Goal: Task Accomplishment & Management: Complete application form

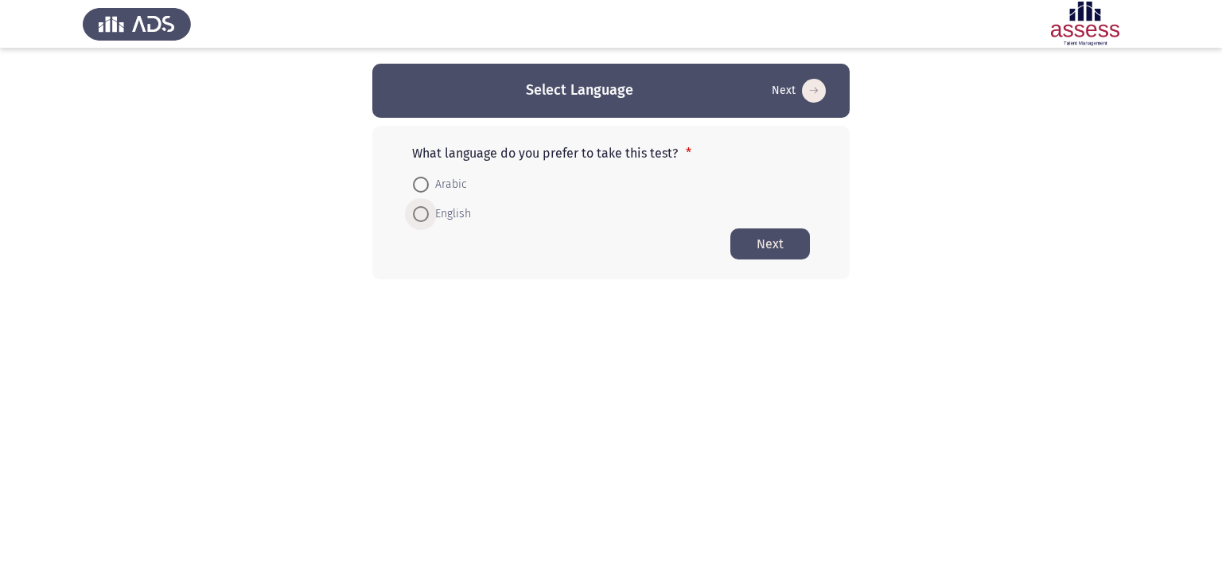
click at [425, 212] on span at bounding box center [421, 214] width 16 height 16
click at [425, 212] on input "English" at bounding box center [421, 214] width 16 height 16
radio input "true"
click at [783, 236] on button "Next" at bounding box center [770, 242] width 80 height 31
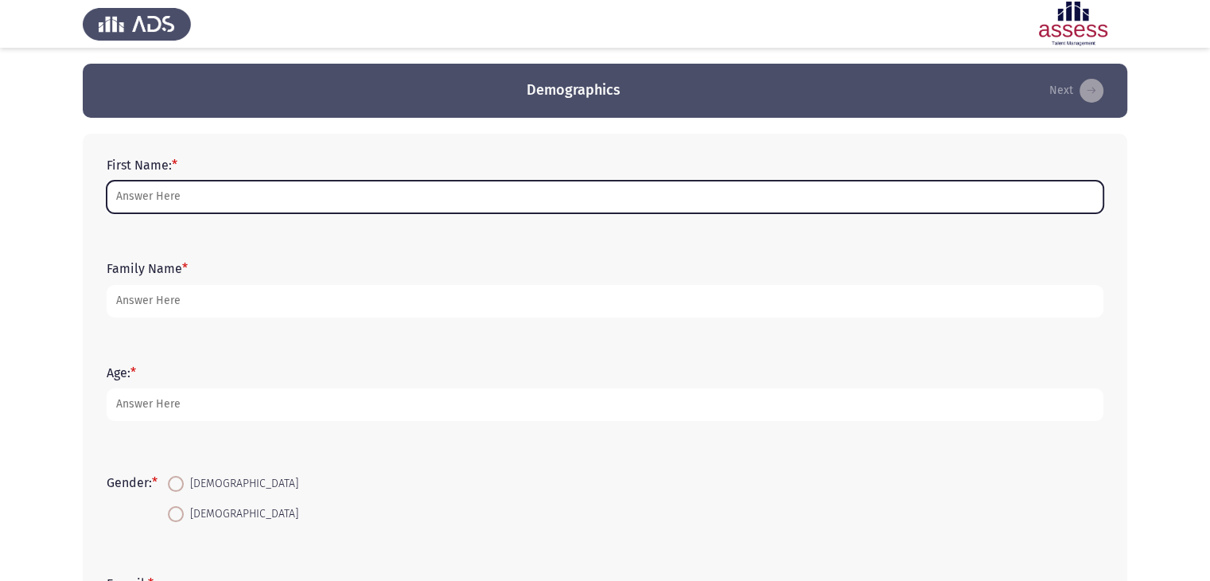
click at [741, 199] on input "First Name: *" at bounding box center [605, 197] width 997 height 33
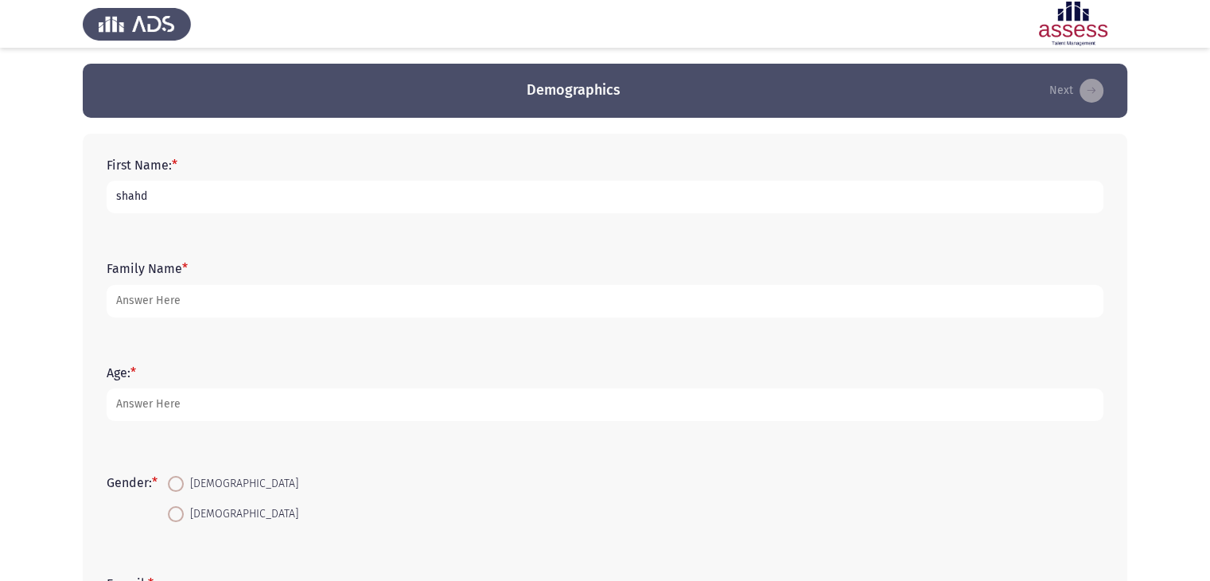
type input "shahd"
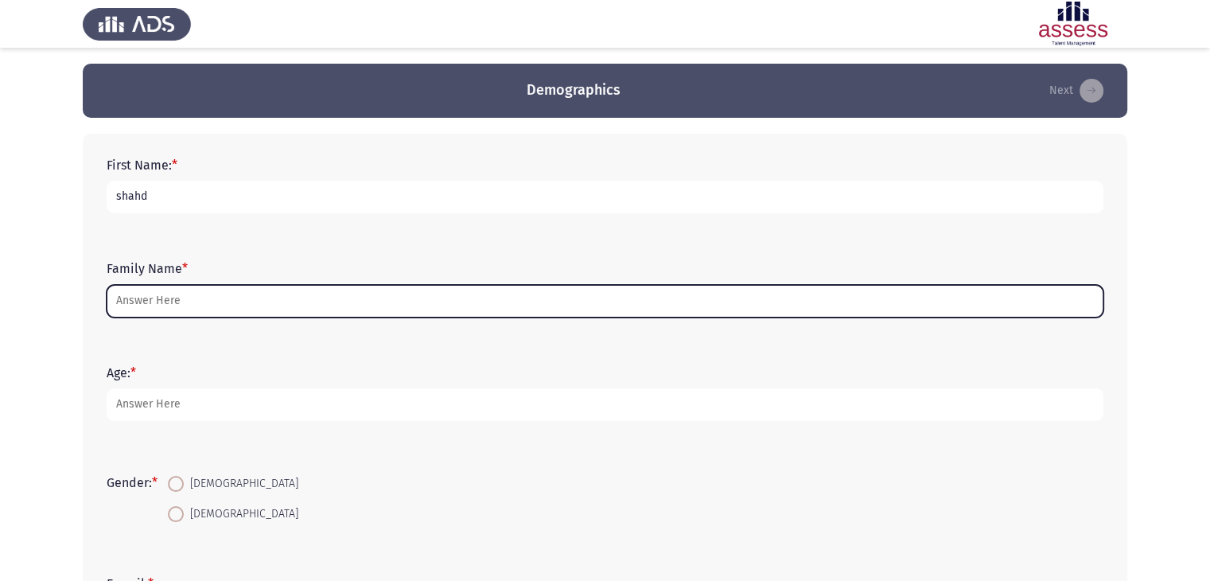
click at [635, 300] on input "Family Name *" at bounding box center [605, 301] width 997 height 33
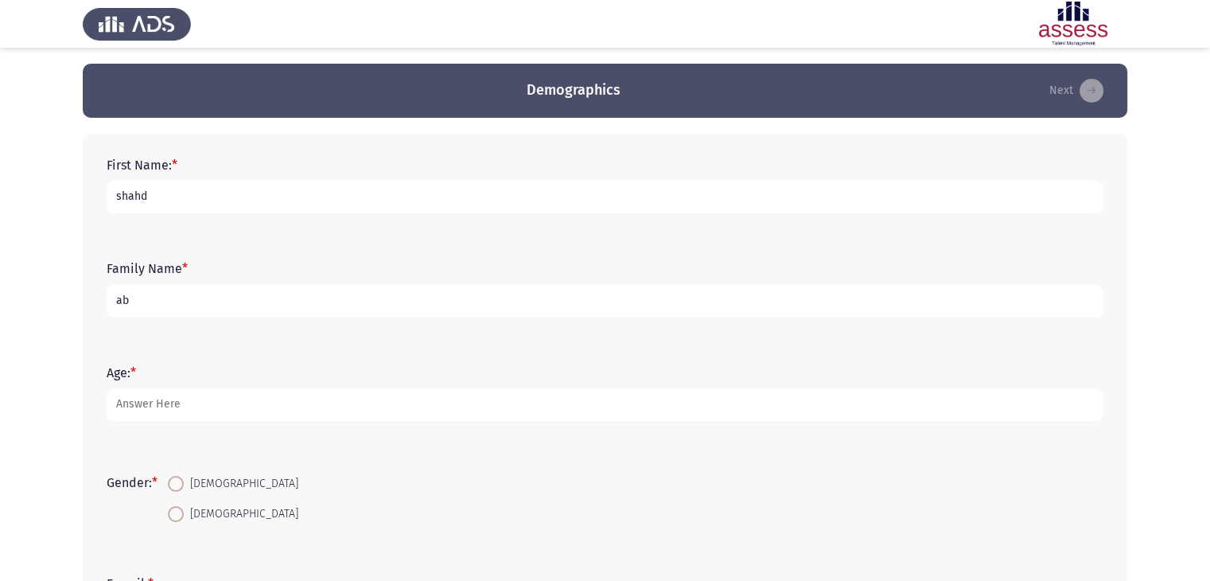
type input "a"
click at [645, 198] on input "shahd" at bounding box center [605, 197] width 997 height 33
type input "s"
type input "Shahd"
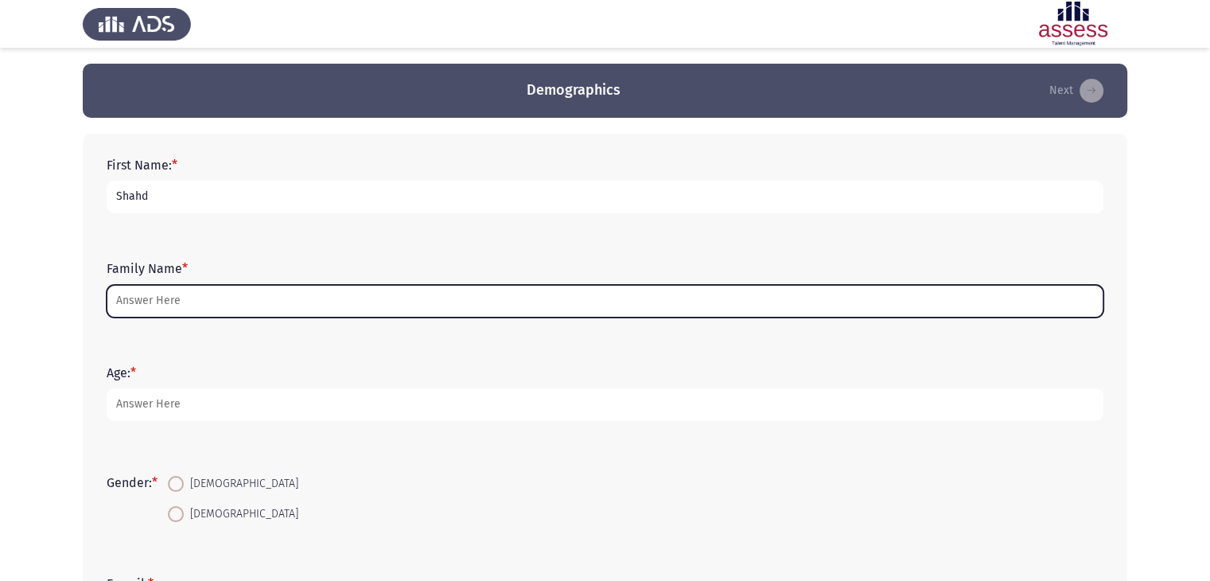
click at [604, 310] on input "Family Name *" at bounding box center [605, 301] width 997 height 33
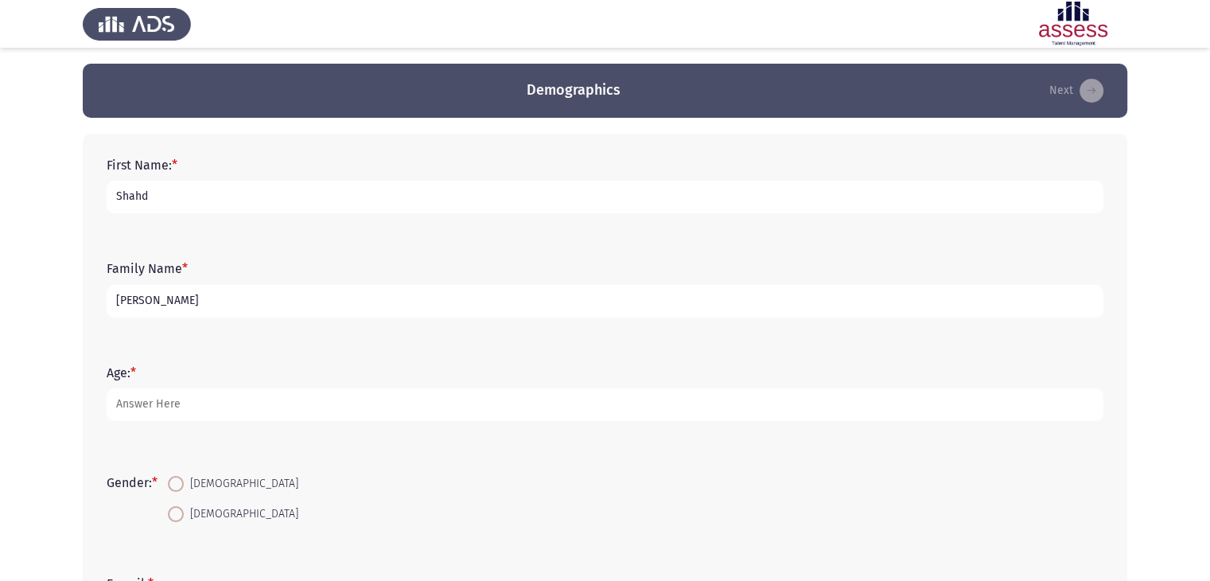
scroll to position [95, 0]
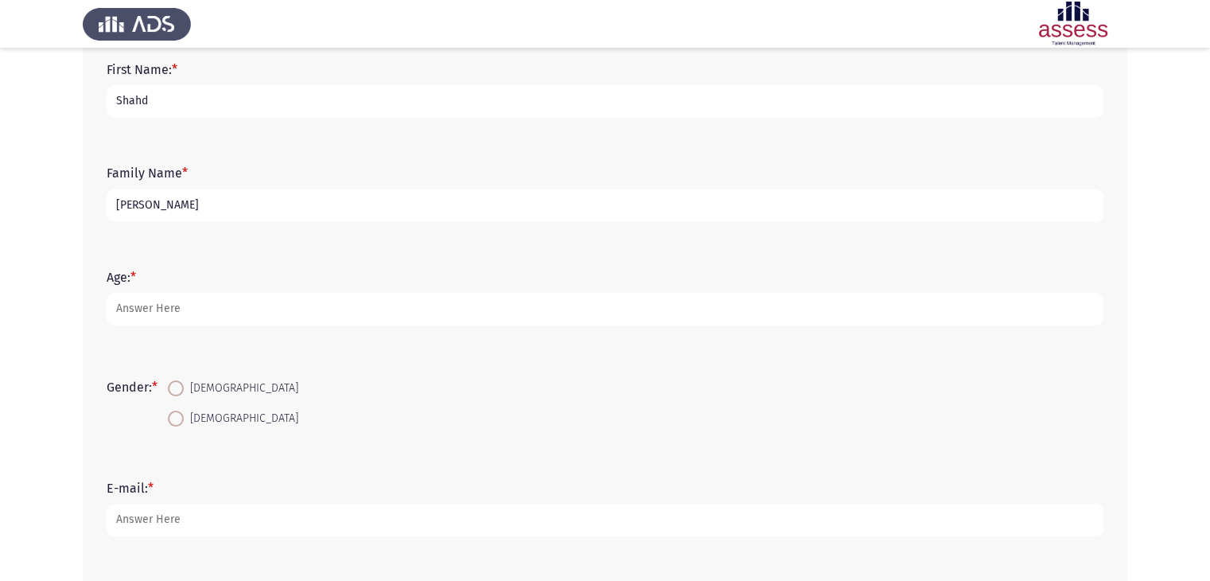
type input "[PERSON_NAME]"
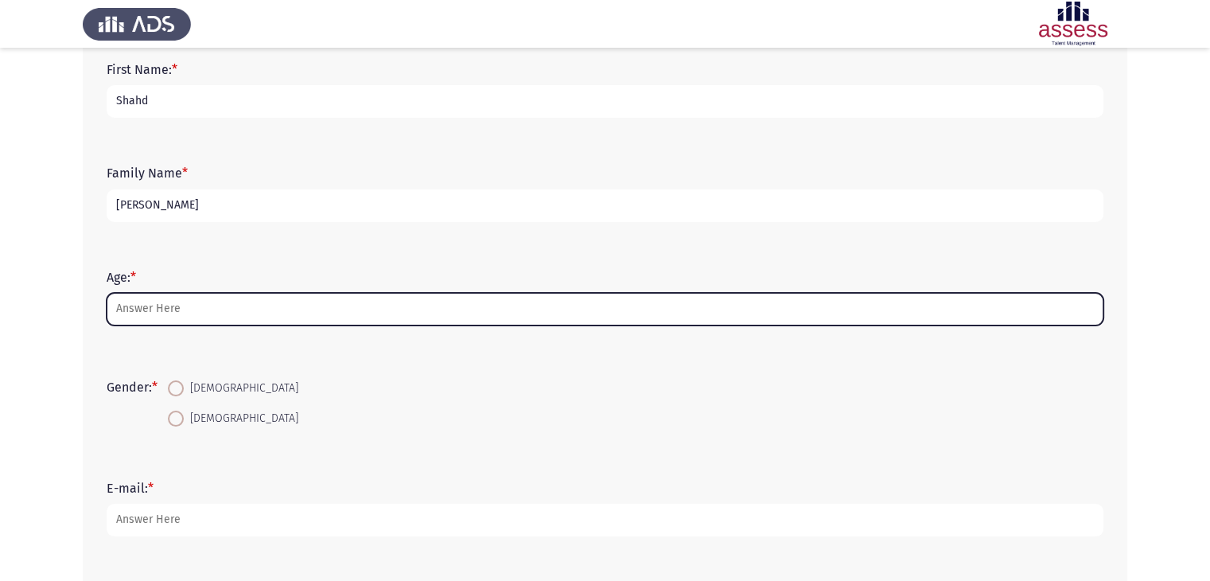
click at [597, 317] on input "Age: *" at bounding box center [605, 309] width 997 height 33
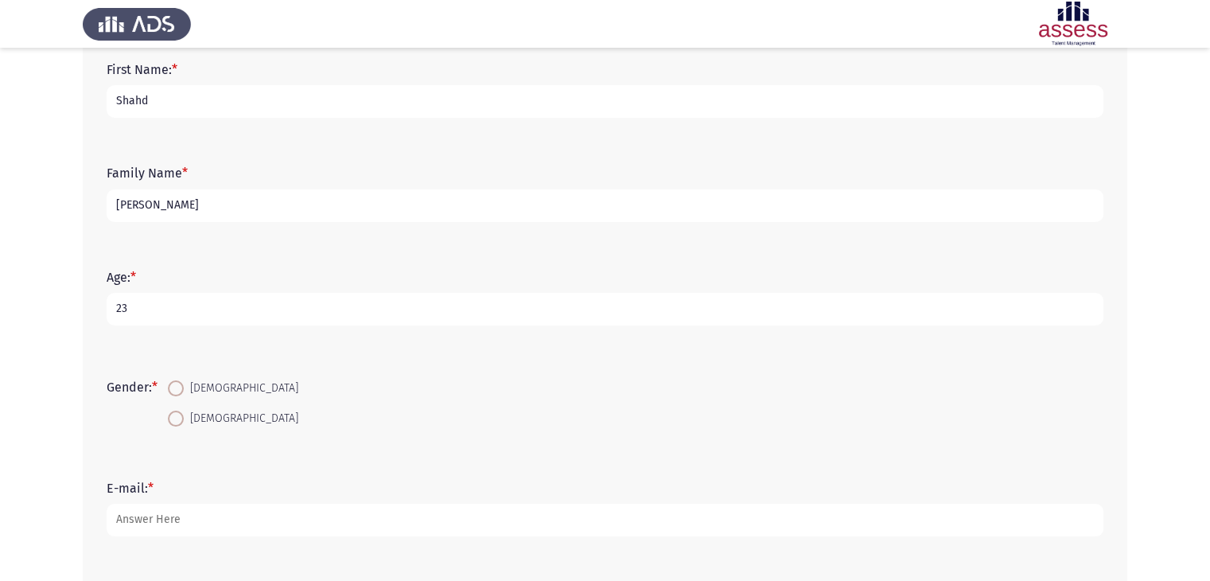
type input "23"
click at [173, 421] on span at bounding box center [176, 418] width 16 height 16
click at [173, 421] on input "[DEMOGRAPHIC_DATA]" at bounding box center [176, 418] width 16 height 16
radio input "true"
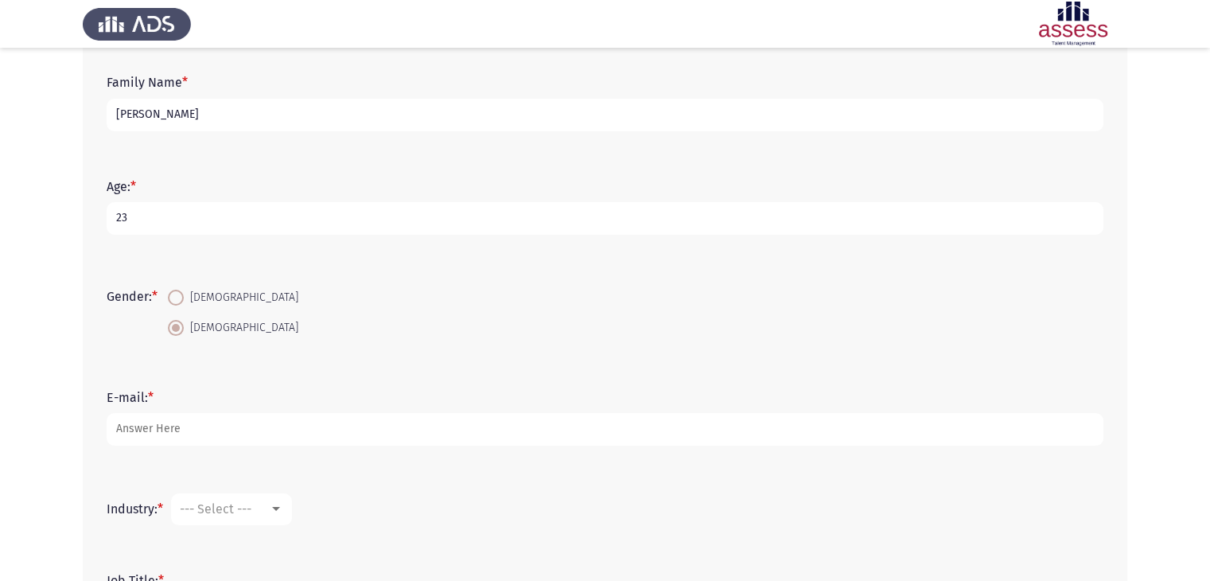
scroll to position [204, 0]
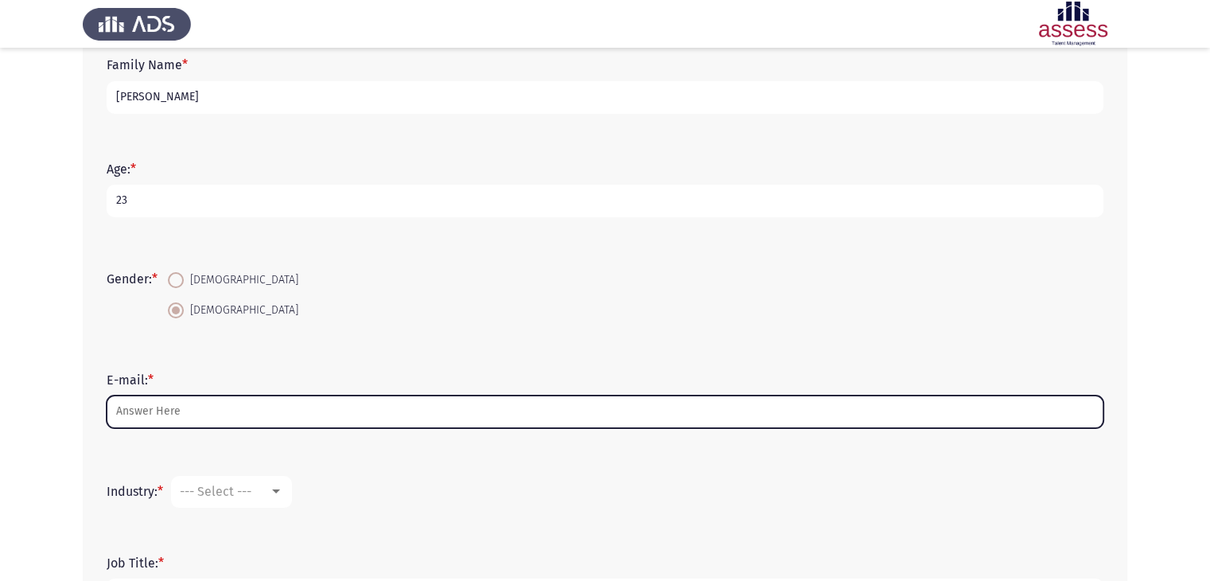
click at [160, 414] on input "E-mail: *" at bounding box center [605, 411] width 997 height 33
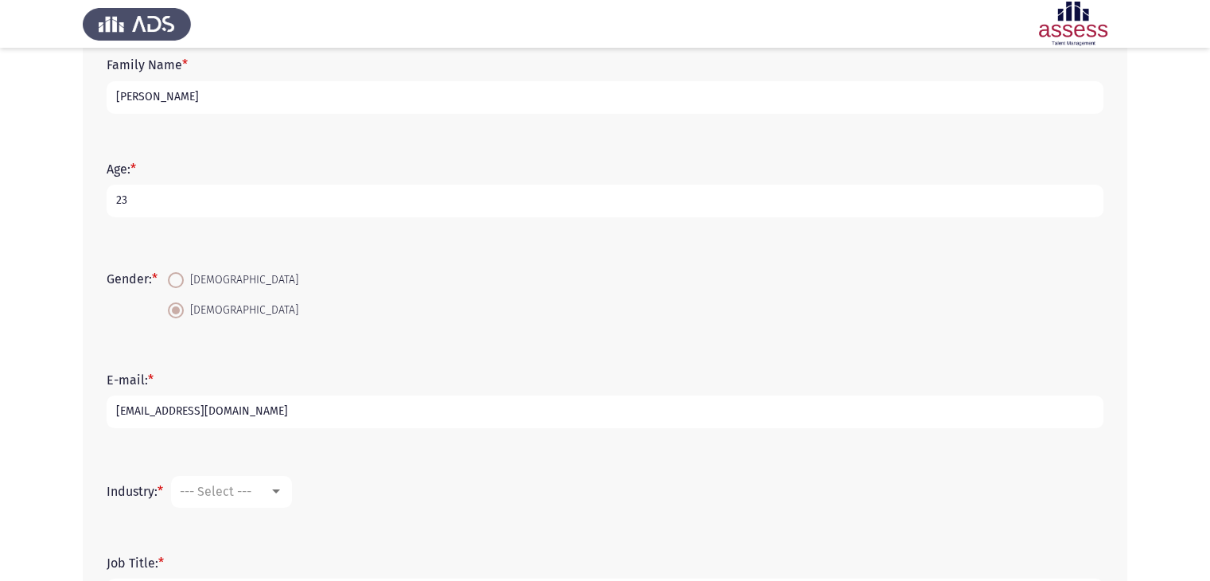
scroll to position [337, 0]
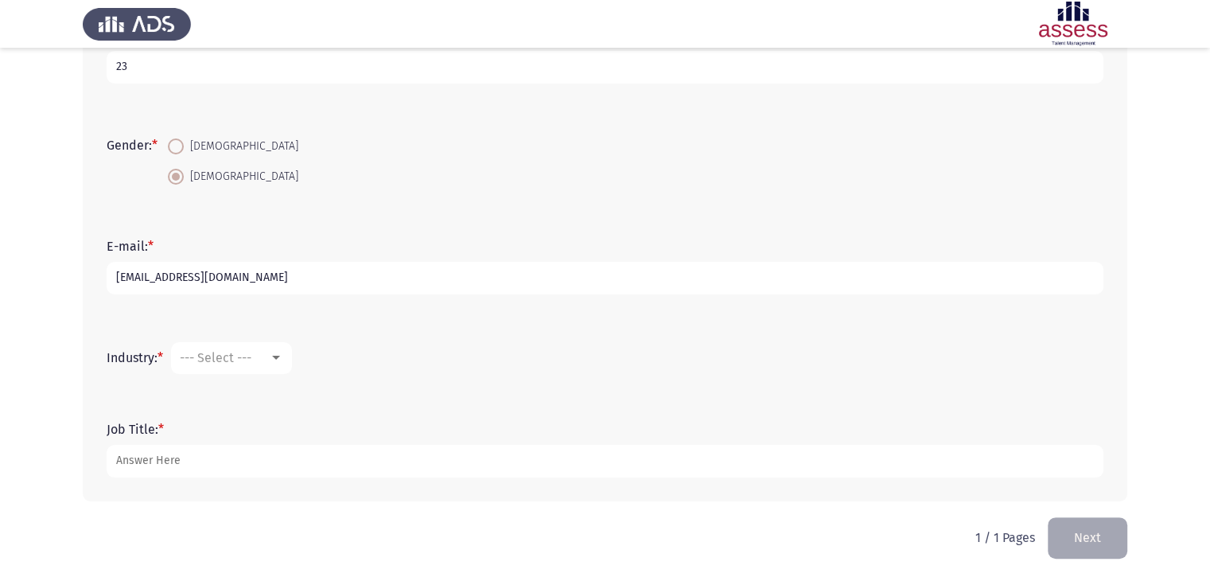
type input "[EMAIL_ADDRESS][DOMAIN_NAME]"
click at [275, 359] on div at bounding box center [276, 358] width 8 height 4
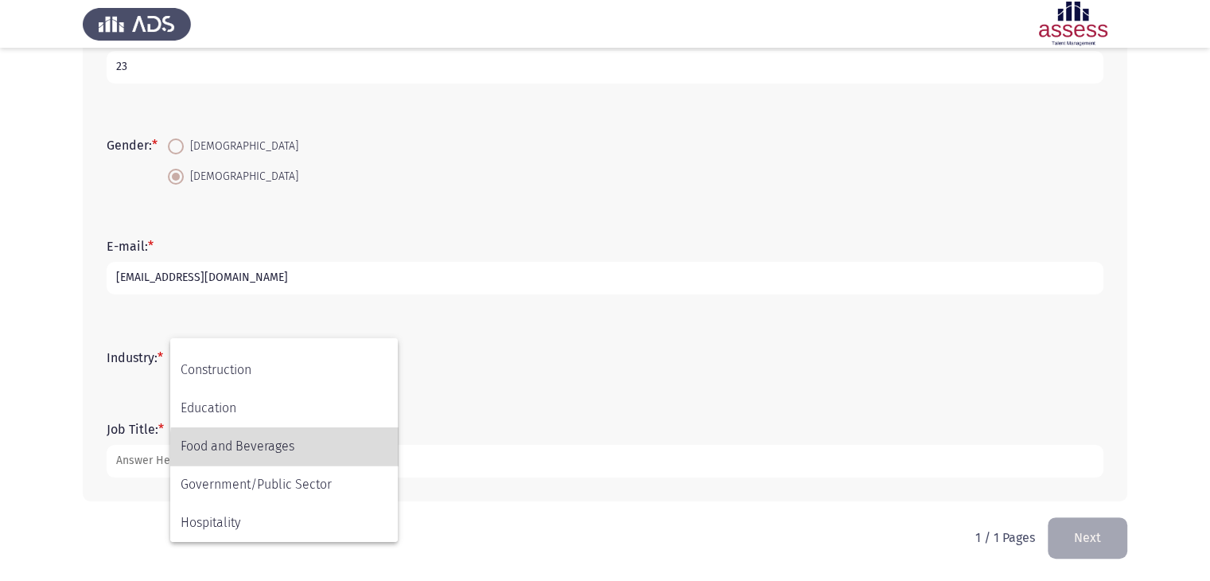
click at [344, 449] on span "Food and Beverages" at bounding box center [284, 446] width 207 height 38
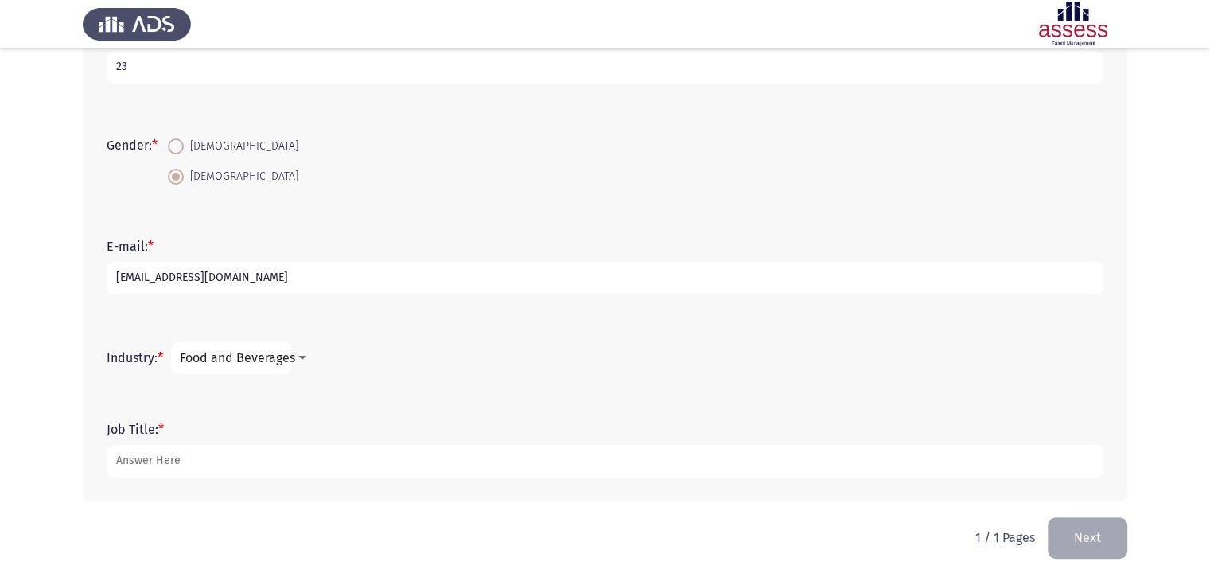
click at [309, 356] on div at bounding box center [302, 358] width 14 height 13
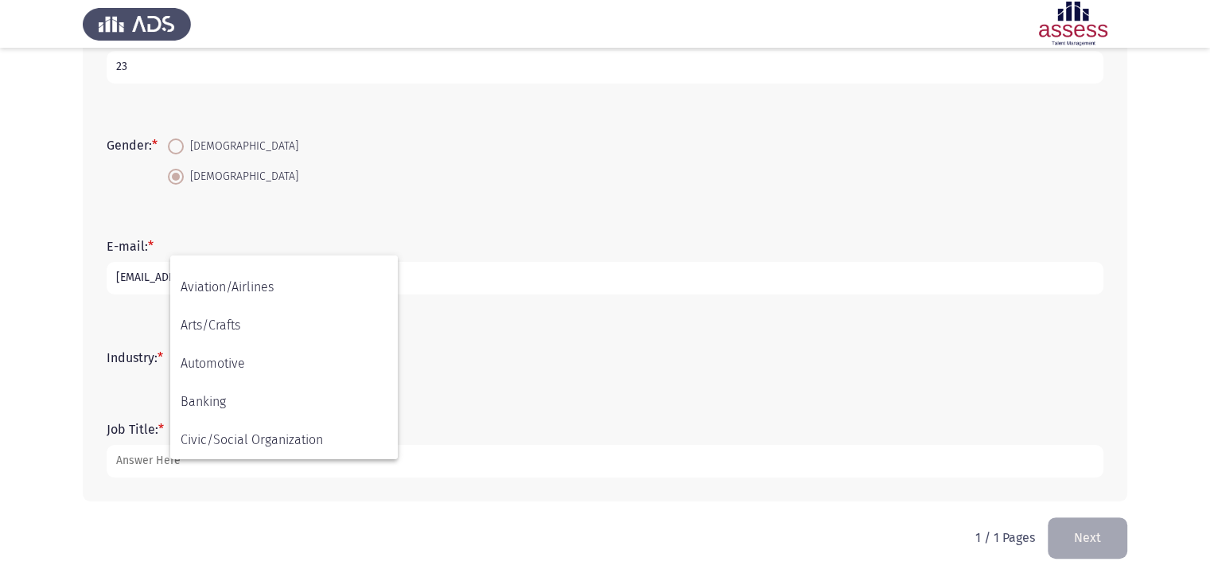
scroll to position [0, 0]
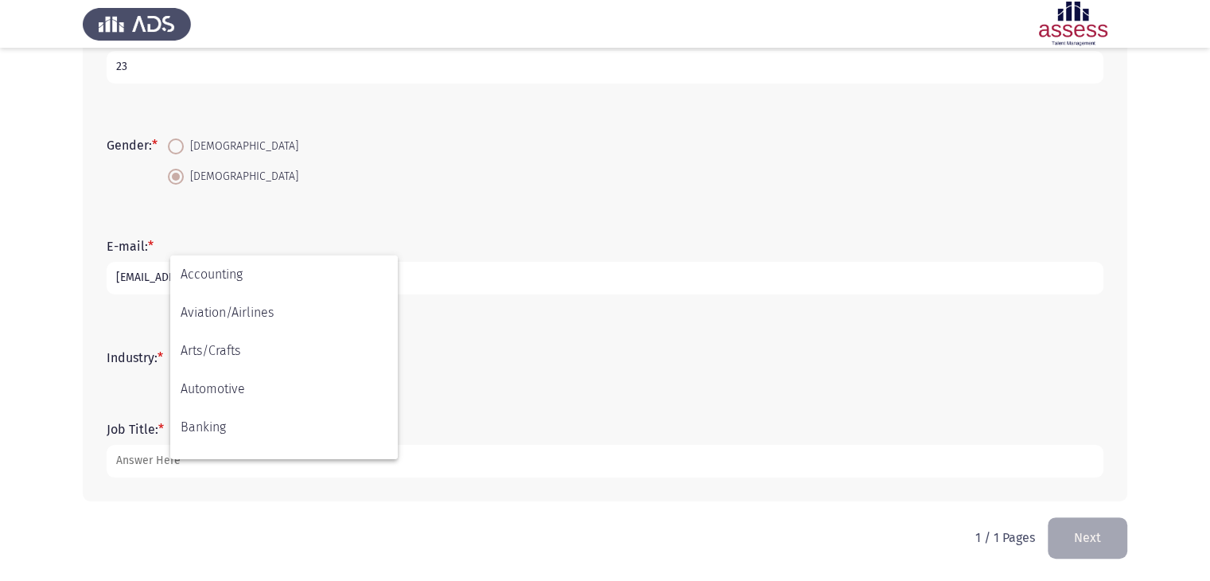
click at [437, 198] on div at bounding box center [605, 290] width 1210 height 581
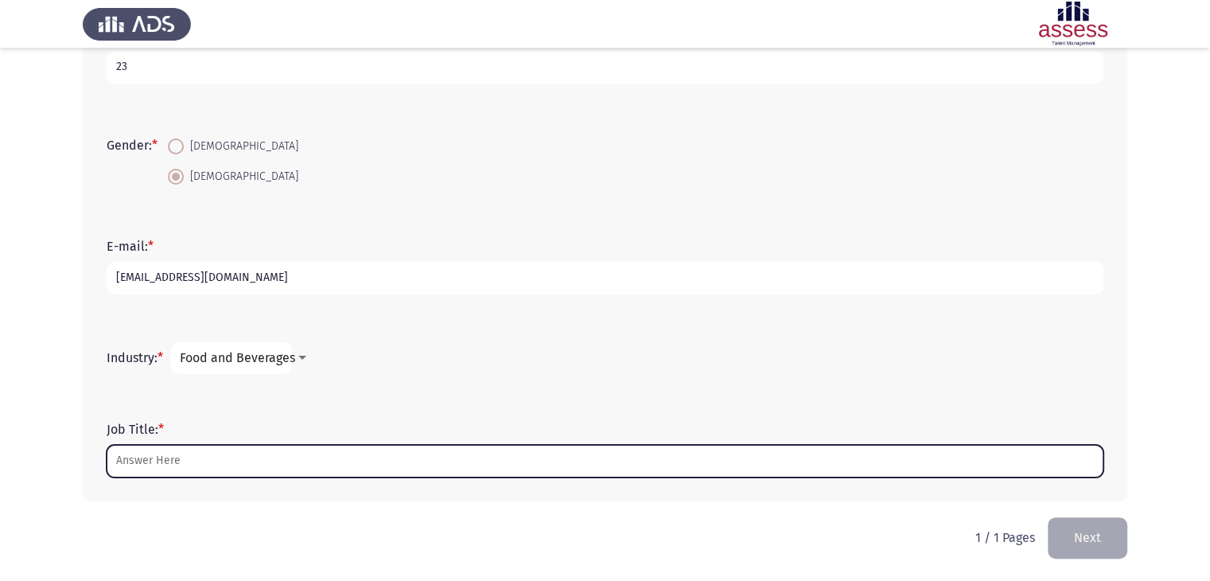
click at [296, 458] on input "Job Title: *" at bounding box center [605, 461] width 997 height 33
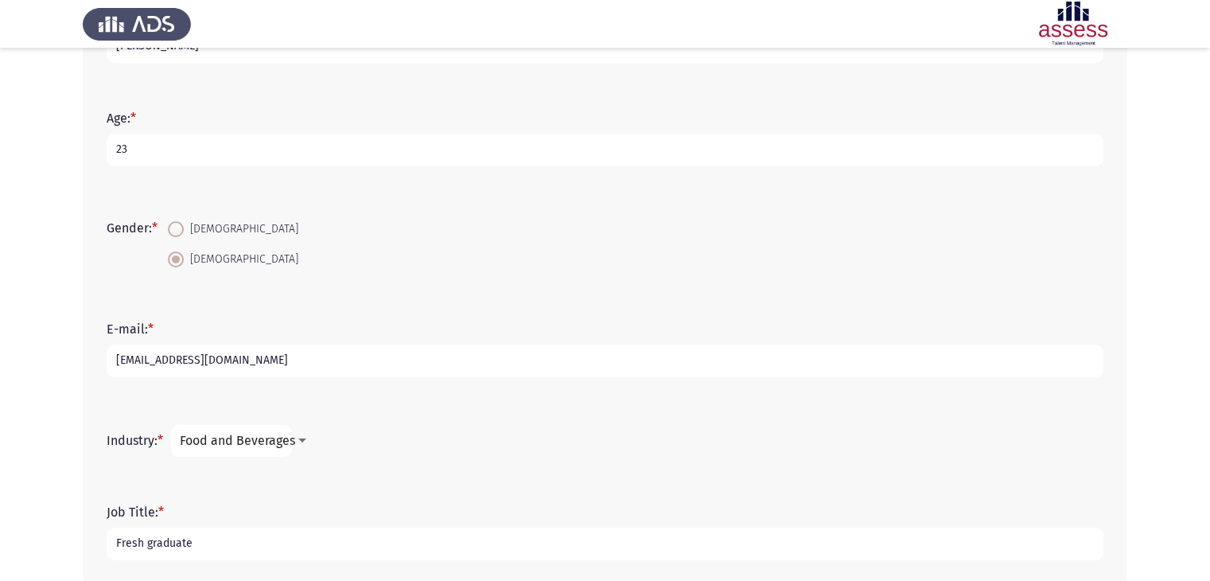
scroll to position [337, 0]
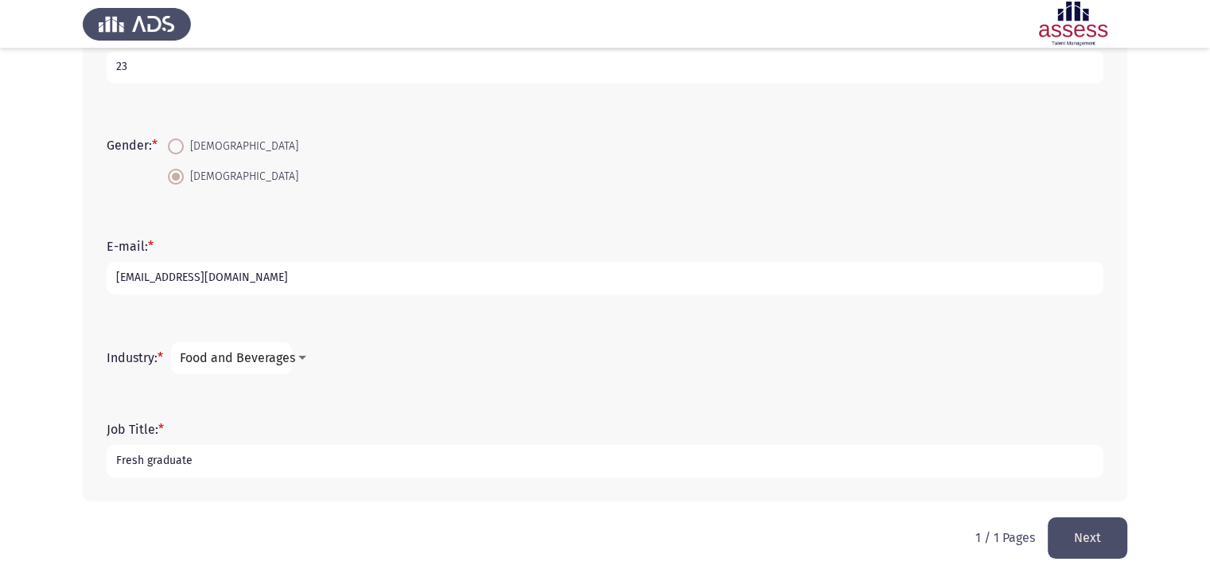
type input "Fresh graduate"
click at [1094, 535] on button "Next" at bounding box center [1087, 537] width 80 height 41
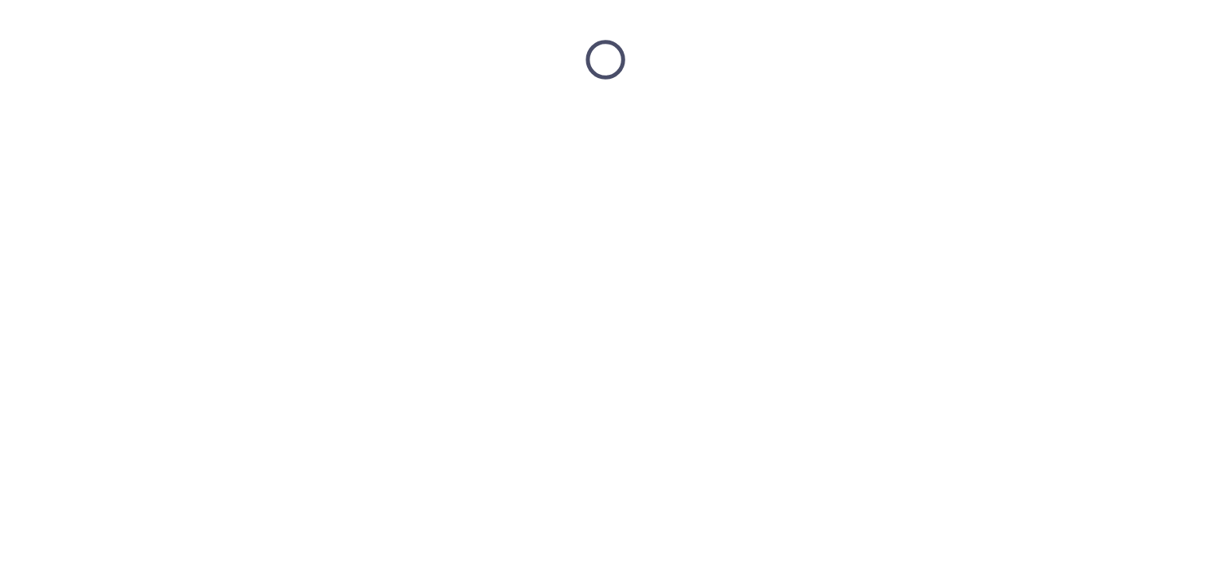
scroll to position [0, 0]
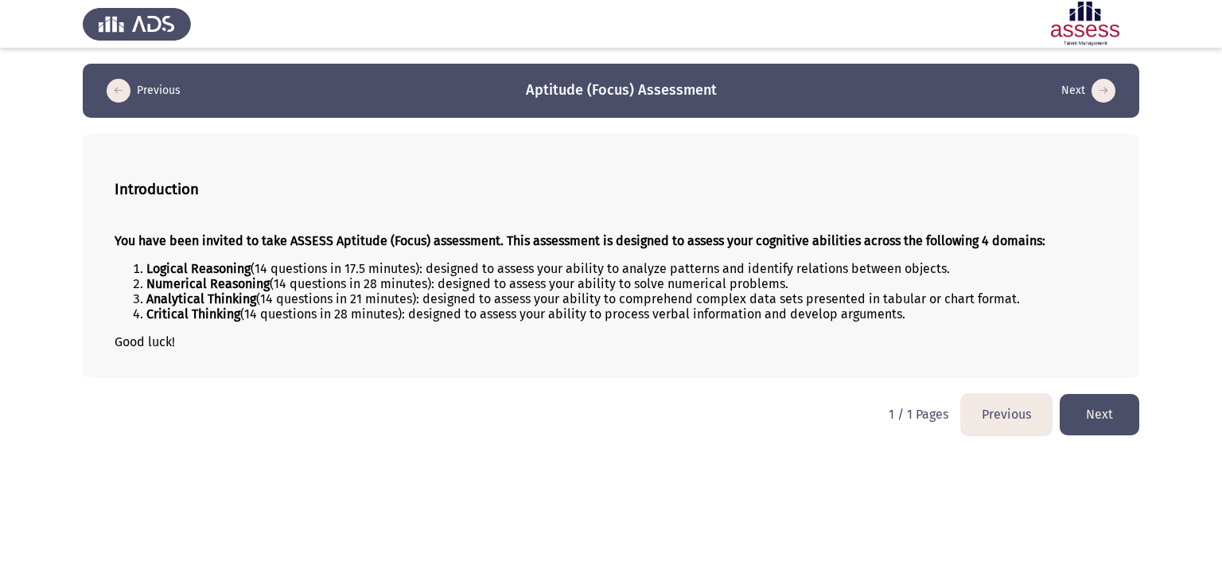
click at [1094, 410] on button "Next" at bounding box center [1099, 414] width 80 height 41
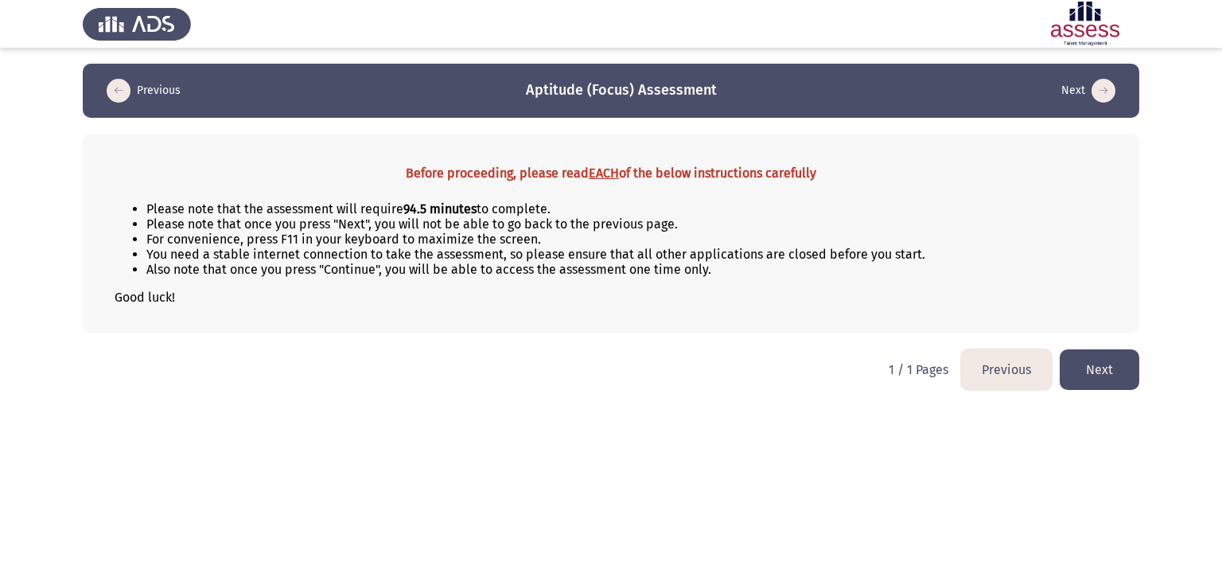
click at [1098, 368] on button "Next" at bounding box center [1099, 369] width 80 height 41
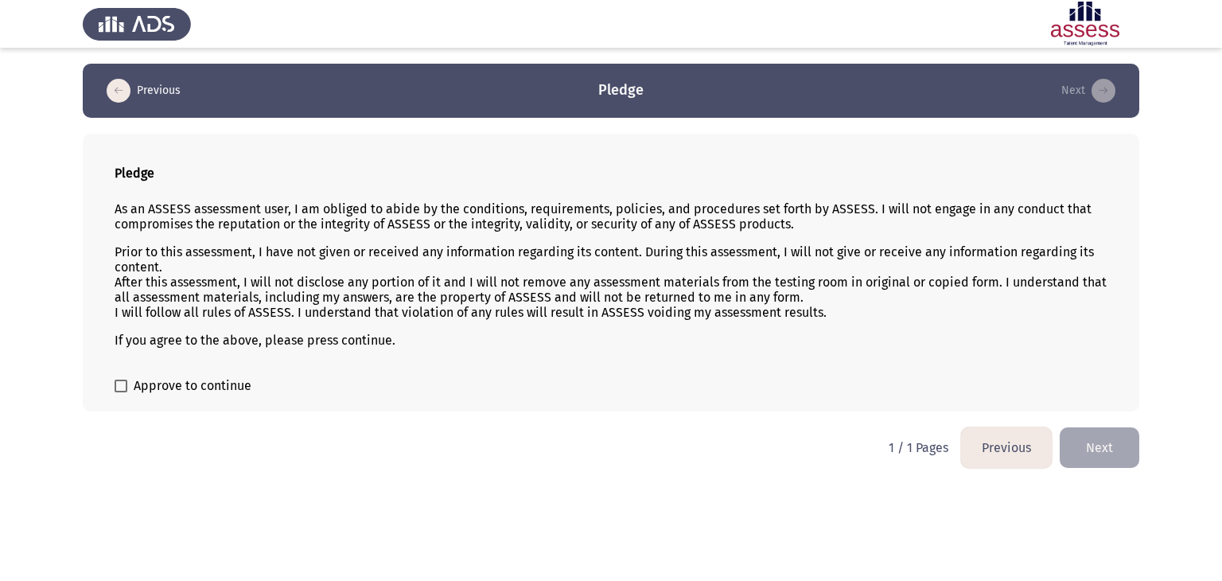
click at [121, 386] on span at bounding box center [121, 385] width 13 height 13
click at [121, 392] on input "Approve to continue" at bounding box center [120, 392] width 1 height 1
checkbox input "true"
click at [1073, 451] on button "Next" at bounding box center [1099, 447] width 80 height 41
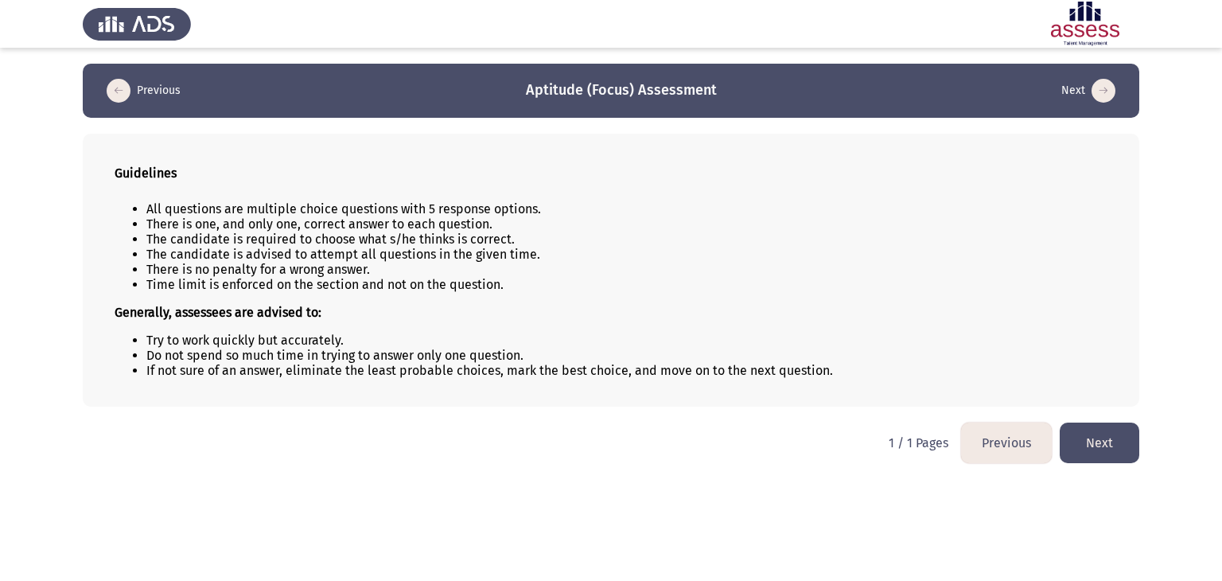
click at [1115, 440] on button "Next" at bounding box center [1099, 442] width 80 height 41
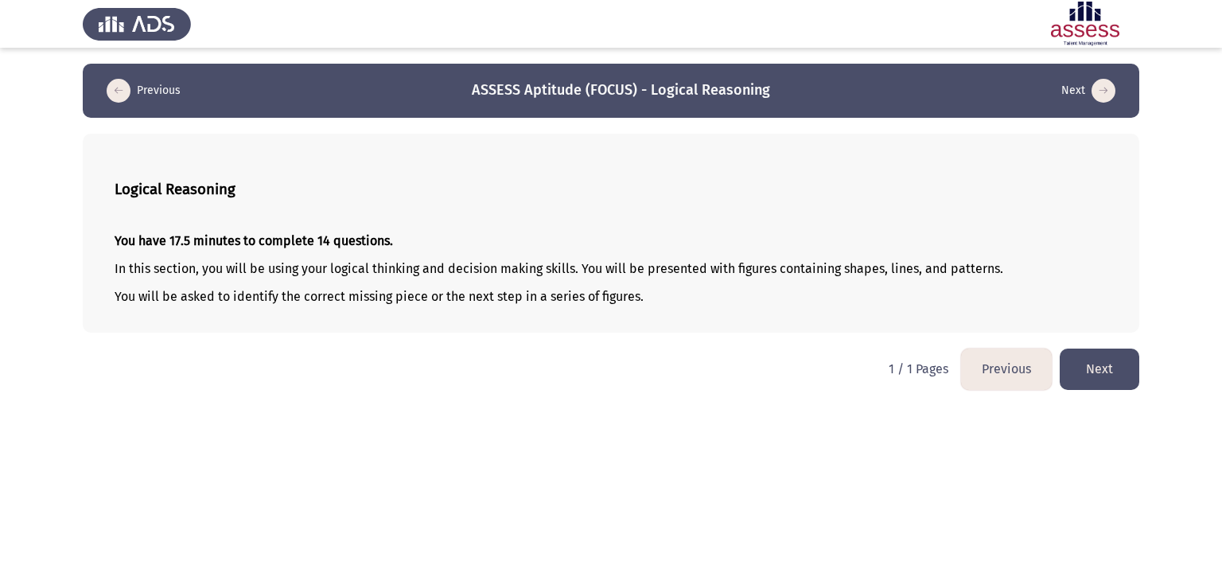
click at [1107, 361] on button "Next" at bounding box center [1099, 368] width 80 height 41
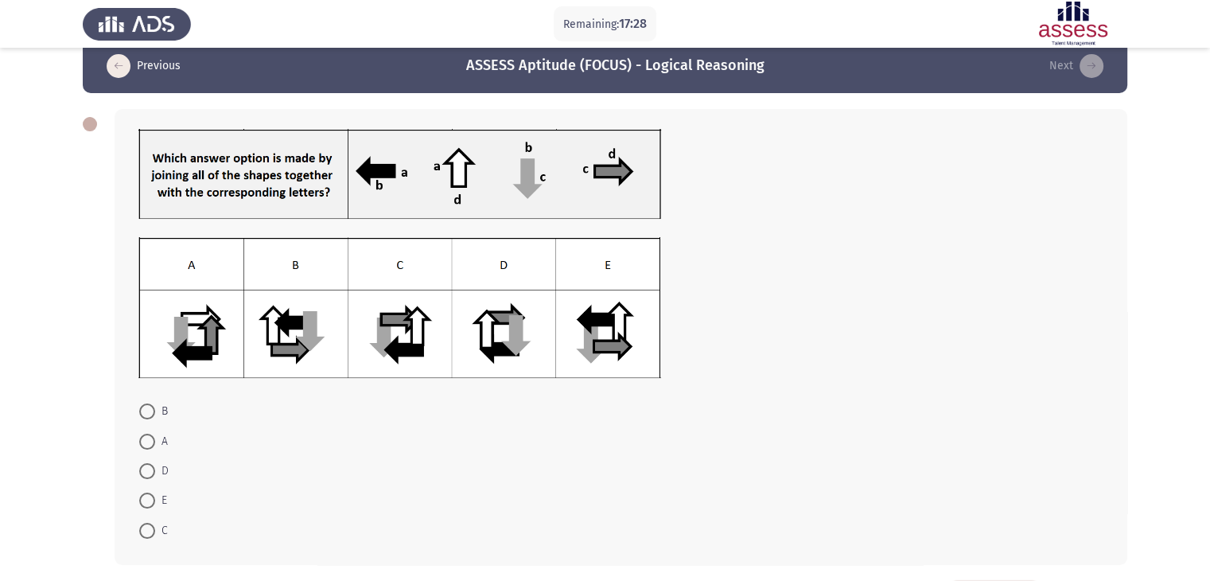
scroll to position [41, 0]
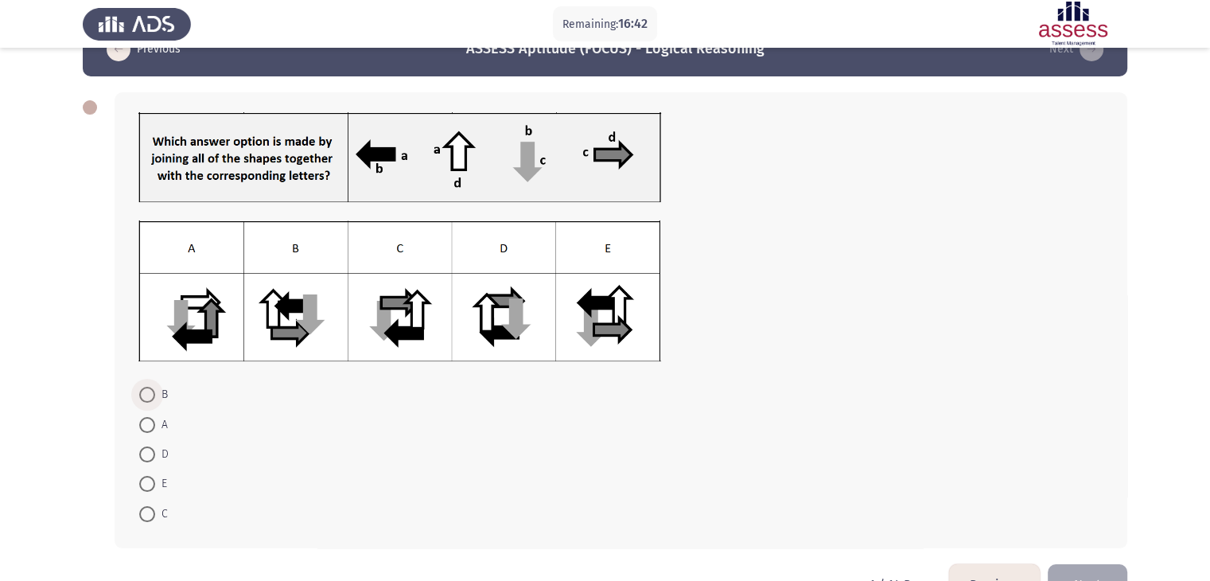
click at [145, 389] on span at bounding box center [147, 395] width 16 height 16
click at [145, 389] on input "B" at bounding box center [147, 395] width 16 height 16
radio input "true"
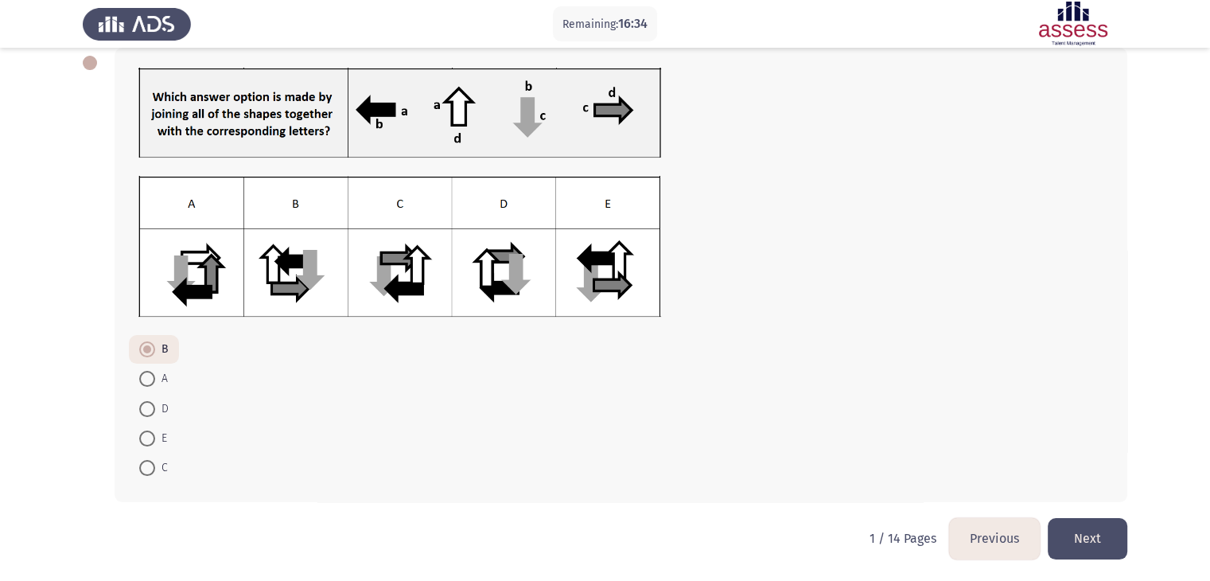
scroll to position [87, 0]
click at [1090, 552] on button "Next" at bounding box center [1087, 537] width 80 height 41
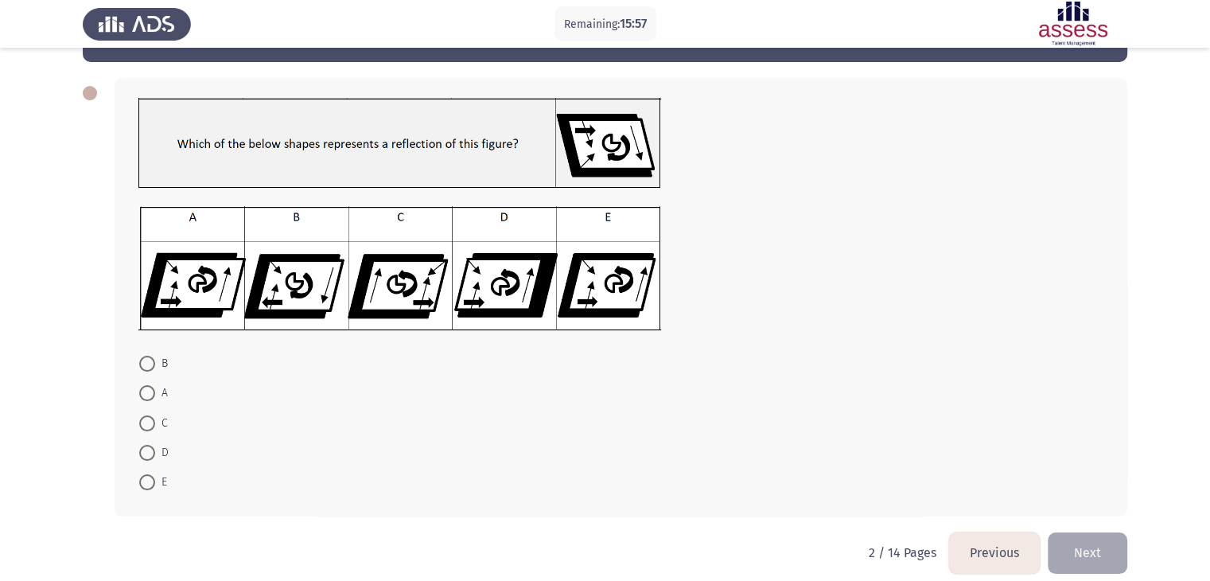
scroll to position [57, 0]
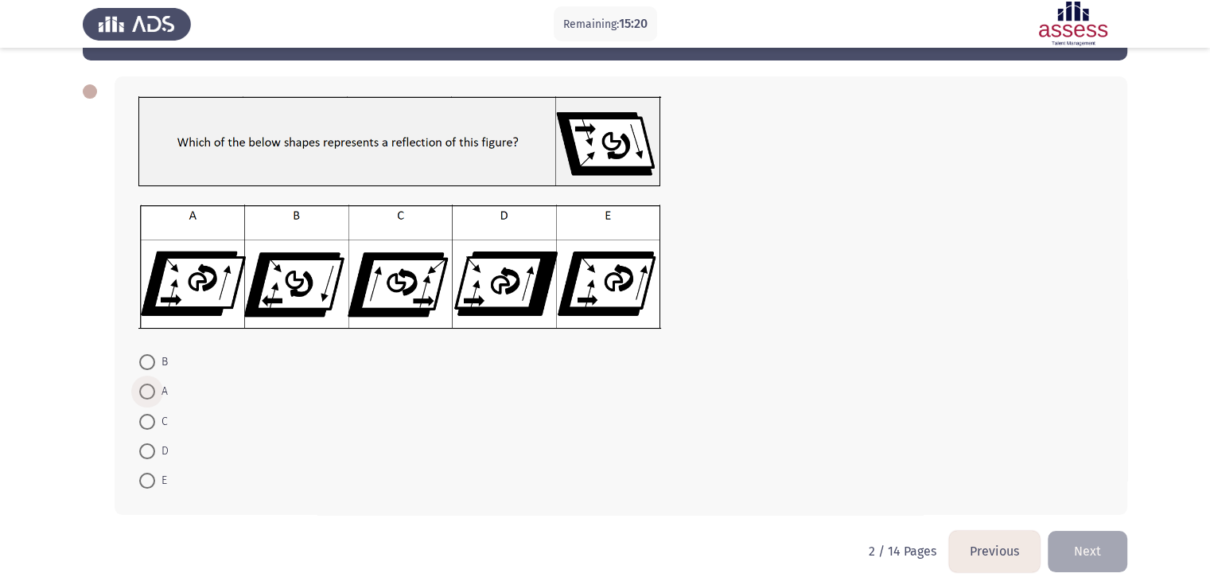
click at [150, 391] on span at bounding box center [147, 391] width 16 height 16
click at [150, 391] on input "A" at bounding box center [147, 391] width 16 height 16
radio input "true"
click at [1084, 547] on button "Next" at bounding box center [1087, 550] width 80 height 41
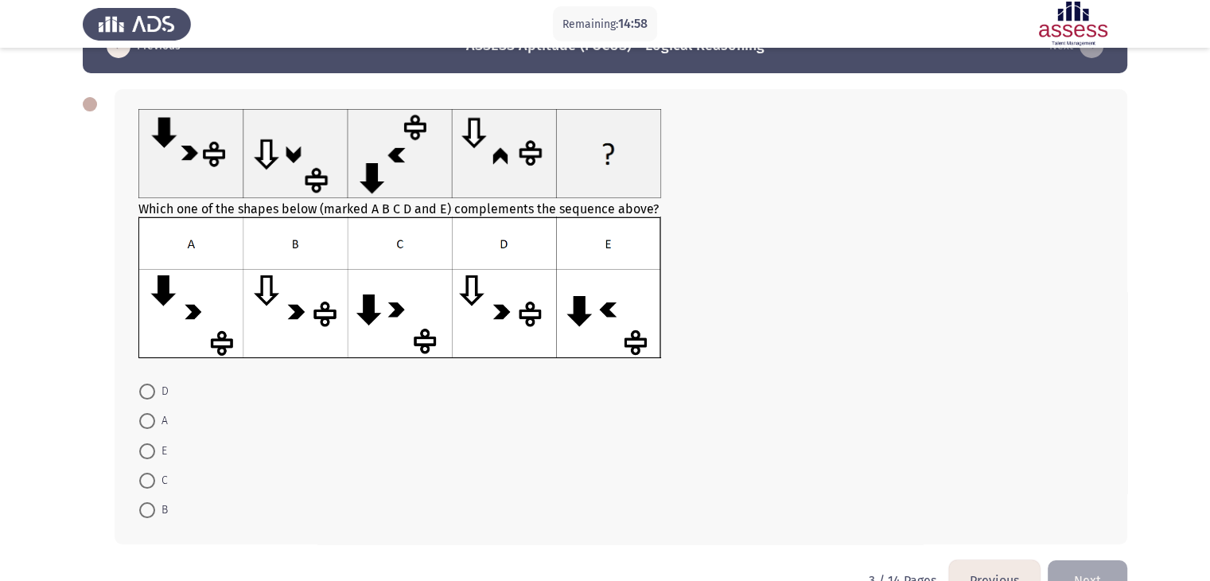
scroll to position [48, 0]
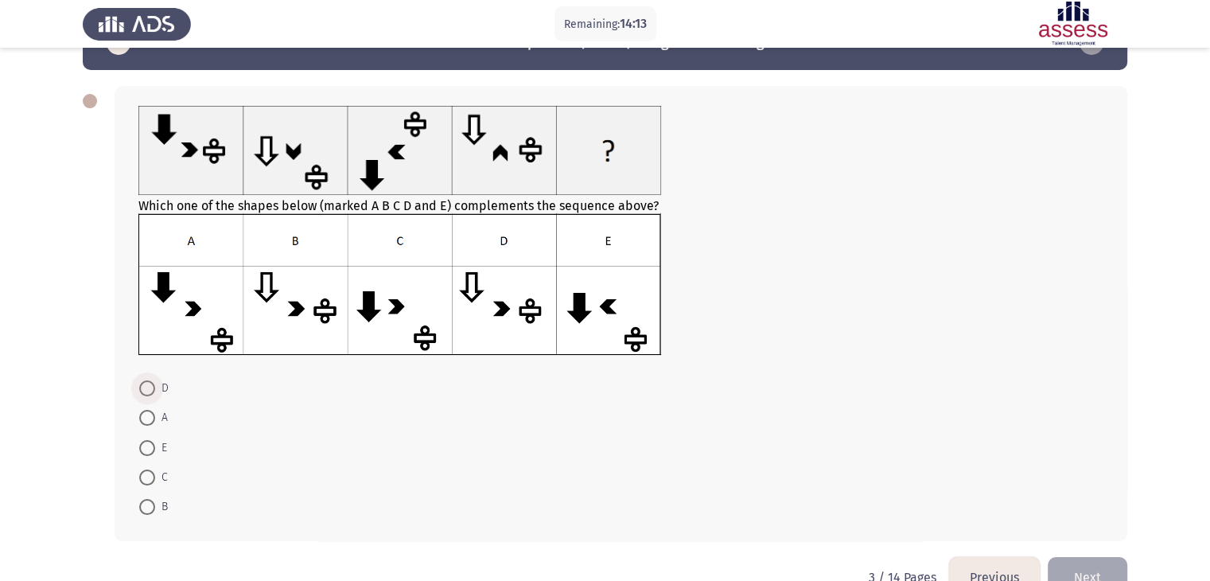
click at [154, 389] on span at bounding box center [147, 388] width 16 height 16
click at [154, 389] on input "D" at bounding box center [147, 388] width 16 height 16
radio input "true"
click at [1080, 558] on button "Next" at bounding box center [1087, 576] width 80 height 41
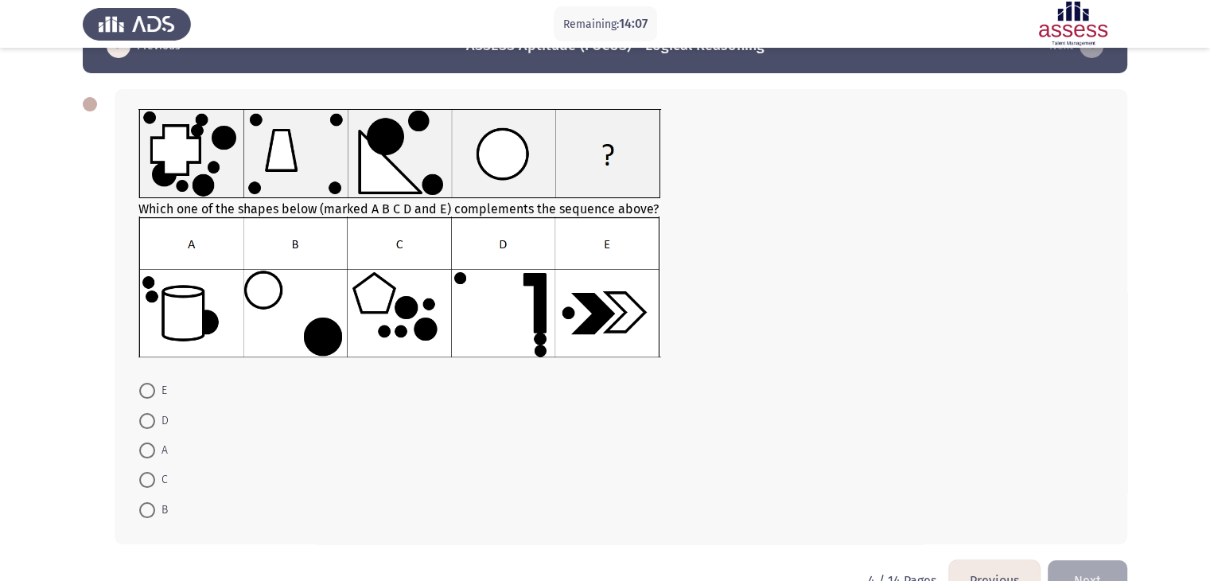
scroll to position [45, 0]
click at [143, 479] on span at bounding box center [147, 480] width 16 height 16
click at [143, 479] on input "C" at bounding box center [147, 480] width 16 height 16
radio input "true"
click at [1102, 570] on button "Next" at bounding box center [1087, 578] width 80 height 41
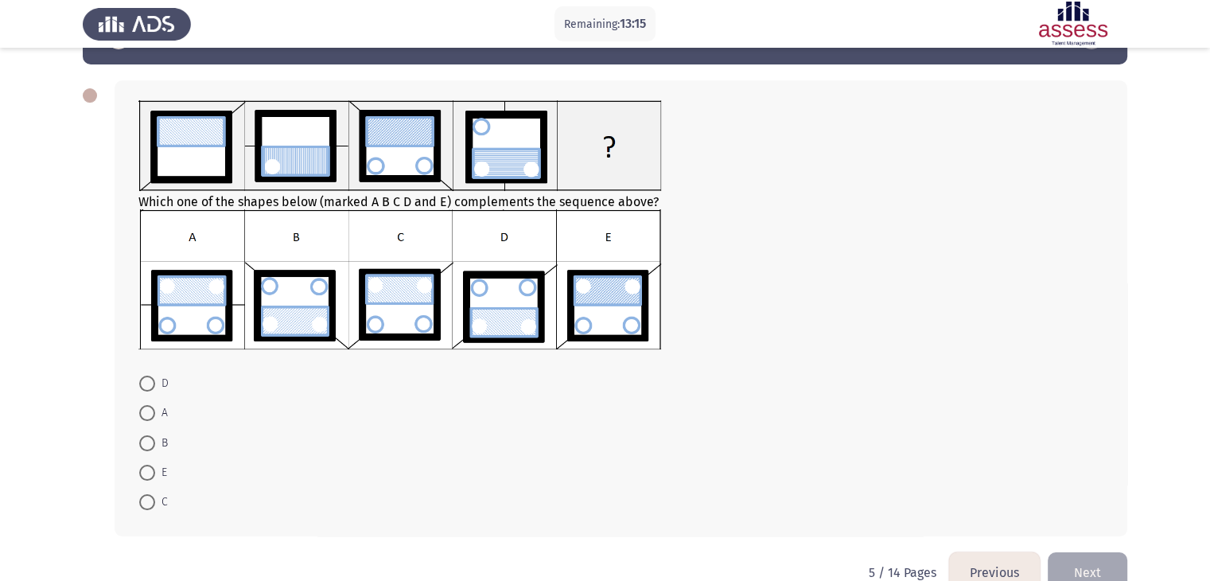
scroll to position [54, 0]
click at [145, 383] on span at bounding box center [147, 383] width 16 height 16
click at [145, 383] on input "D" at bounding box center [147, 383] width 16 height 16
radio input "true"
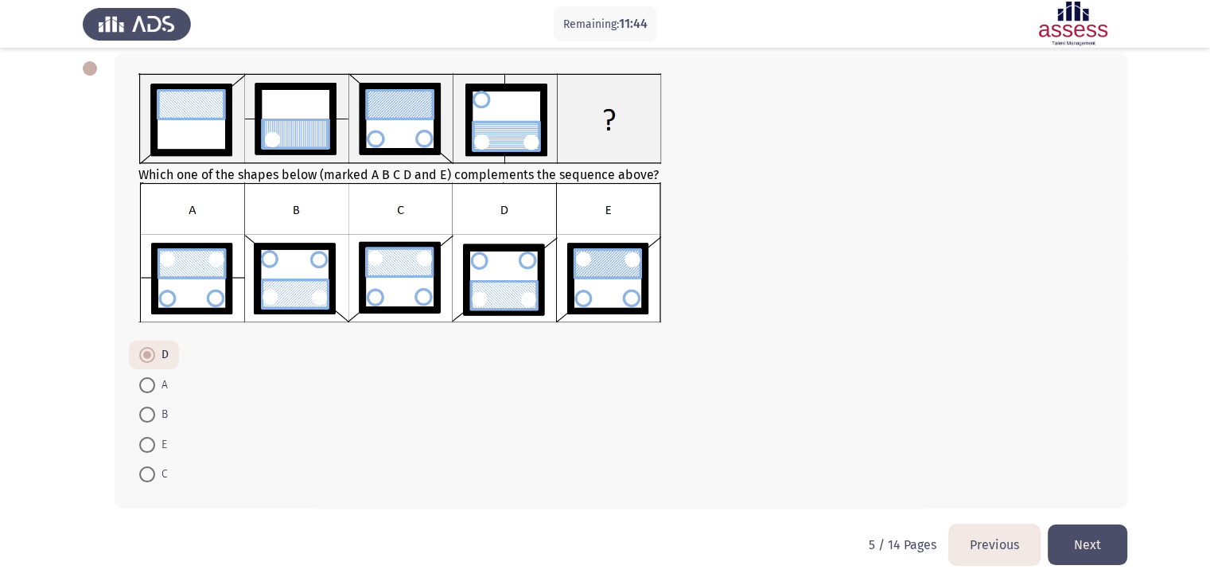
scroll to position [62, 0]
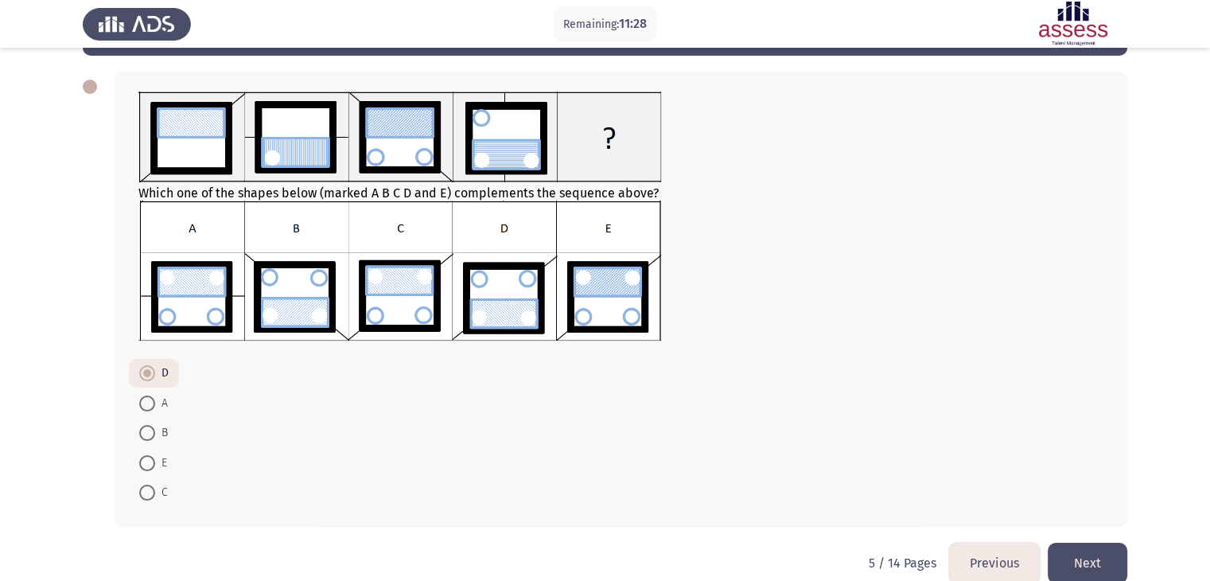
click at [1084, 557] on button "Next" at bounding box center [1087, 562] width 80 height 41
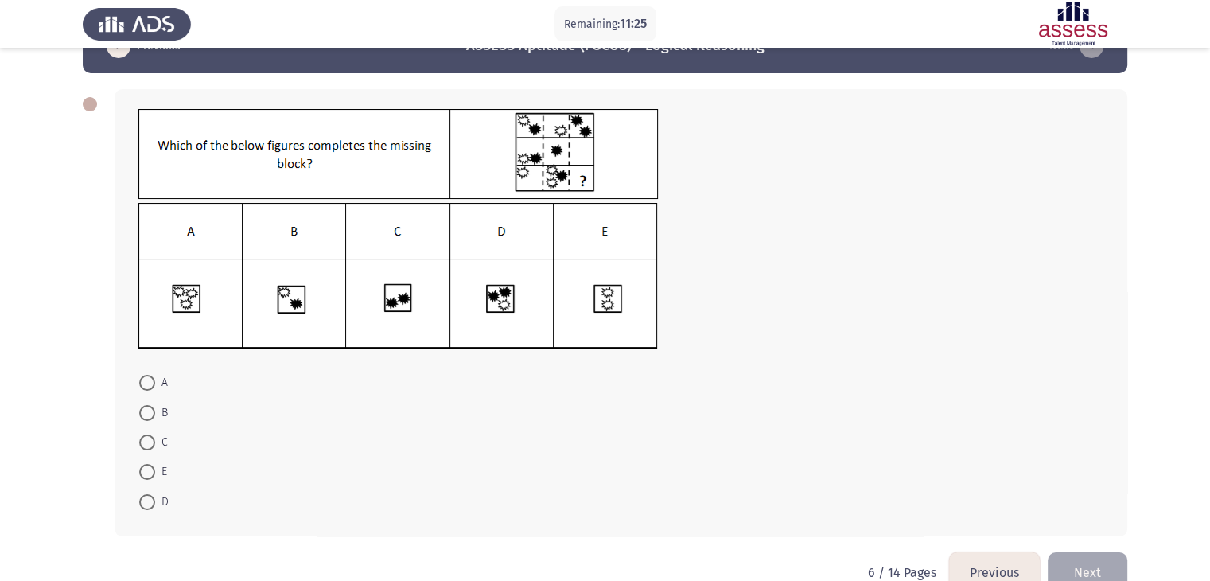
scroll to position [45, 0]
click at [150, 497] on span at bounding box center [147, 502] width 16 height 16
click at [150, 497] on input "D" at bounding box center [147, 502] width 16 height 16
radio input "true"
click at [1081, 565] on button "Next" at bounding box center [1087, 570] width 80 height 41
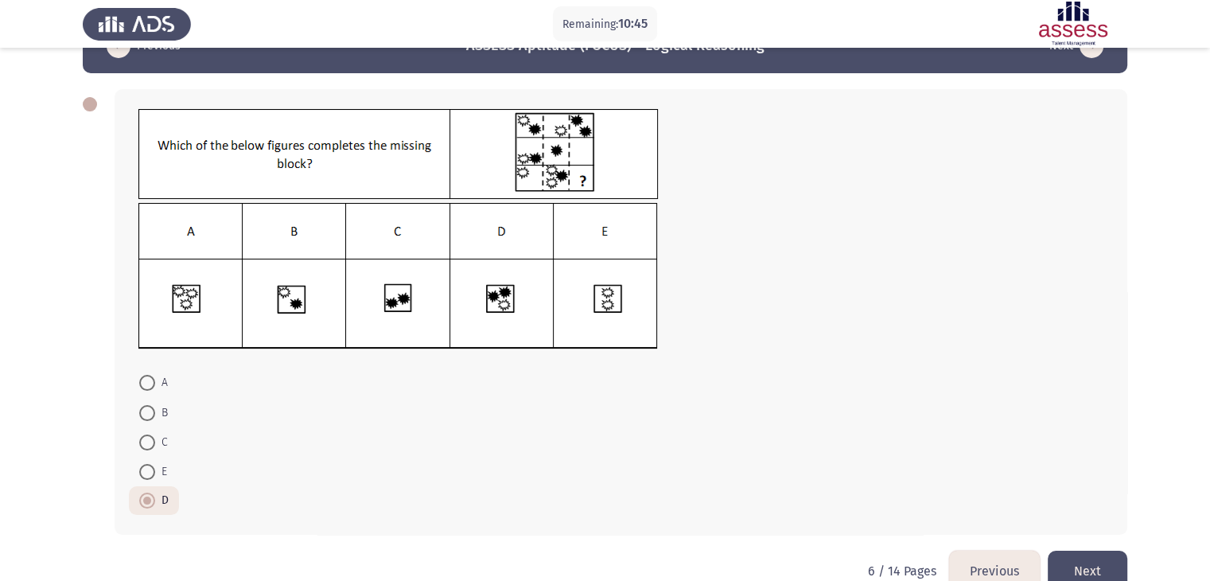
scroll to position [0, 0]
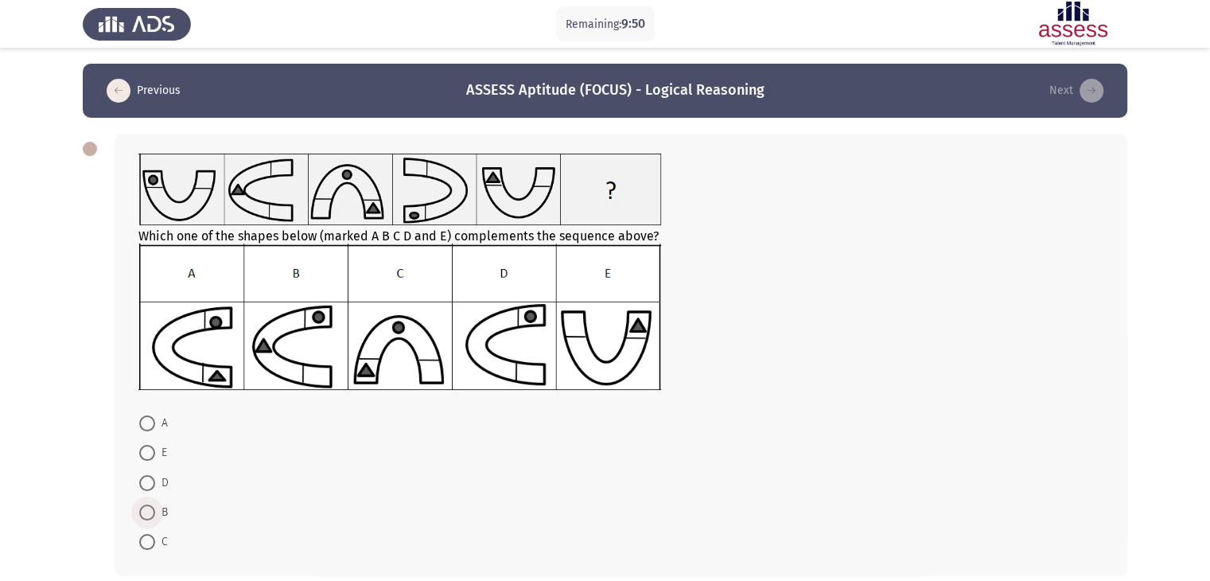
click at [155, 511] on span "B" at bounding box center [161, 512] width 13 height 19
click at [155, 511] on input "B" at bounding box center [147, 512] width 16 height 16
radio input "true"
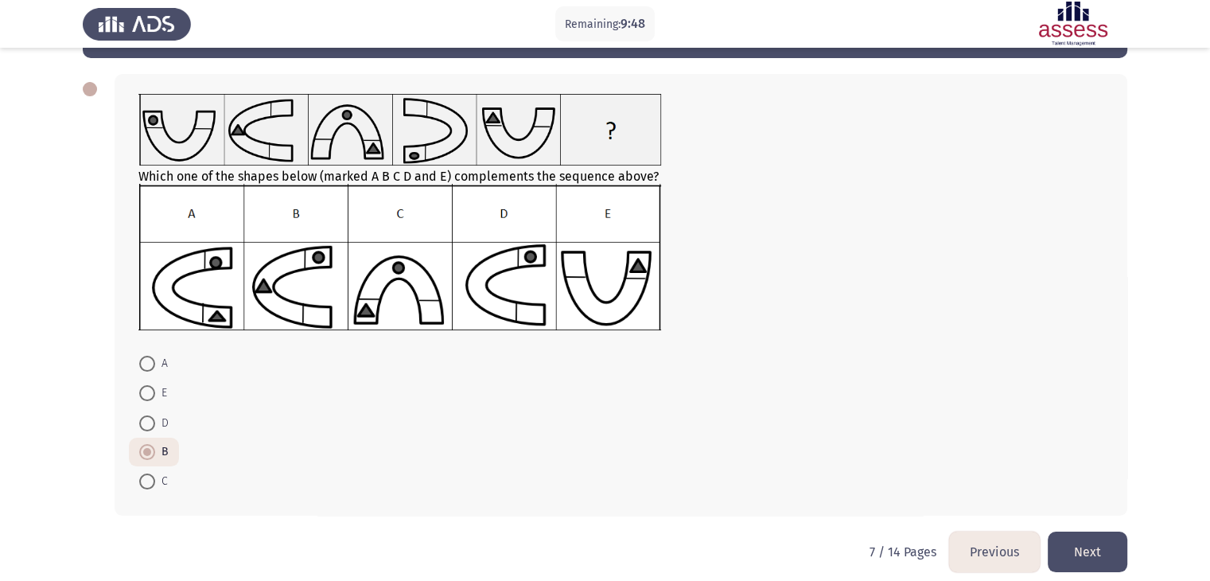
scroll to position [60, 0]
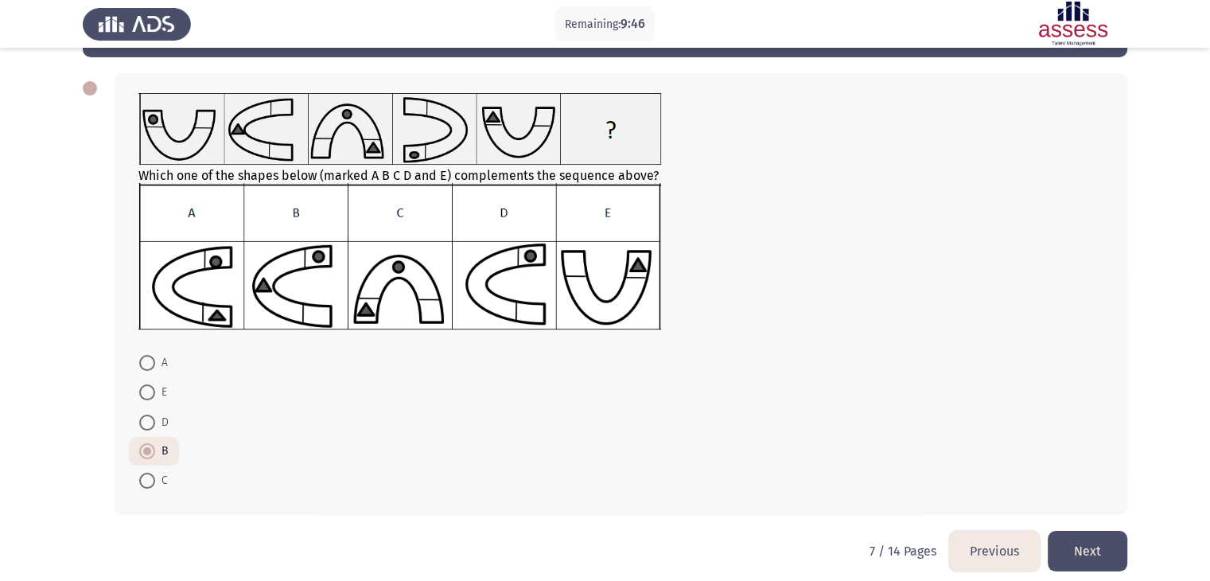
click at [1079, 540] on button "Next" at bounding box center [1087, 551] width 80 height 41
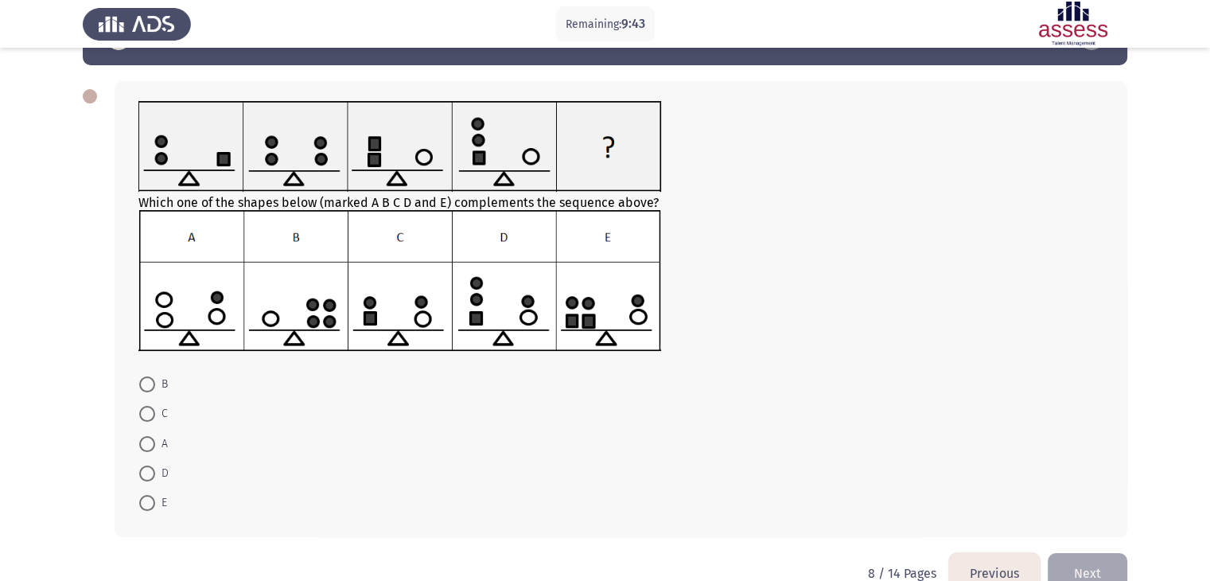
scroll to position [54, 0]
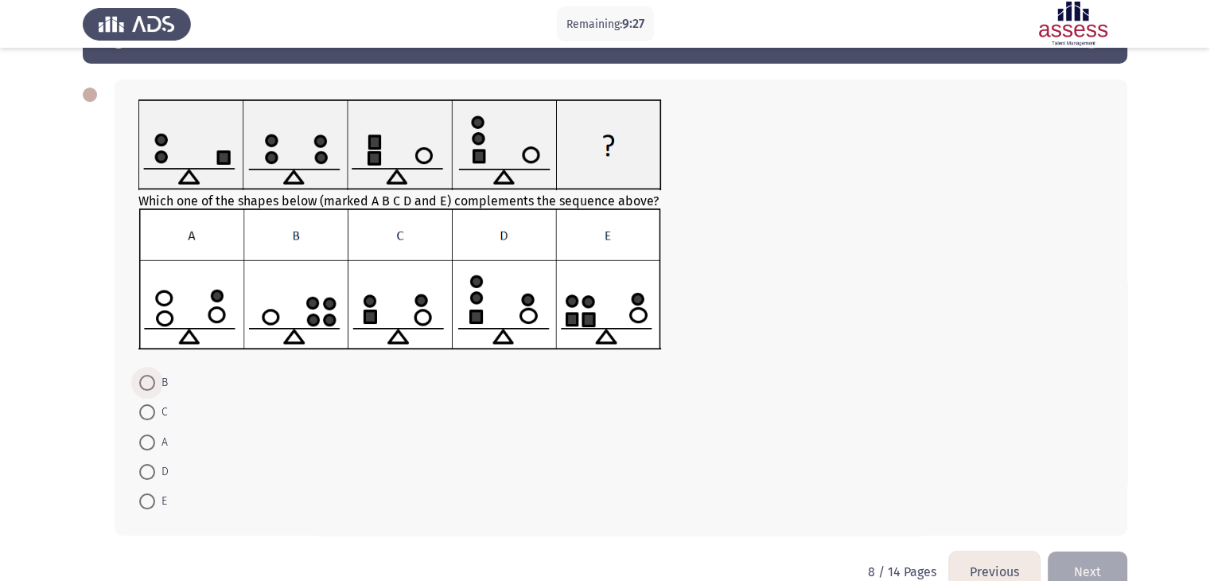
click at [151, 379] on span at bounding box center [147, 383] width 16 height 16
click at [151, 379] on input "B" at bounding box center [147, 383] width 16 height 16
radio input "true"
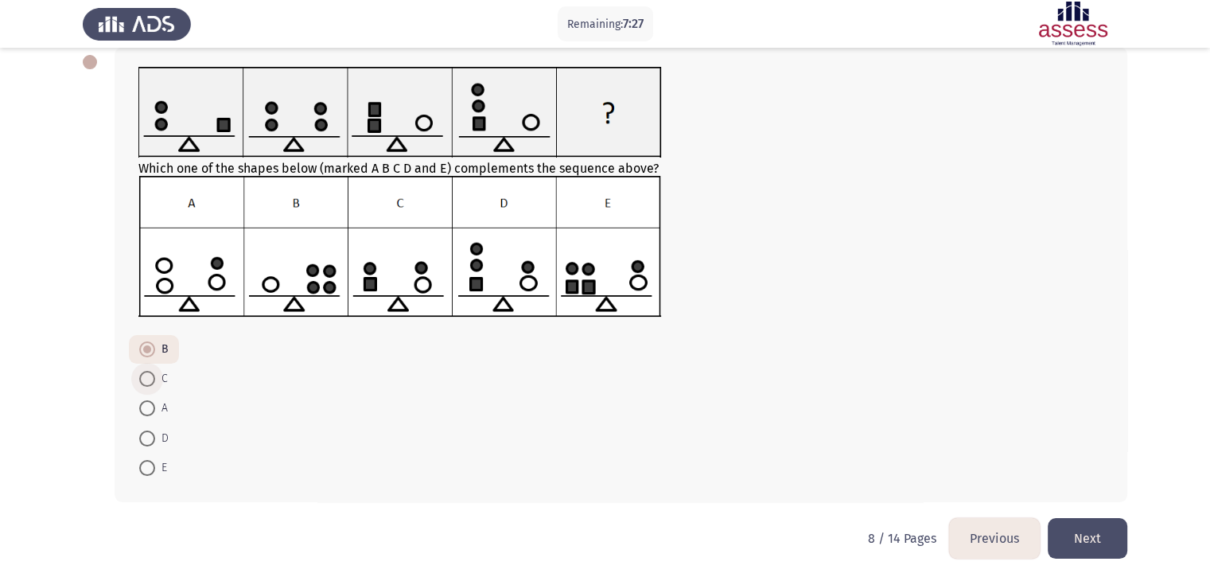
click at [148, 379] on span at bounding box center [147, 379] width 16 height 16
click at [148, 379] on input "C" at bounding box center [147, 379] width 16 height 16
radio input "true"
click at [1066, 527] on button "Next" at bounding box center [1087, 538] width 80 height 41
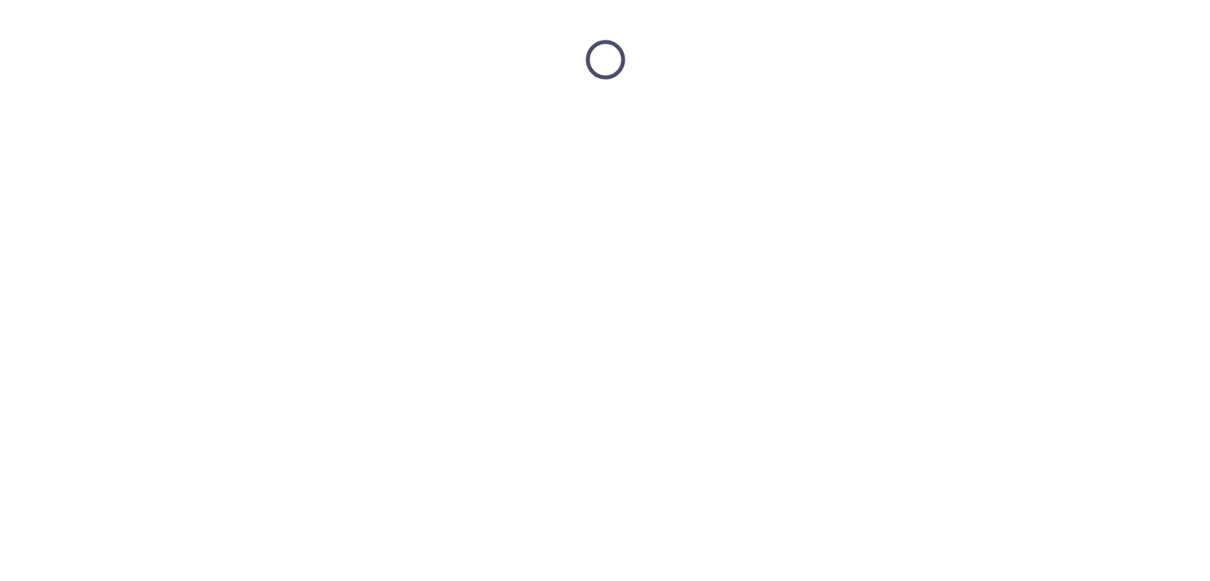
scroll to position [0, 0]
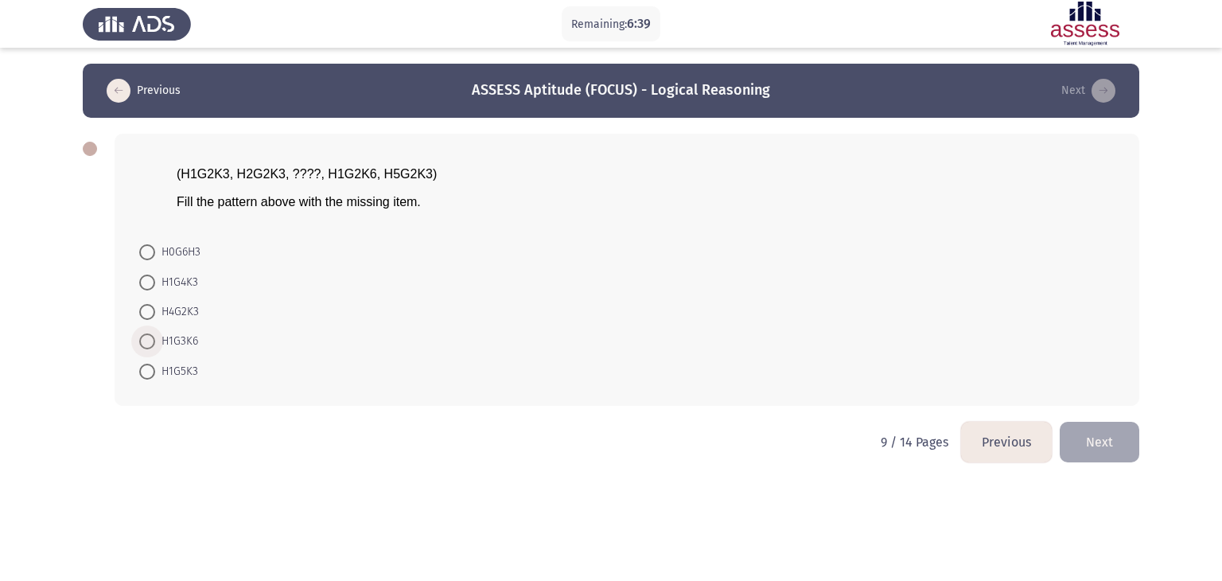
click at [148, 341] on span at bounding box center [147, 341] width 16 height 16
click at [148, 341] on input "H1G3K6" at bounding box center [147, 341] width 16 height 16
radio input "true"
click at [1121, 437] on button "Next" at bounding box center [1099, 440] width 80 height 41
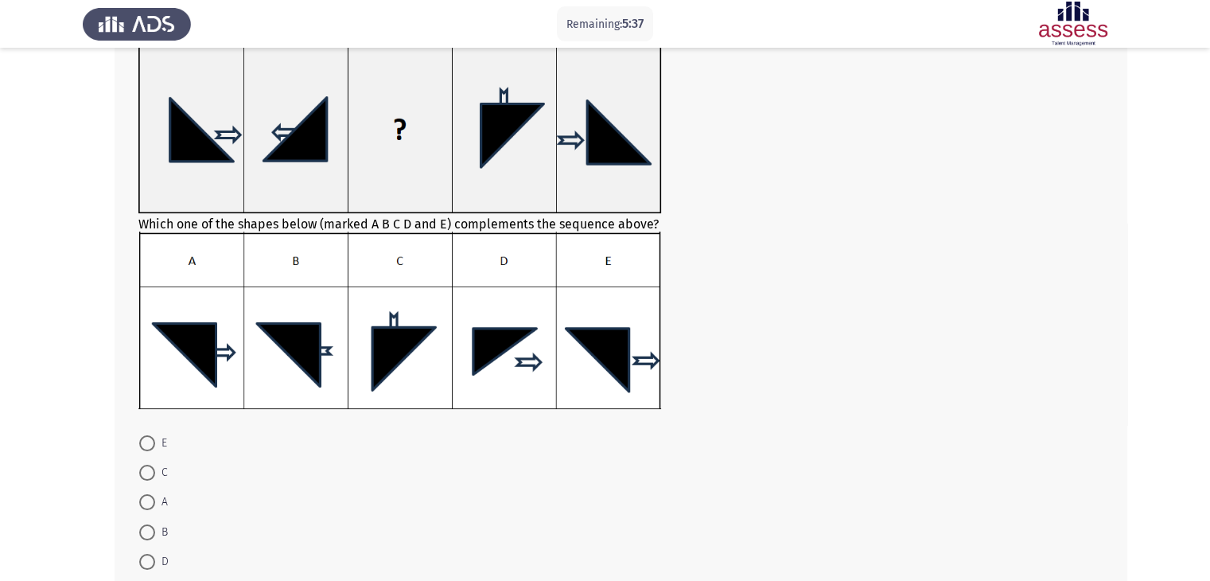
scroll to position [111, 0]
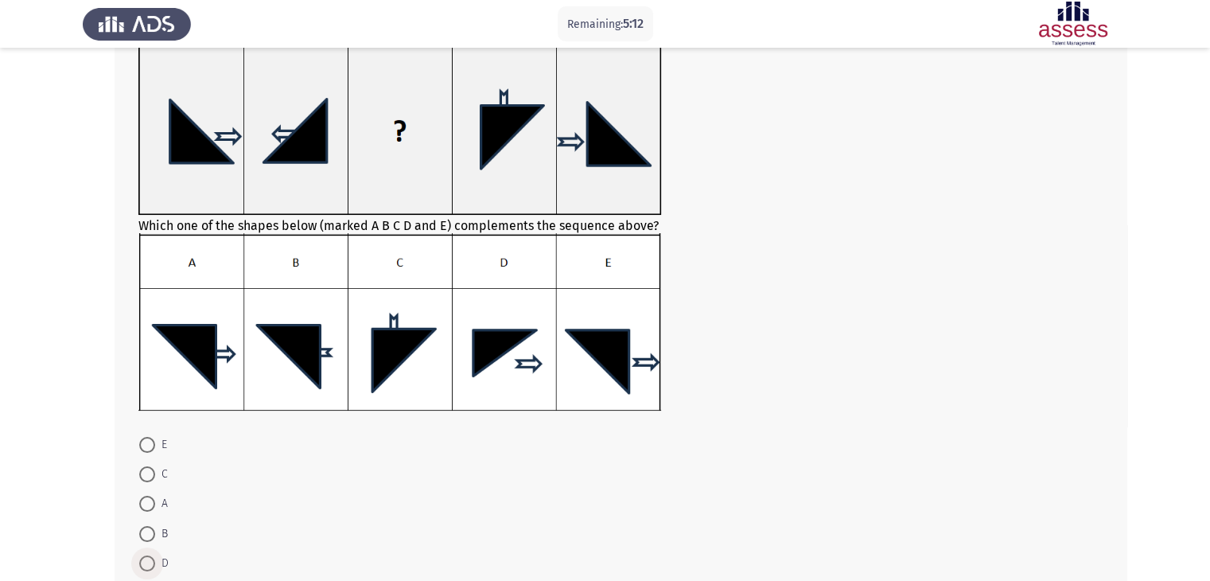
click at [143, 558] on span at bounding box center [147, 563] width 16 height 16
click at [143, 558] on input "D" at bounding box center [147, 563] width 16 height 16
radio input "true"
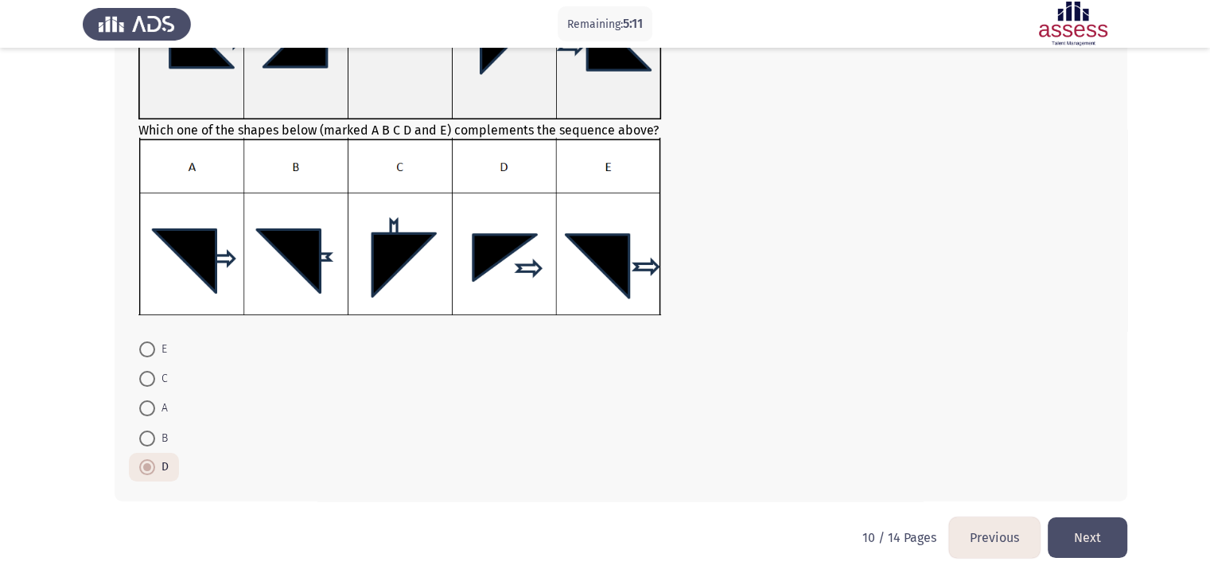
scroll to position [199, 0]
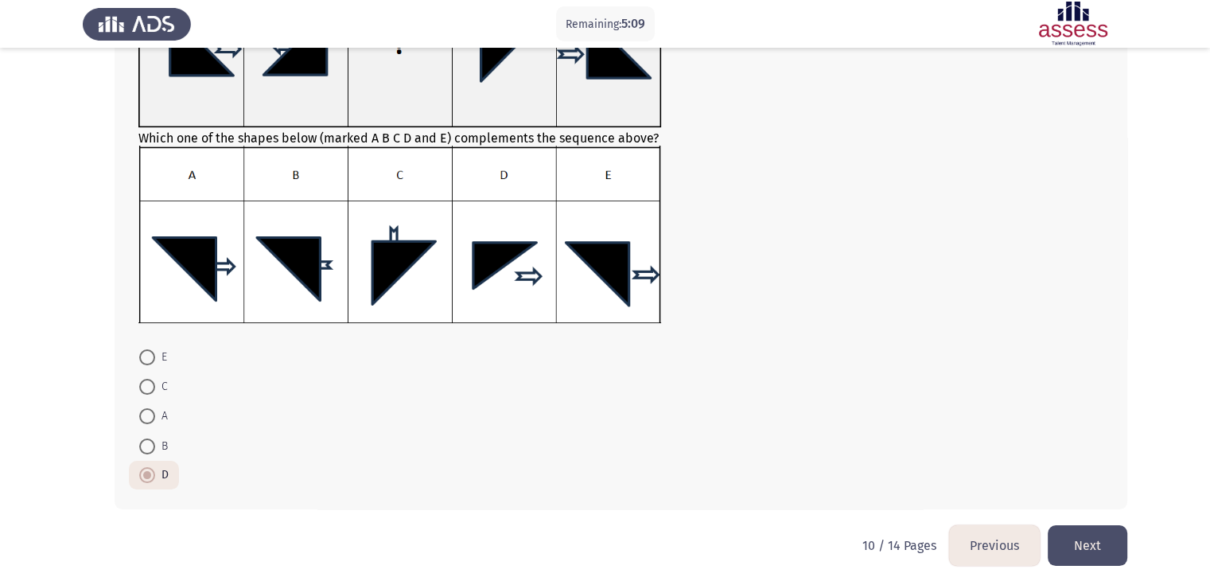
click at [1110, 554] on button "Next" at bounding box center [1087, 545] width 80 height 41
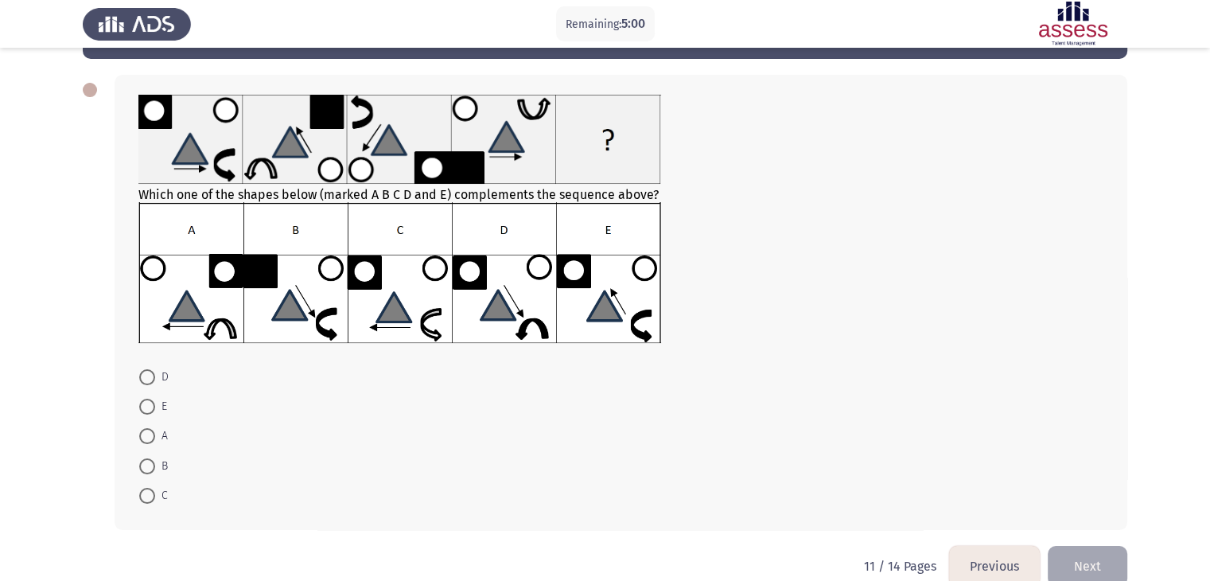
scroll to position [57, 0]
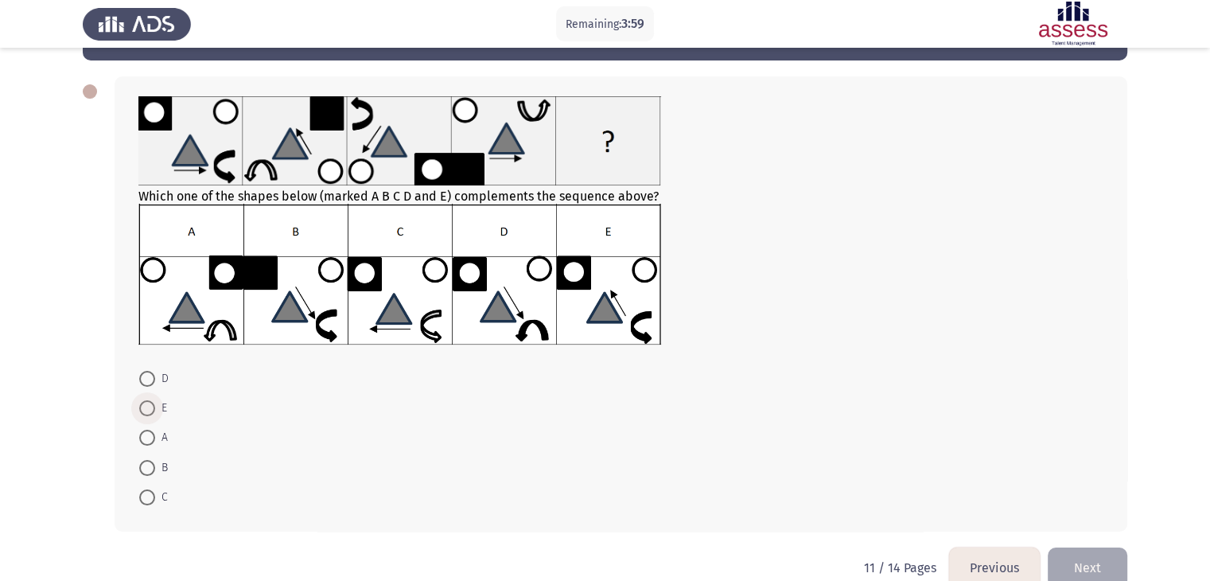
click at [143, 407] on span at bounding box center [147, 408] width 16 height 16
click at [143, 407] on input "E" at bounding box center [147, 408] width 16 height 16
radio input "true"
click at [1082, 556] on button "Next" at bounding box center [1087, 566] width 80 height 41
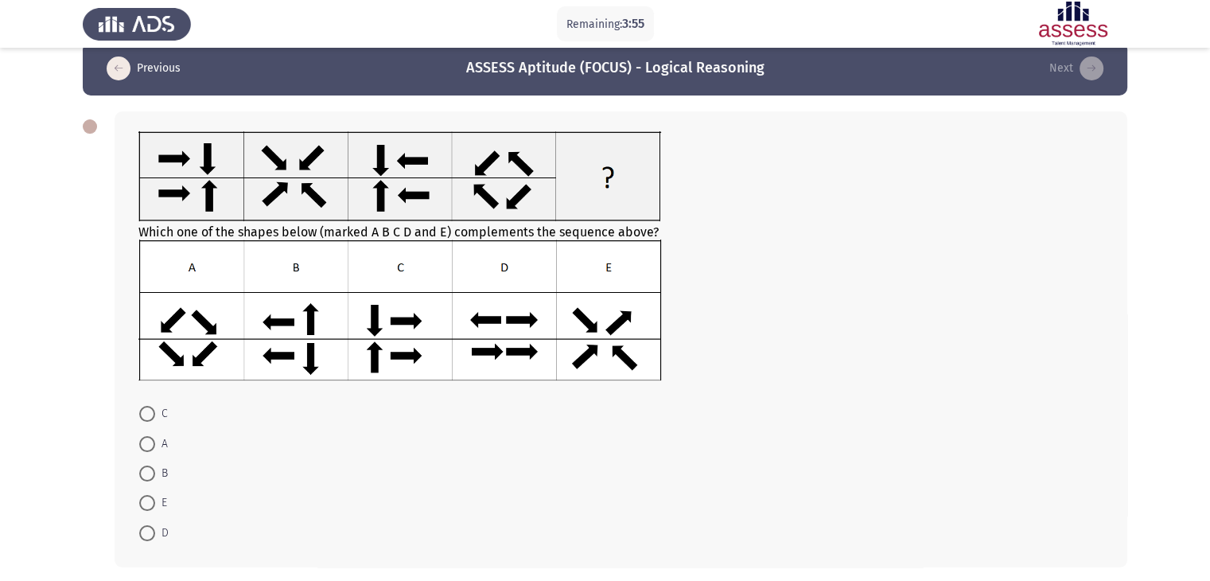
scroll to position [24, 0]
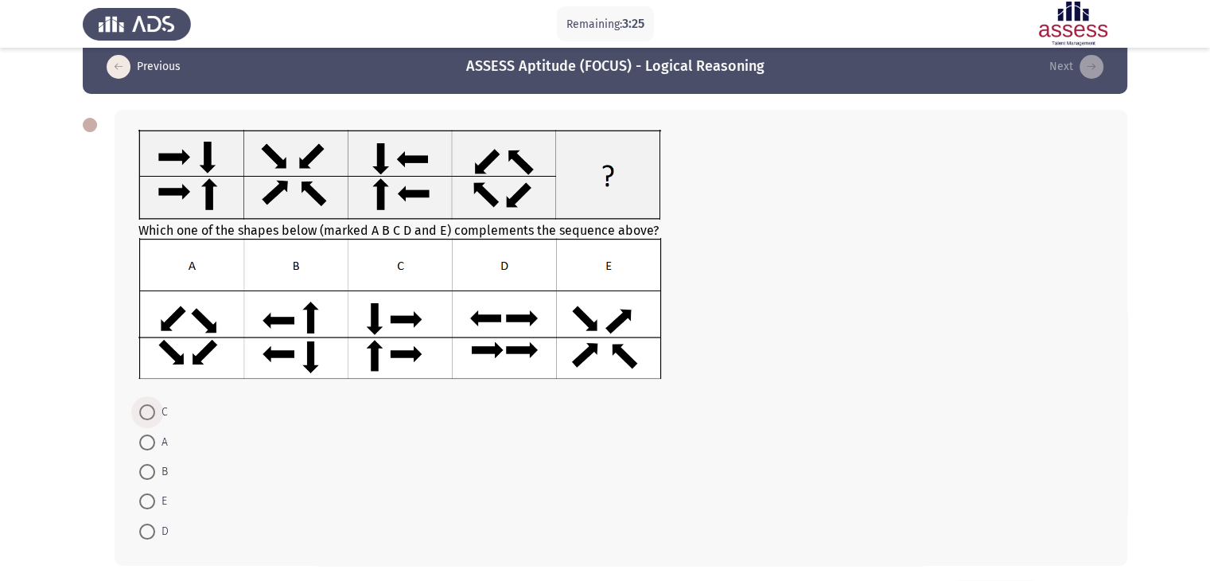
click at [153, 413] on span at bounding box center [147, 412] width 16 height 16
click at [153, 413] on input "C" at bounding box center [147, 412] width 16 height 16
radio input "true"
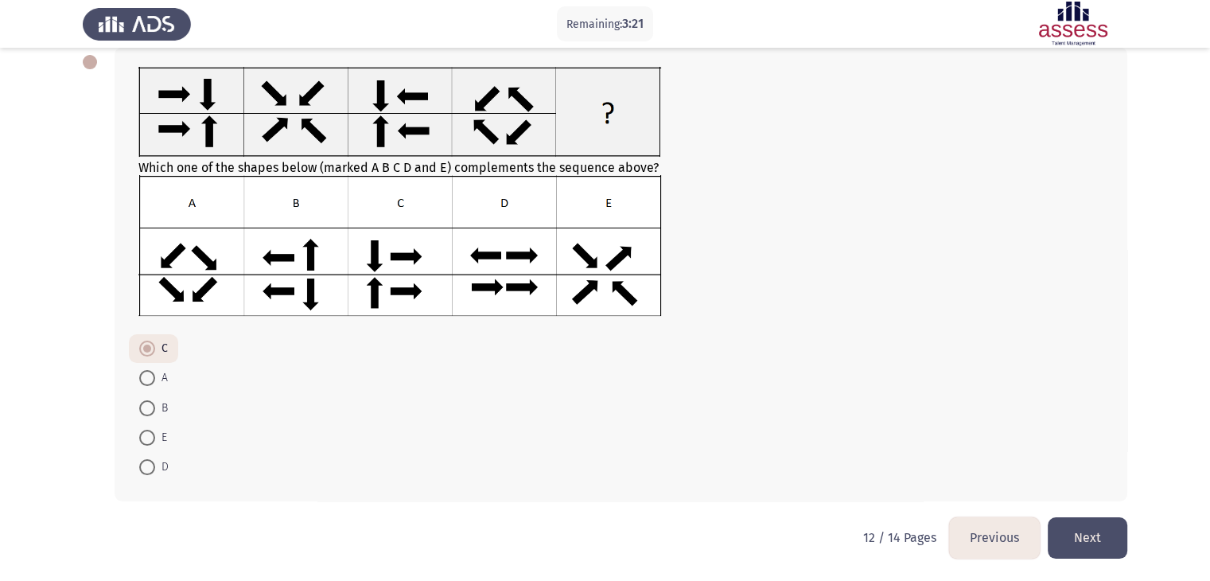
click at [1106, 534] on button "Next" at bounding box center [1087, 537] width 80 height 41
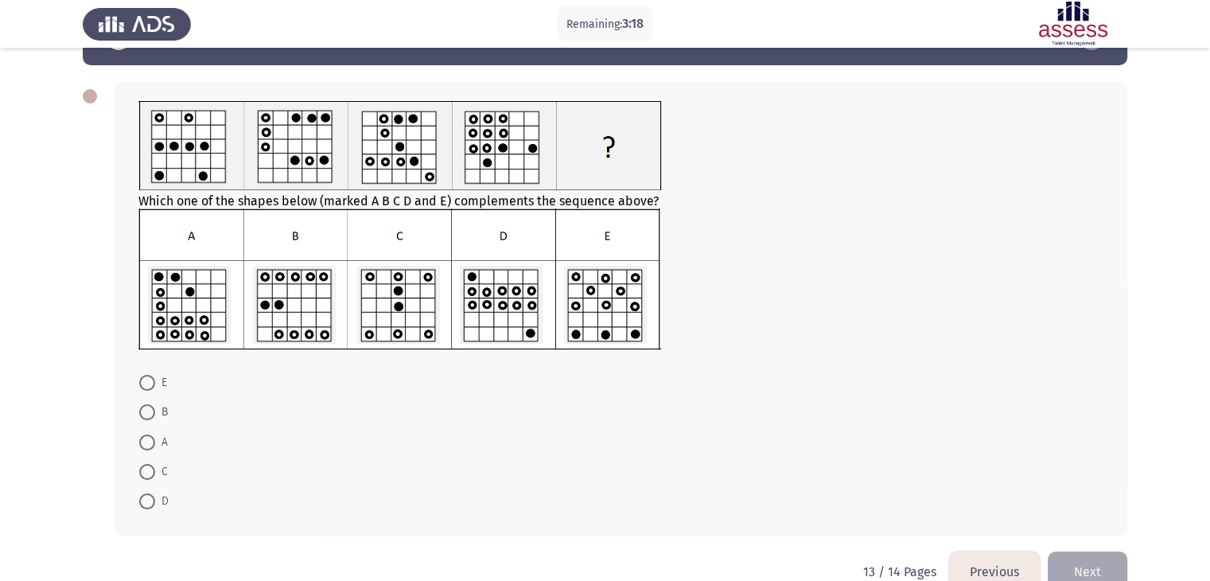
scroll to position [51, 0]
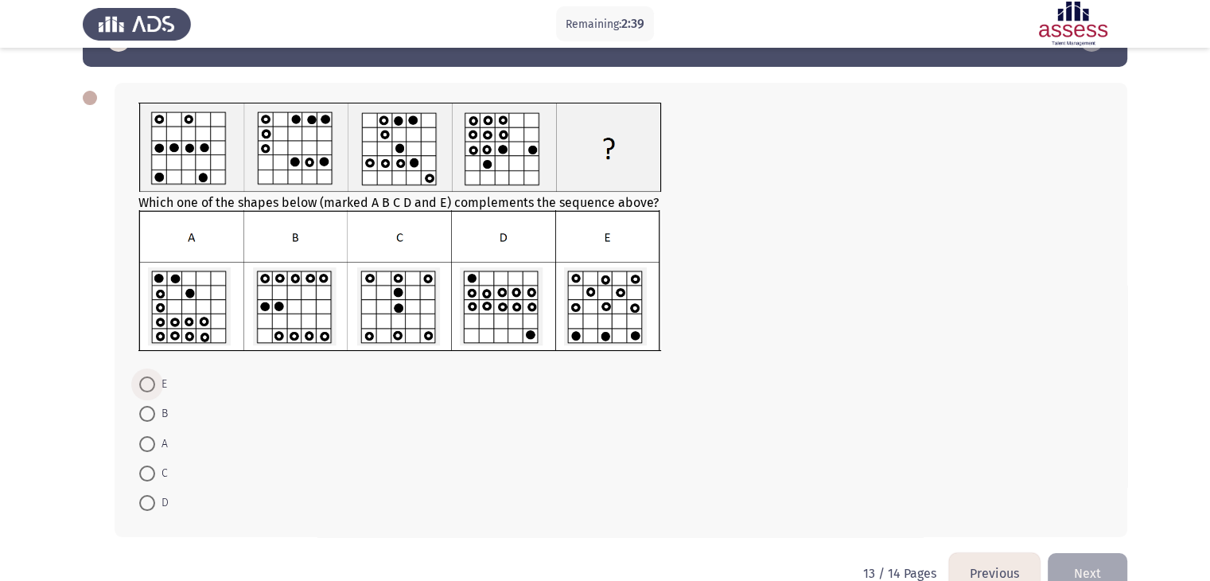
click at [147, 384] on span at bounding box center [147, 384] width 16 height 16
click at [147, 384] on input "E" at bounding box center [147, 384] width 16 height 16
radio input "true"
click at [1112, 555] on button "Next" at bounding box center [1087, 572] width 80 height 41
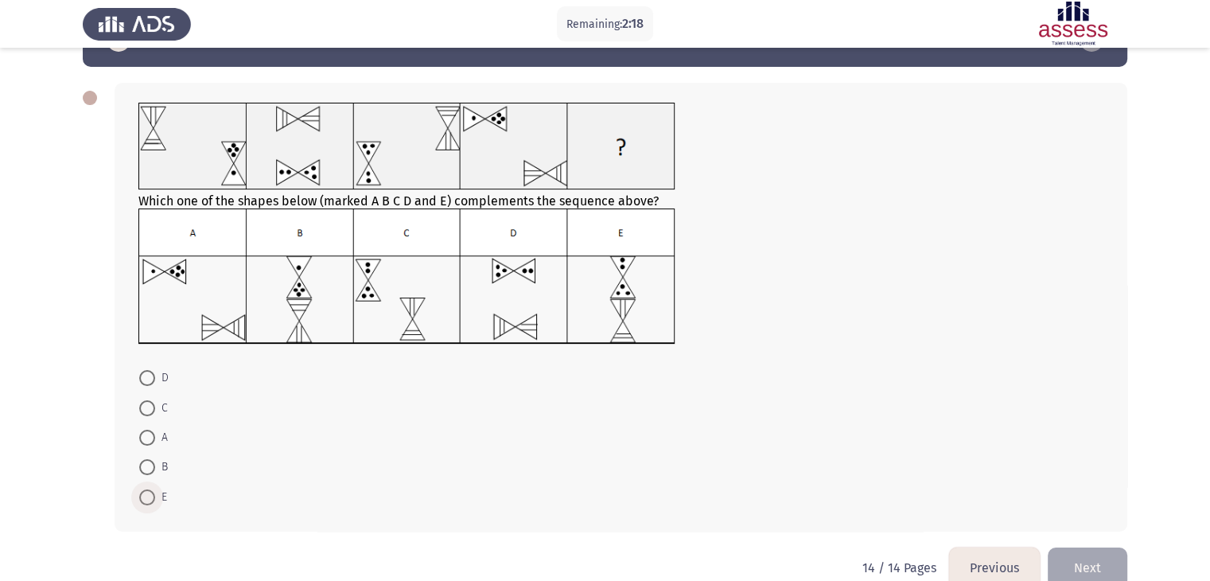
click at [152, 498] on span at bounding box center [147, 497] width 16 height 16
click at [152, 498] on input "E" at bounding box center [147, 497] width 16 height 16
radio input "true"
click at [1104, 559] on button "Next" at bounding box center [1087, 566] width 80 height 41
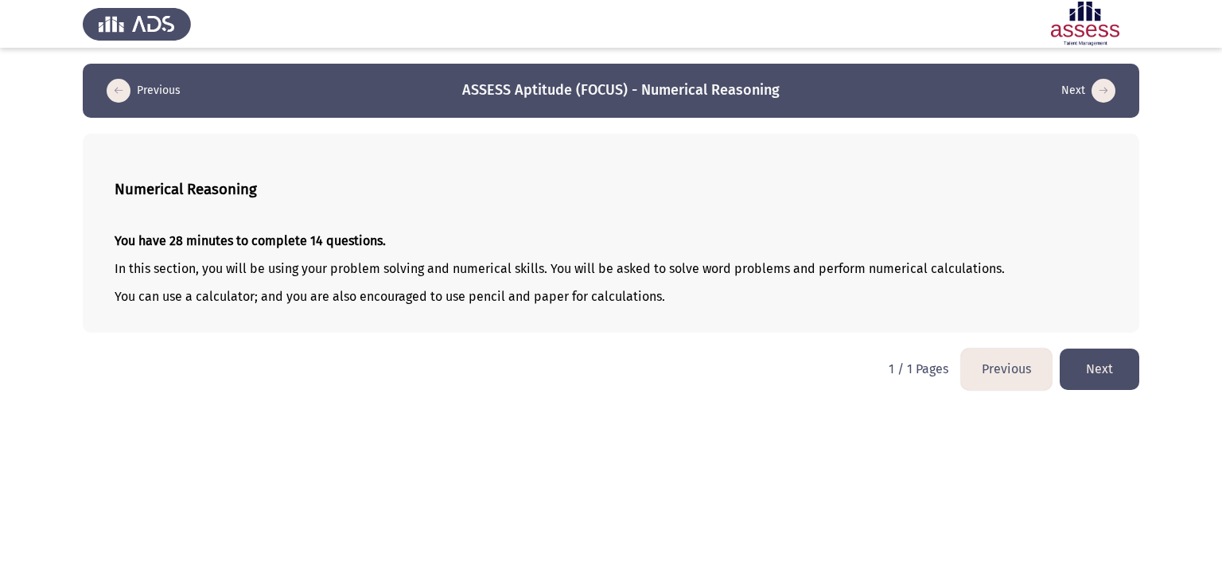
click at [1104, 374] on button "Next" at bounding box center [1099, 368] width 80 height 41
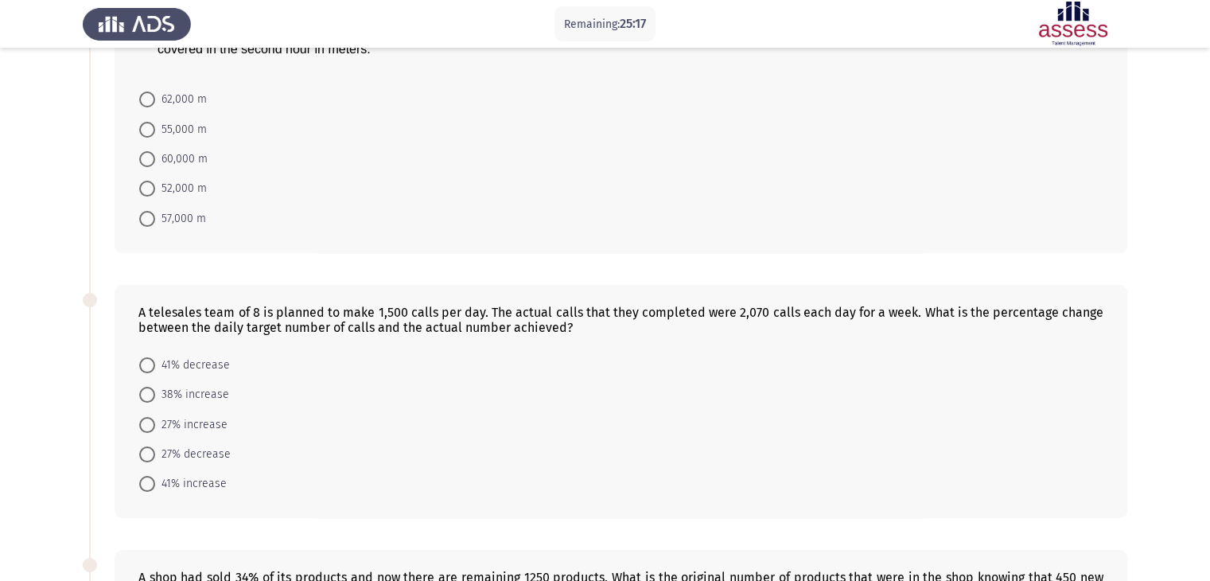
scroll to position [140, 0]
click at [150, 100] on span at bounding box center [147, 99] width 16 height 16
click at [150, 100] on input "62,000 m" at bounding box center [147, 99] width 16 height 16
radio input "true"
click at [153, 391] on span at bounding box center [147, 394] width 16 height 16
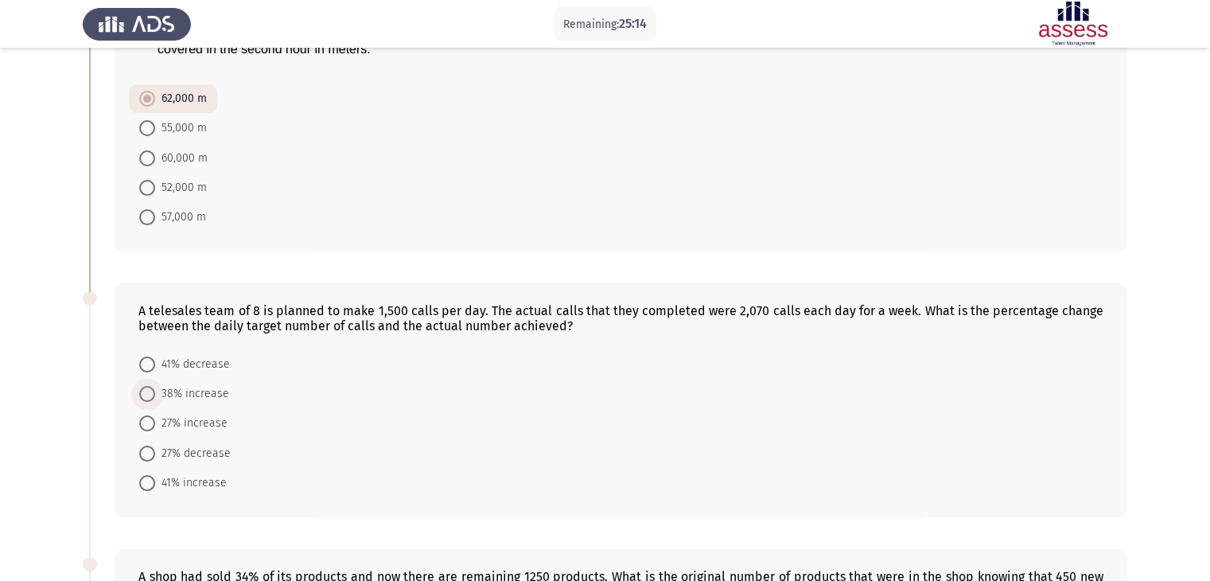
click at [153, 391] on input "38% increase" at bounding box center [147, 394] width 16 height 16
radio input "true"
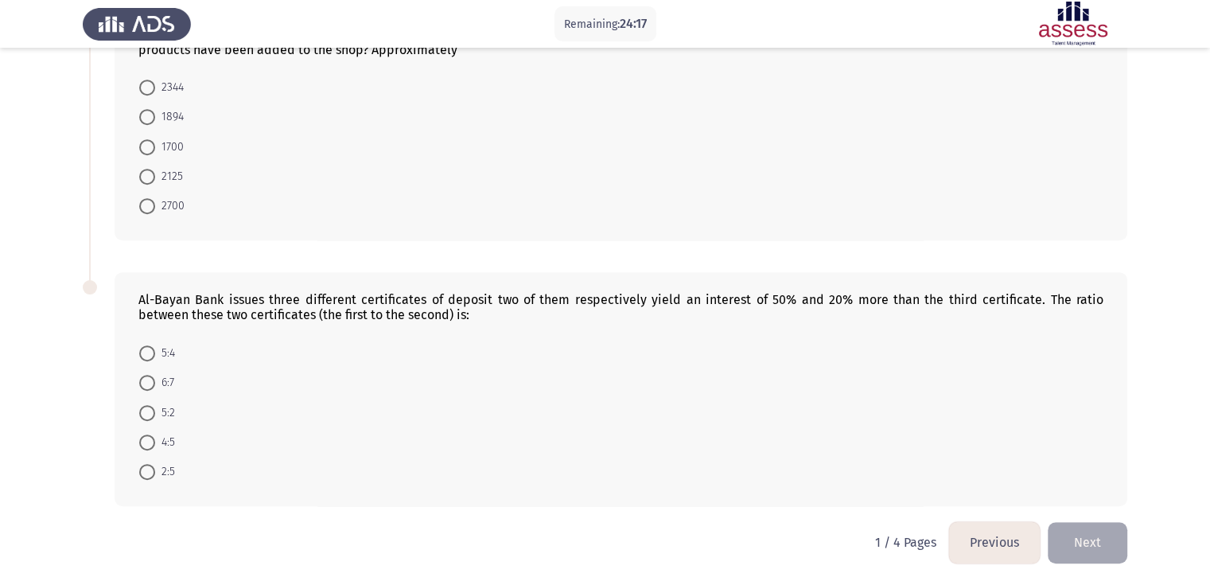
scroll to position [685, 0]
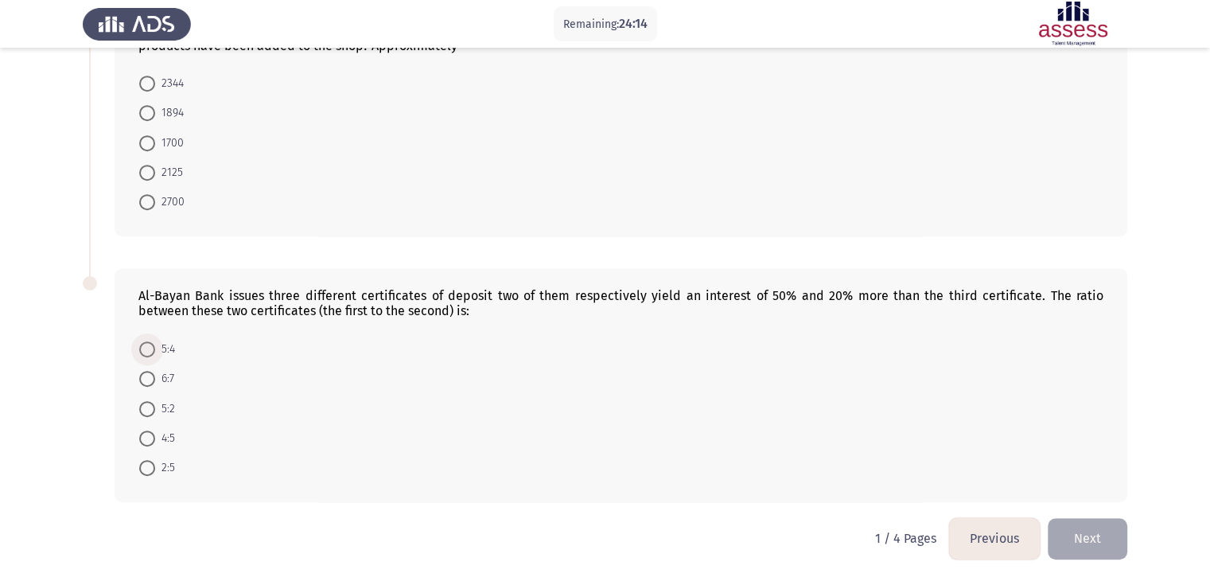
click at [146, 352] on span at bounding box center [147, 349] width 16 height 16
click at [146, 352] on input "5:4" at bounding box center [147, 349] width 16 height 16
radio input "true"
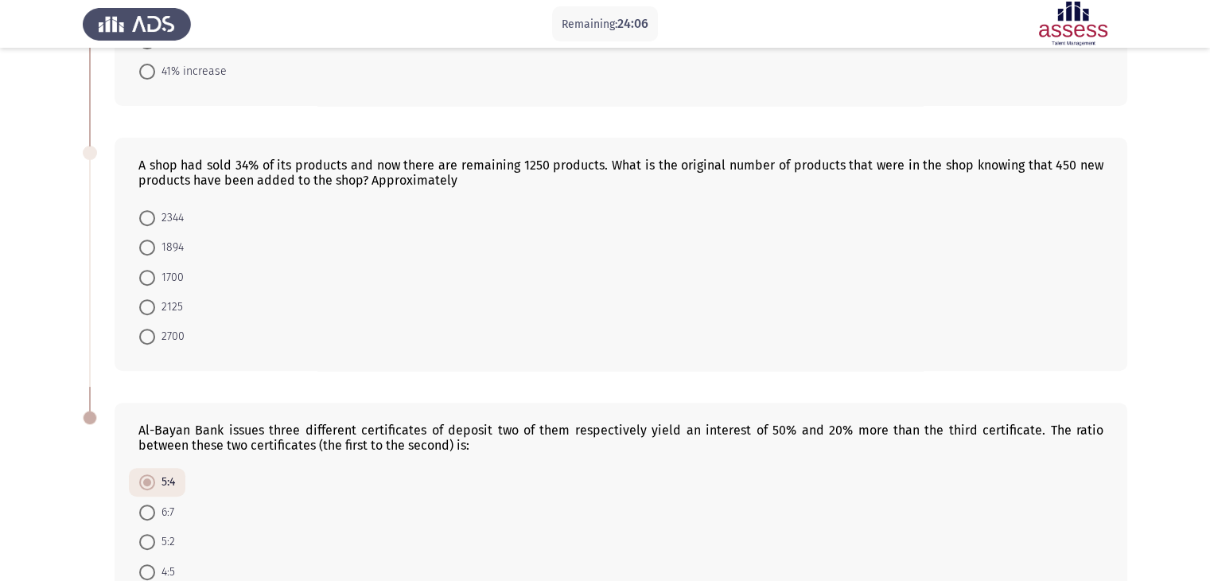
scroll to position [543, 0]
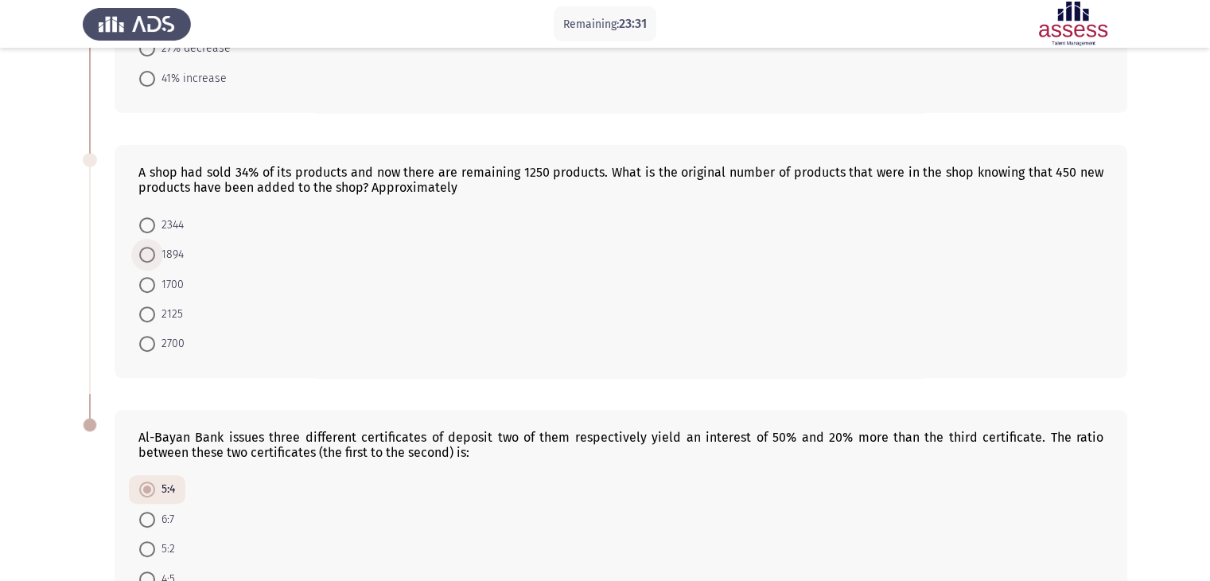
click at [158, 252] on span "1894" at bounding box center [169, 254] width 29 height 19
click at [155, 252] on input "1894" at bounding box center [147, 255] width 16 height 16
radio input "true"
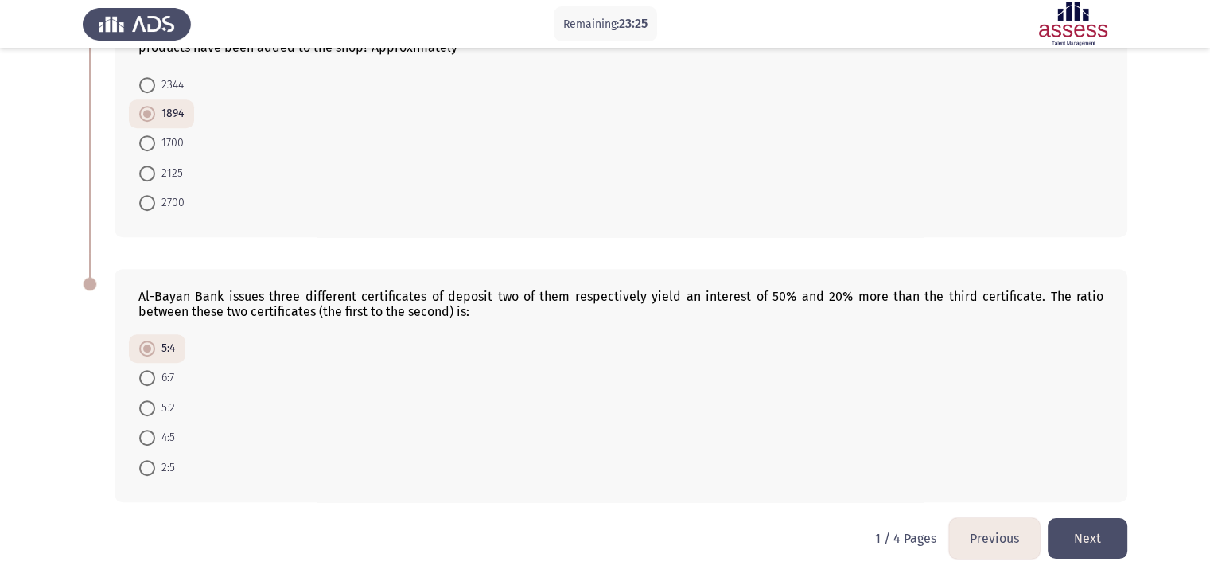
click at [1086, 520] on button "Next" at bounding box center [1087, 538] width 80 height 41
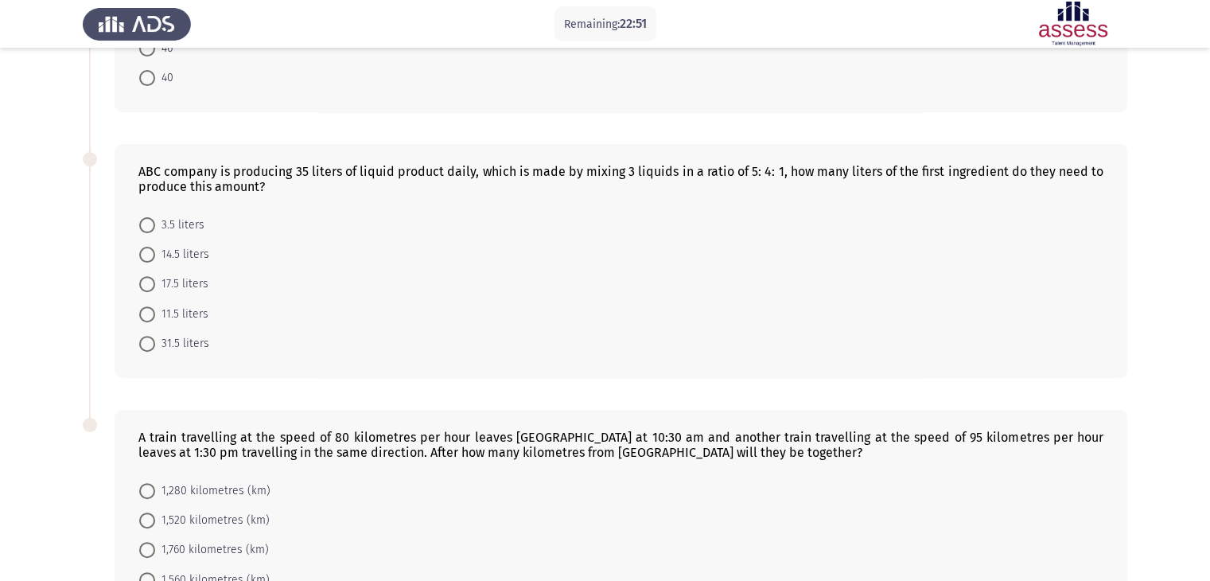
scroll to position [463, 0]
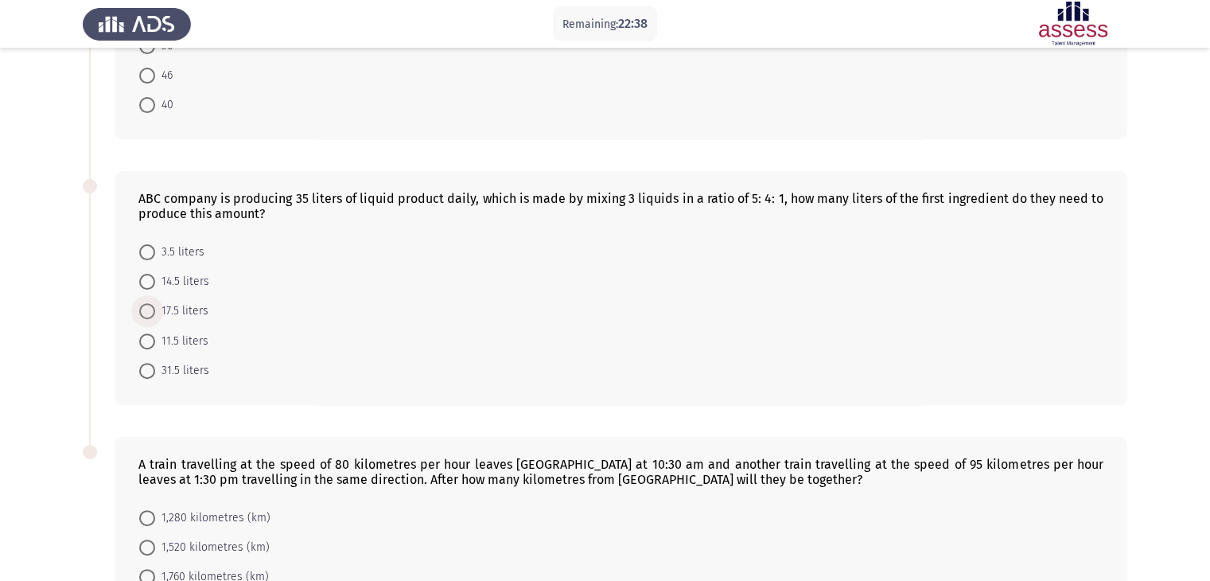
click at [188, 301] on span "17.5 liters" at bounding box center [181, 310] width 53 height 19
click at [155, 303] on input "17.5 liters" at bounding box center [147, 311] width 16 height 16
radio input "true"
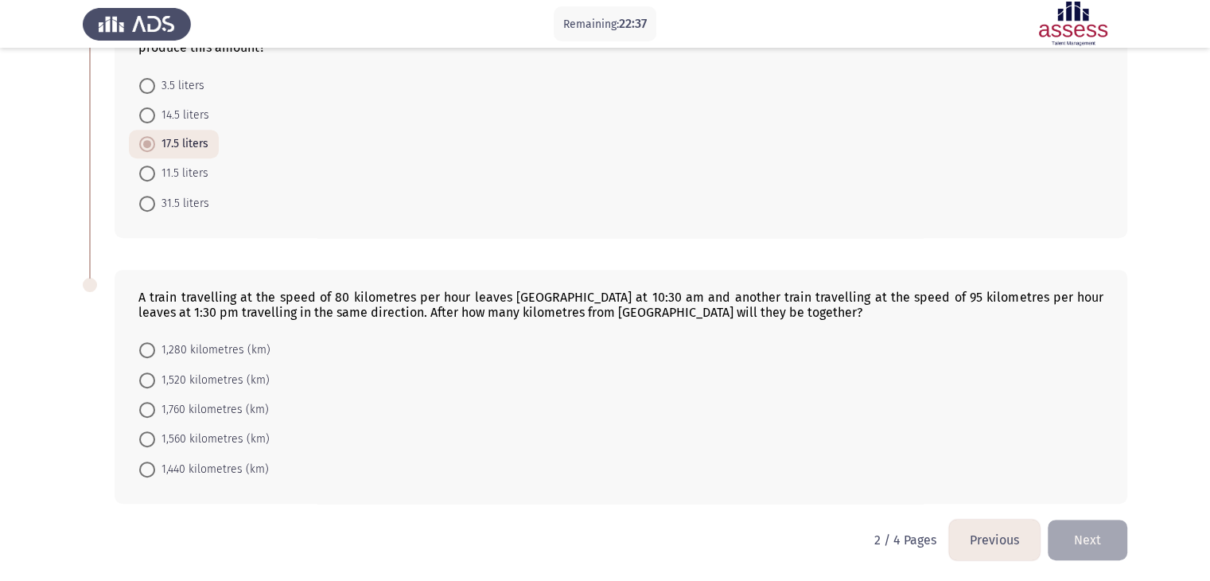
scroll to position [630, 0]
click at [223, 379] on span "1,520 kilometres (km)" at bounding box center [212, 379] width 115 height 19
click at [155, 379] on input "1,520 kilometres (km)" at bounding box center [147, 379] width 16 height 16
radio input "true"
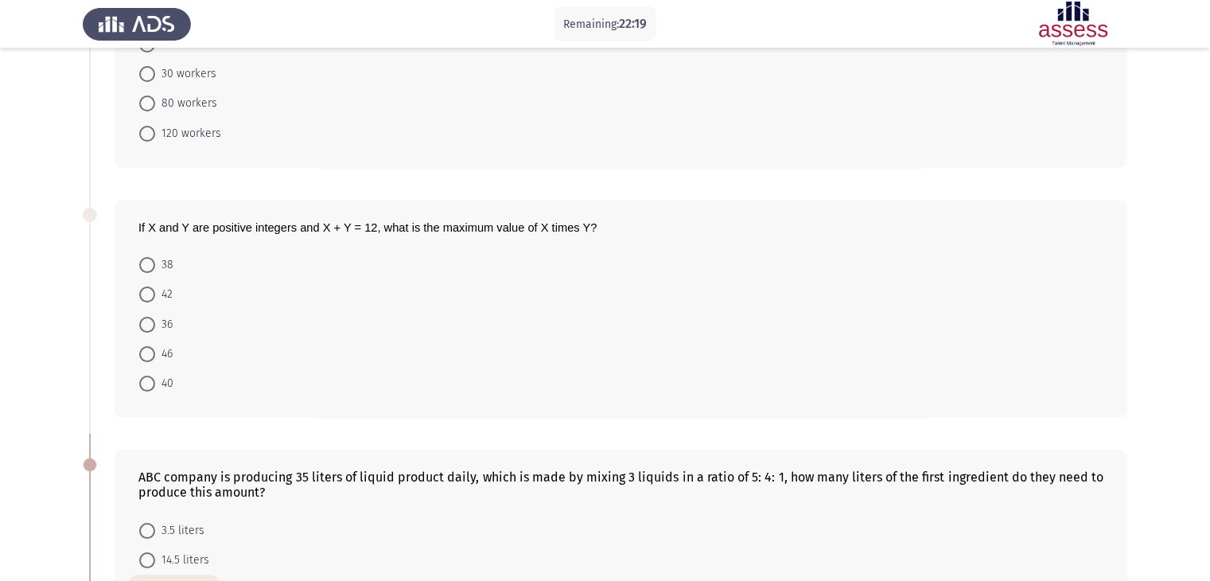
scroll to position [185, 0]
click at [151, 322] on span at bounding box center [147, 324] width 16 height 16
click at [151, 322] on input "36" at bounding box center [147, 324] width 16 height 16
radio input "true"
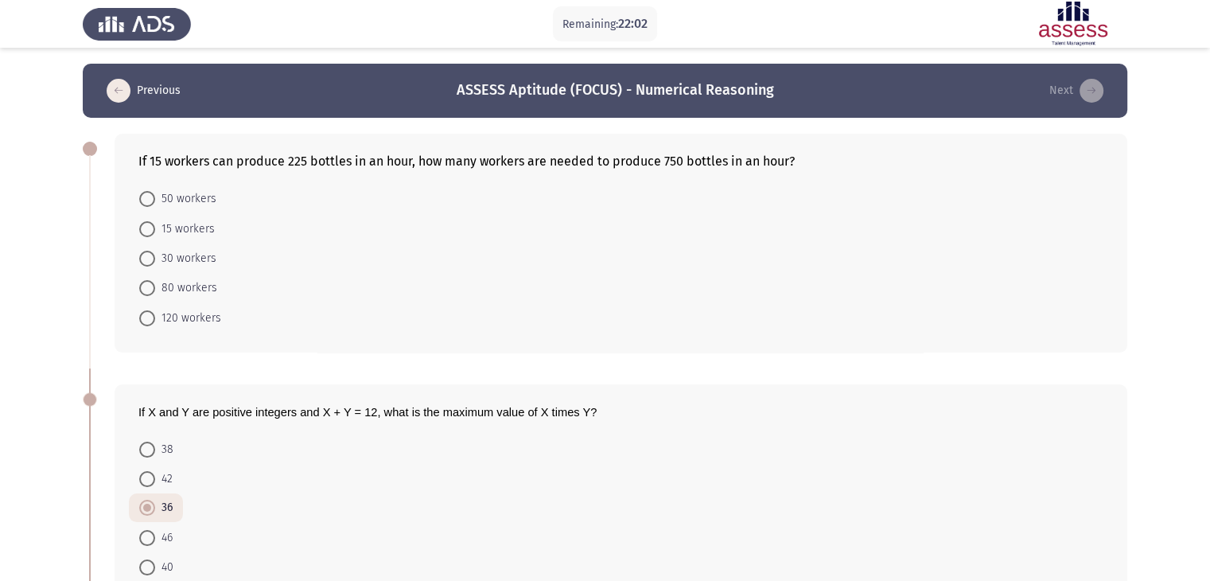
scroll to position [0, 0]
click at [182, 201] on span "50 workers" at bounding box center [185, 198] width 61 height 19
click at [155, 201] on input "50 workers" at bounding box center [147, 199] width 16 height 16
radio input "true"
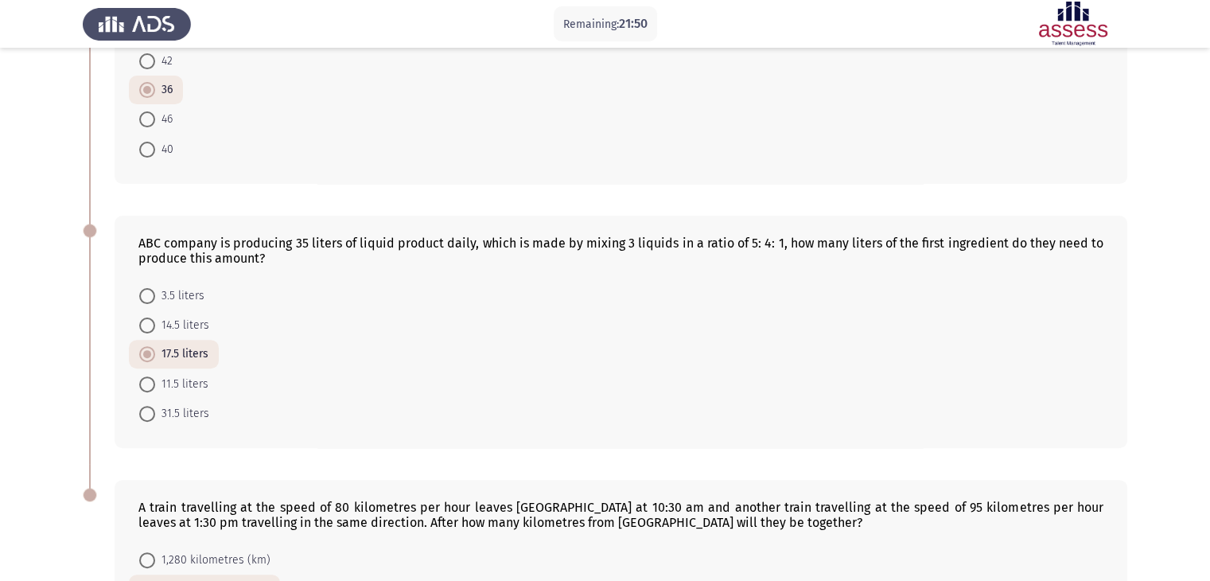
scroll to position [627, 0]
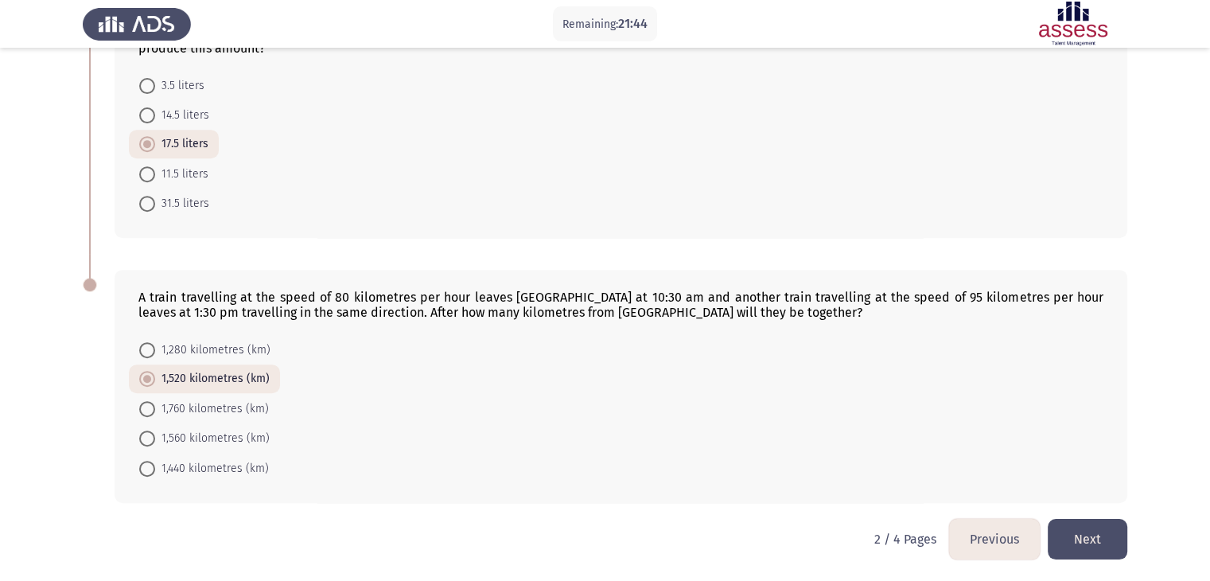
click at [1086, 540] on button "Next" at bounding box center [1087, 539] width 80 height 41
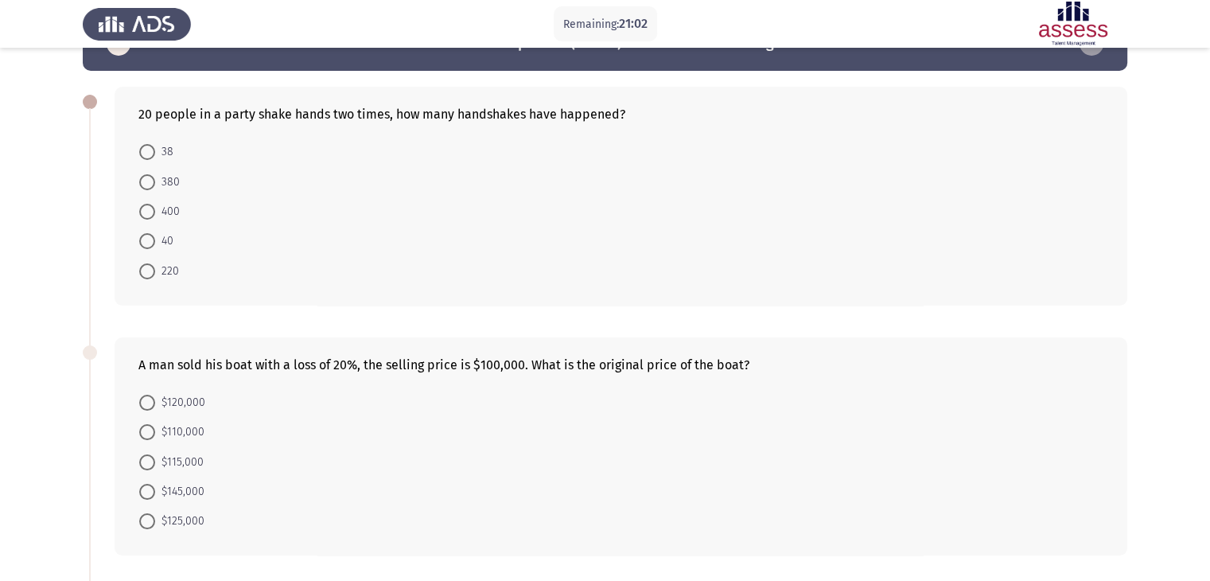
scroll to position [48, 0]
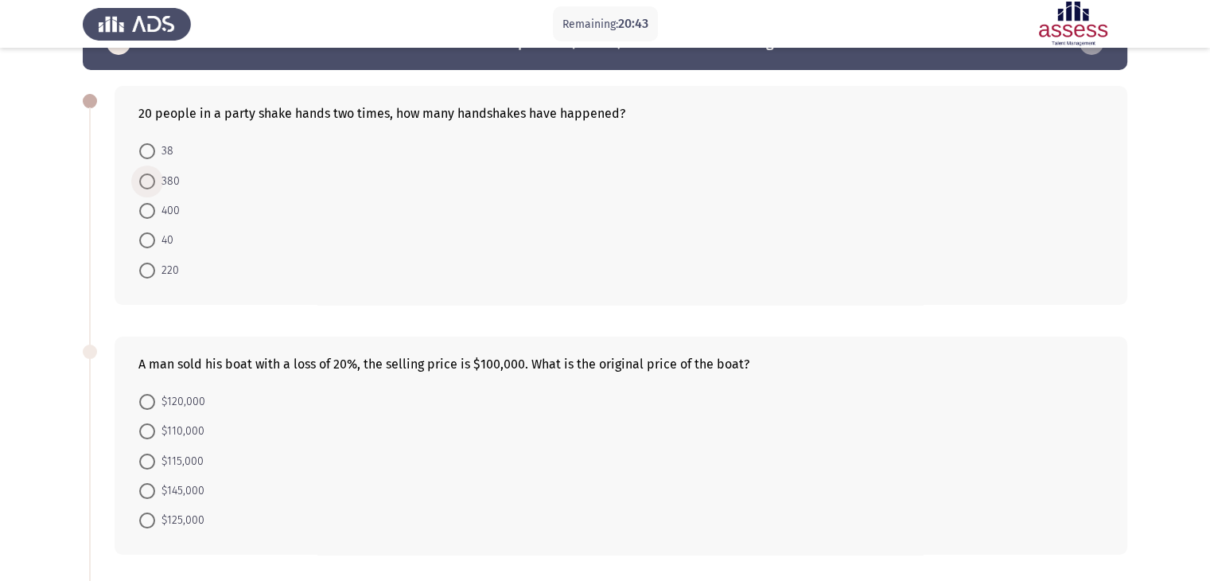
click at [177, 177] on span "380" at bounding box center [167, 181] width 25 height 19
click at [155, 177] on input "380" at bounding box center [147, 181] width 16 height 16
radio input "true"
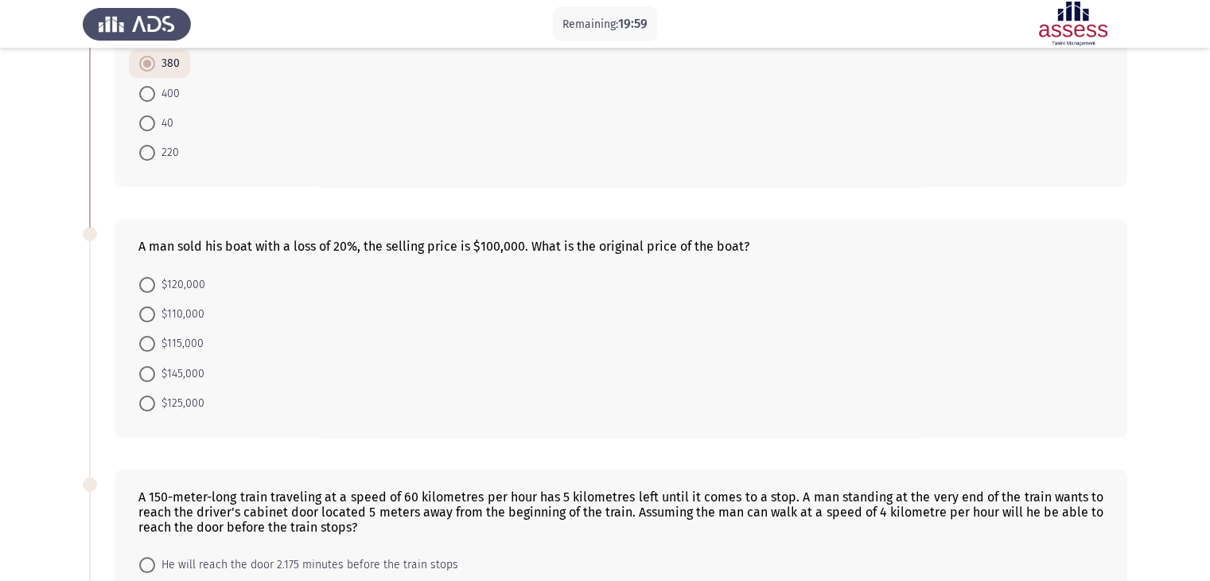
scroll to position [169, 0]
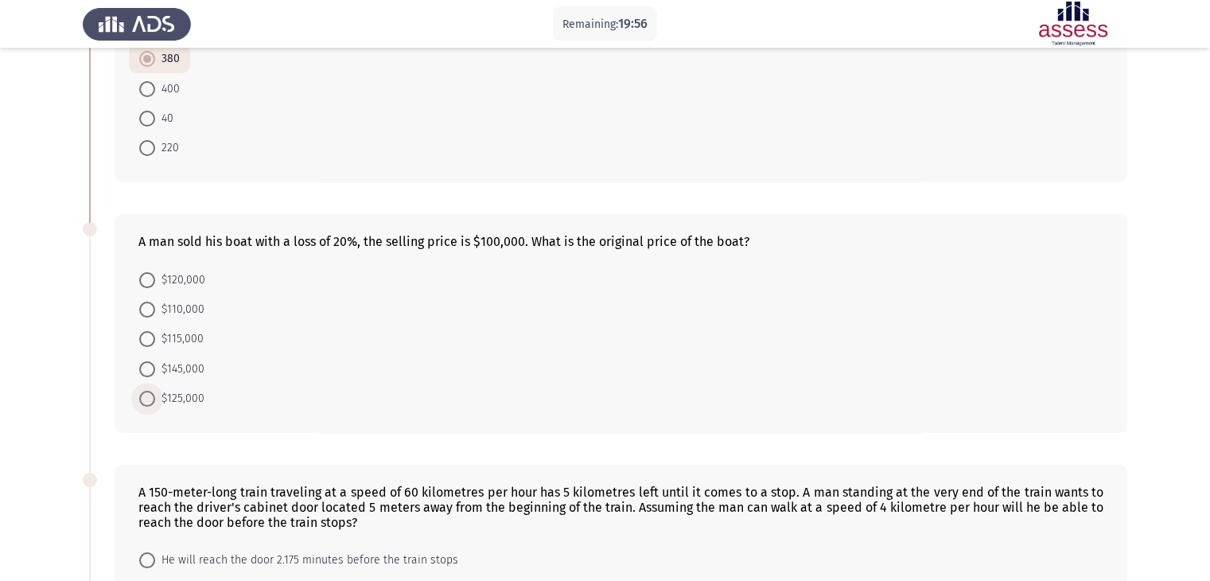
click at [150, 398] on span at bounding box center [147, 399] width 16 height 16
click at [150, 398] on input "$125,000" at bounding box center [147, 399] width 16 height 16
radio input "true"
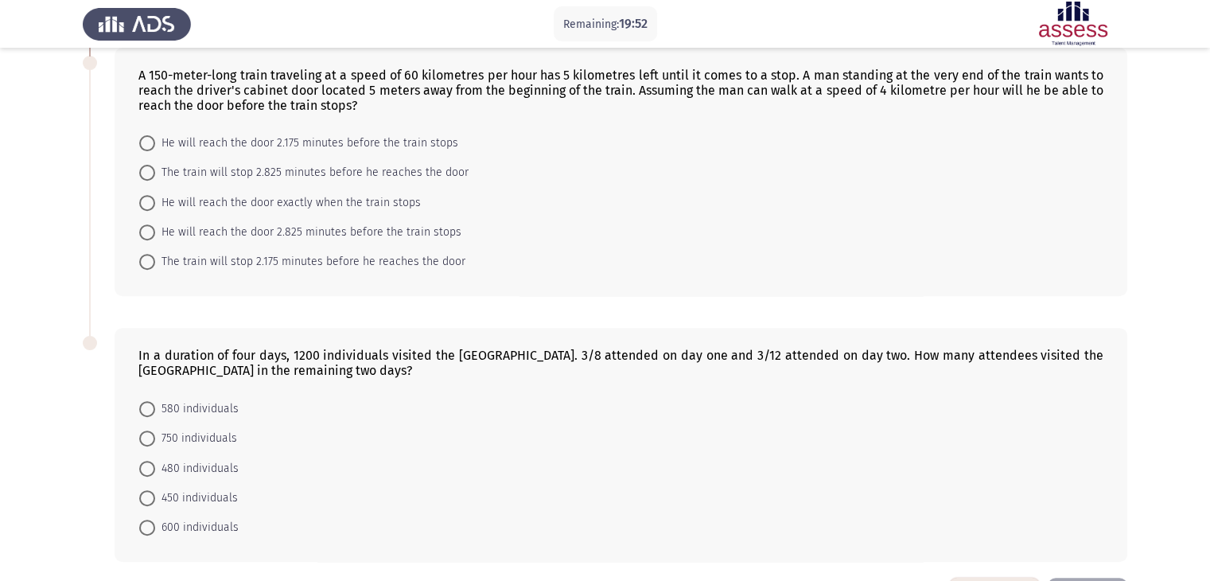
scroll to position [584, 0]
click at [328, 229] on span "He will reach the door 2.825 minutes before the train stops" at bounding box center [308, 232] width 306 height 19
click at [155, 229] on input "He will reach the door 2.825 minutes before the train stops" at bounding box center [147, 233] width 16 height 16
radio input "true"
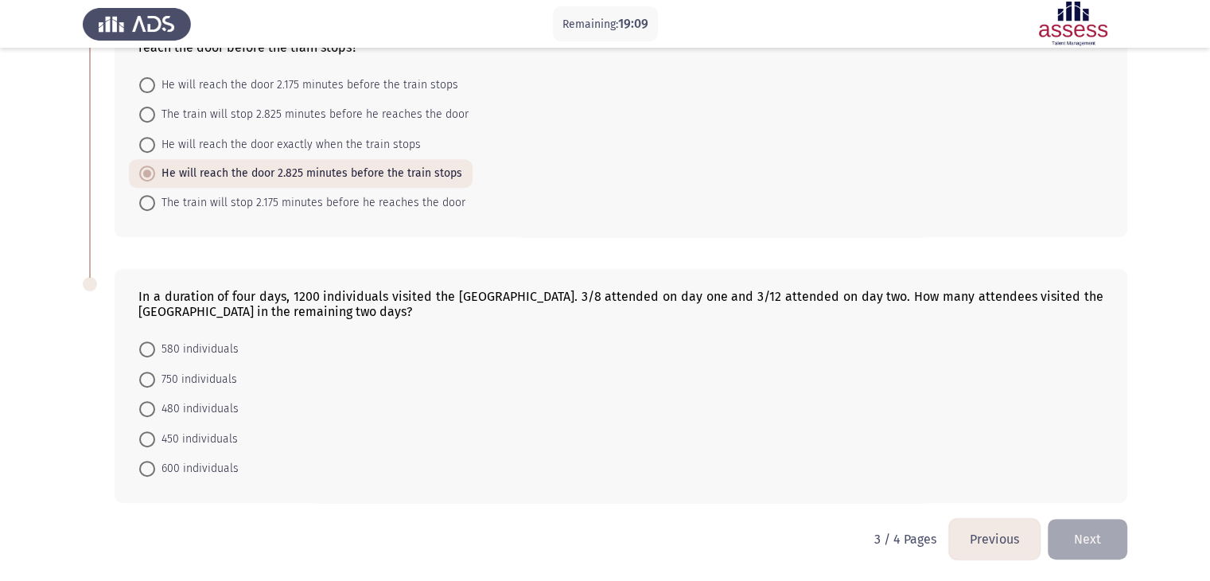
scroll to position [643, 0]
click at [196, 433] on span "450 individuals" at bounding box center [196, 438] width 83 height 19
click at [155, 433] on input "450 individuals" at bounding box center [147, 439] width 16 height 16
radio input "true"
click at [1104, 538] on button "Next" at bounding box center [1087, 538] width 80 height 41
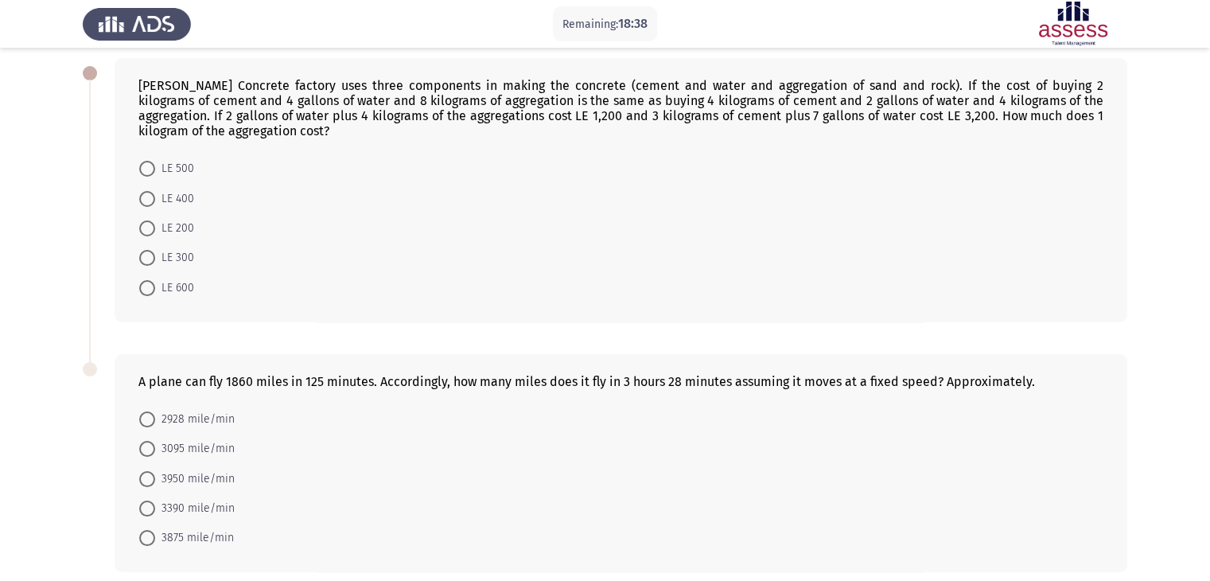
scroll to position [76, 0]
click at [170, 225] on span "LE 200" at bounding box center [174, 227] width 39 height 19
click at [155, 225] on input "LE 200" at bounding box center [147, 228] width 16 height 16
radio input "true"
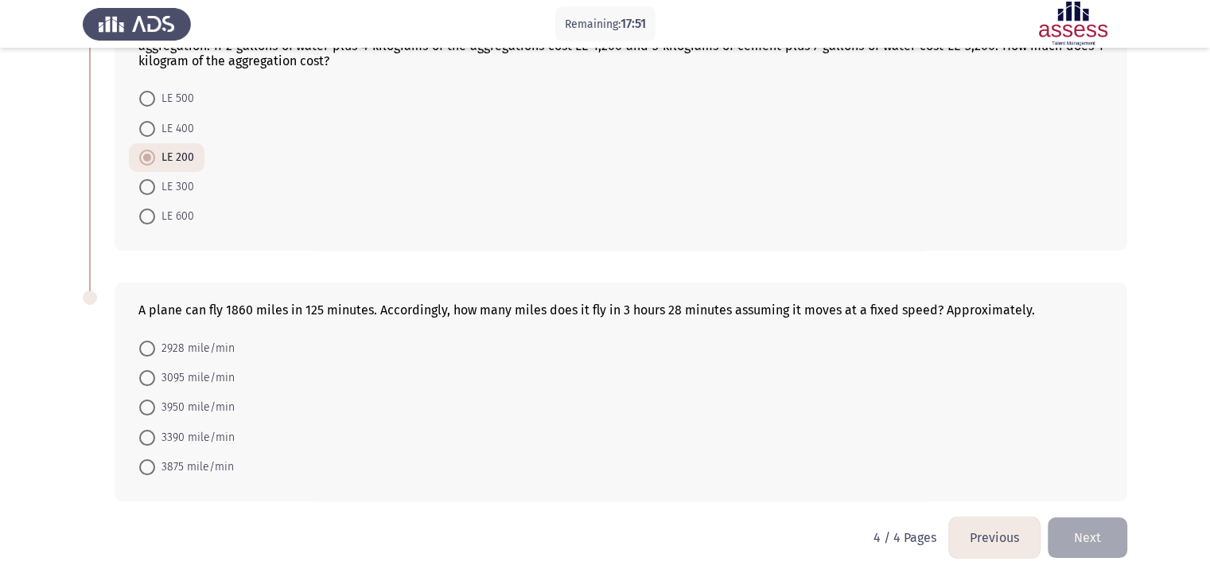
scroll to position [145, 0]
click at [228, 381] on span "3095 mile/min" at bounding box center [195, 378] width 80 height 19
click at [155, 381] on input "3095 mile/min" at bounding box center [147, 379] width 16 height 16
radio input "true"
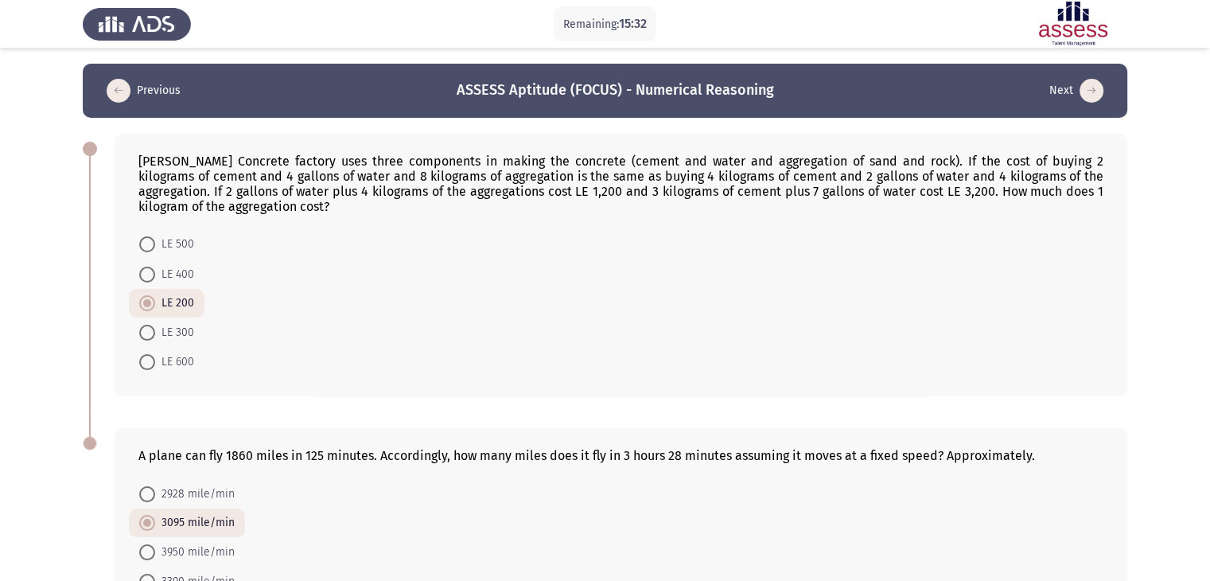
scroll to position [144, 0]
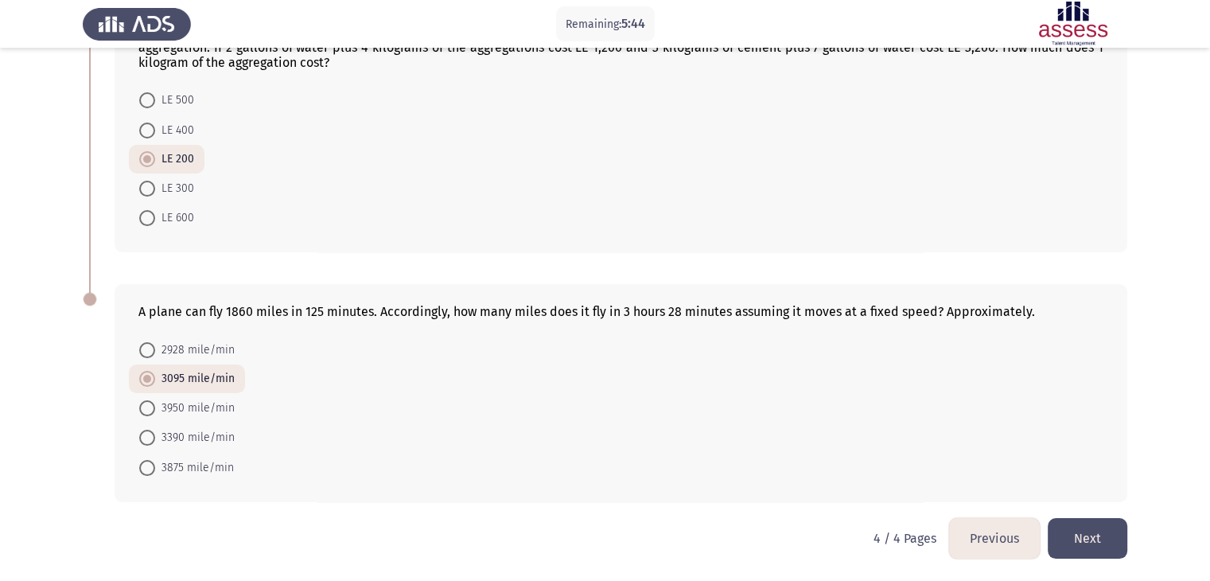
click at [1076, 527] on button "Next" at bounding box center [1087, 538] width 80 height 41
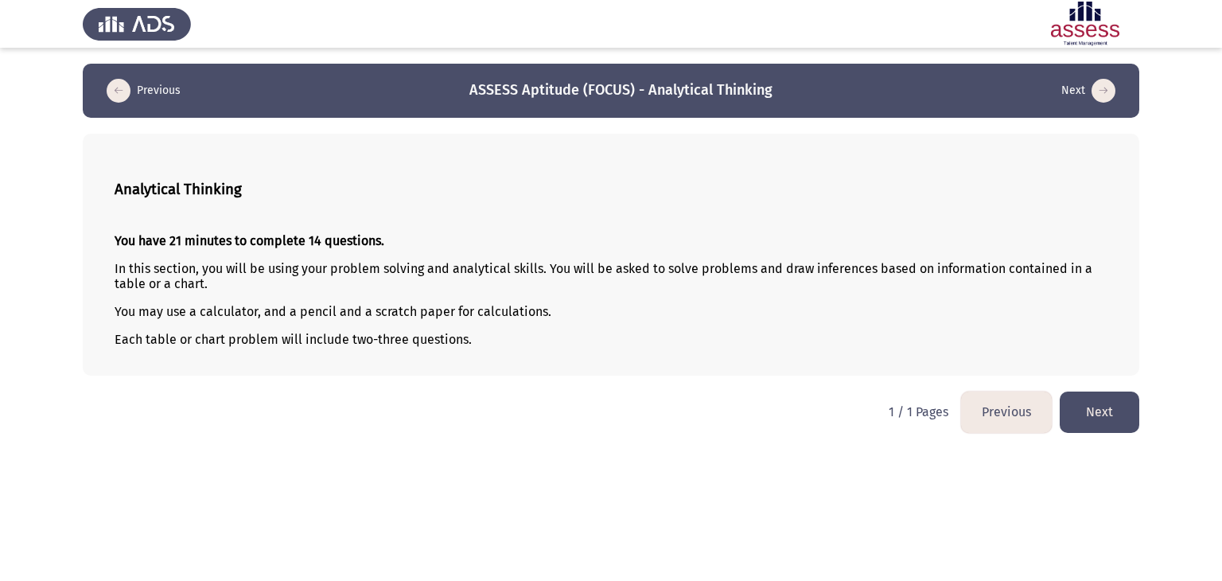
click at [1098, 405] on button "Next" at bounding box center [1099, 411] width 80 height 41
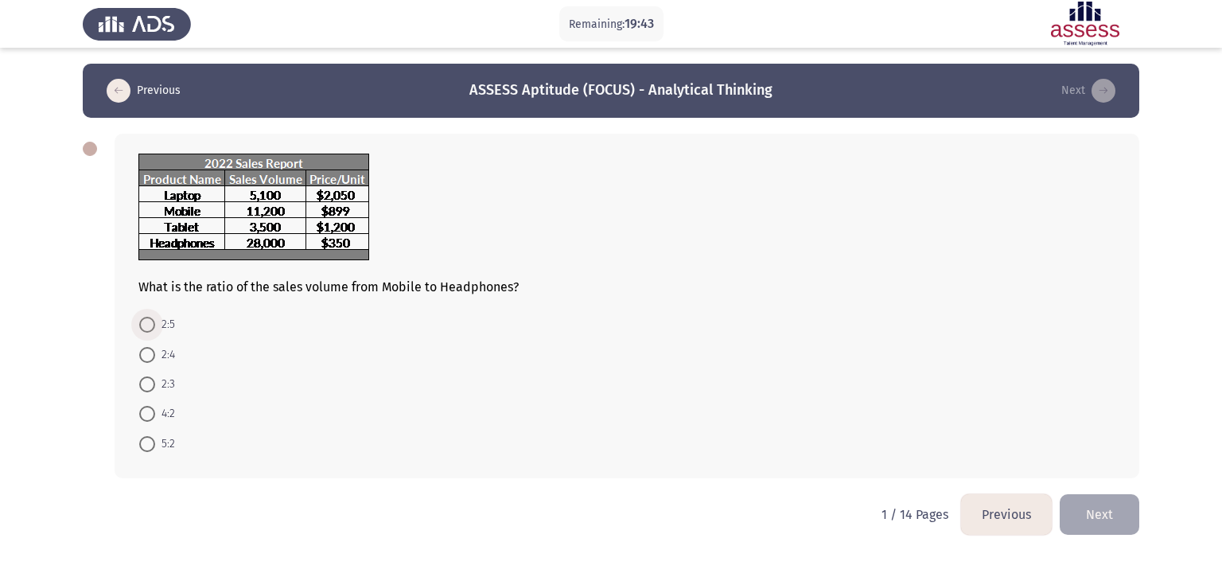
click at [150, 330] on span at bounding box center [147, 325] width 16 height 16
click at [150, 330] on input "2:5" at bounding box center [147, 325] width 16 height 16
radio input "true"
click at [1106, 507] on button "Next" at bounding box center [1099, 512] width 80 height 41
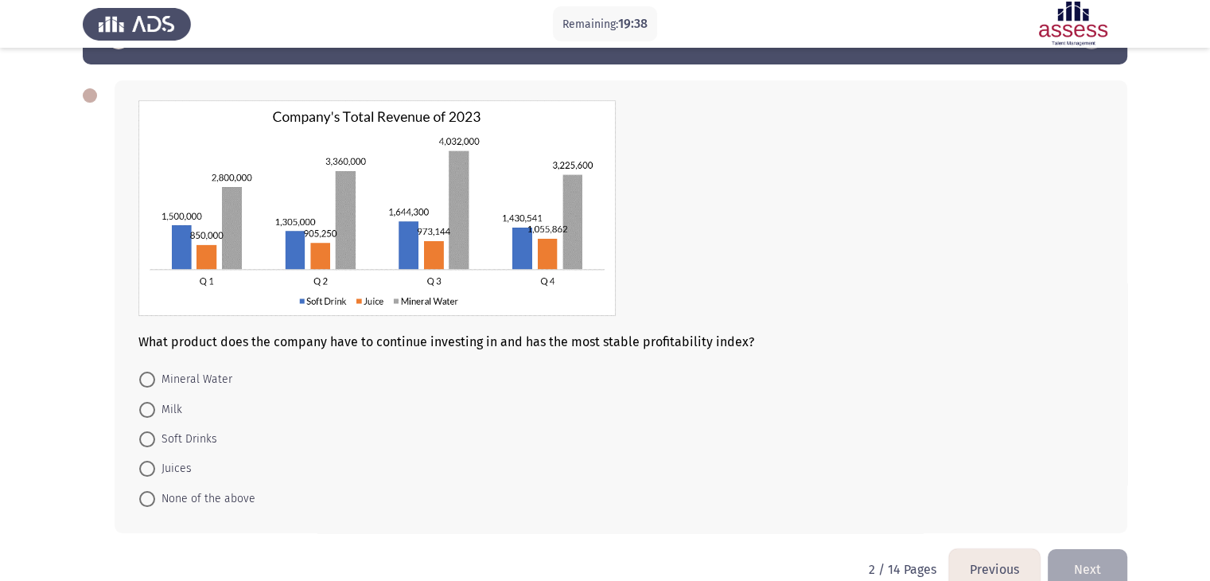
scroll to position [54, 0]
click at [216, 375] on span "Mineral Water" at bounding box center [193, 378] width 77 height 19
click at [155, 375] on input "Mineral Water" at bounding box center [147, 379] width 16 height 16
radio input "true"
click at [1083, 551] on button "Next" at bounding box center [1087, 566] width 80 height 41
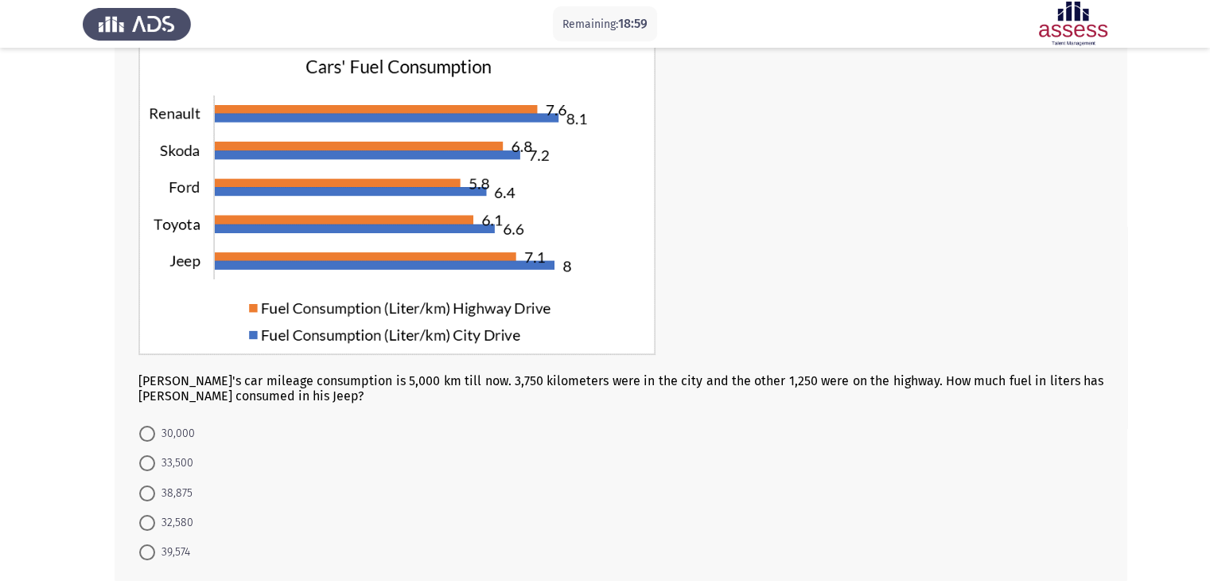
scroll to position [108, 0]
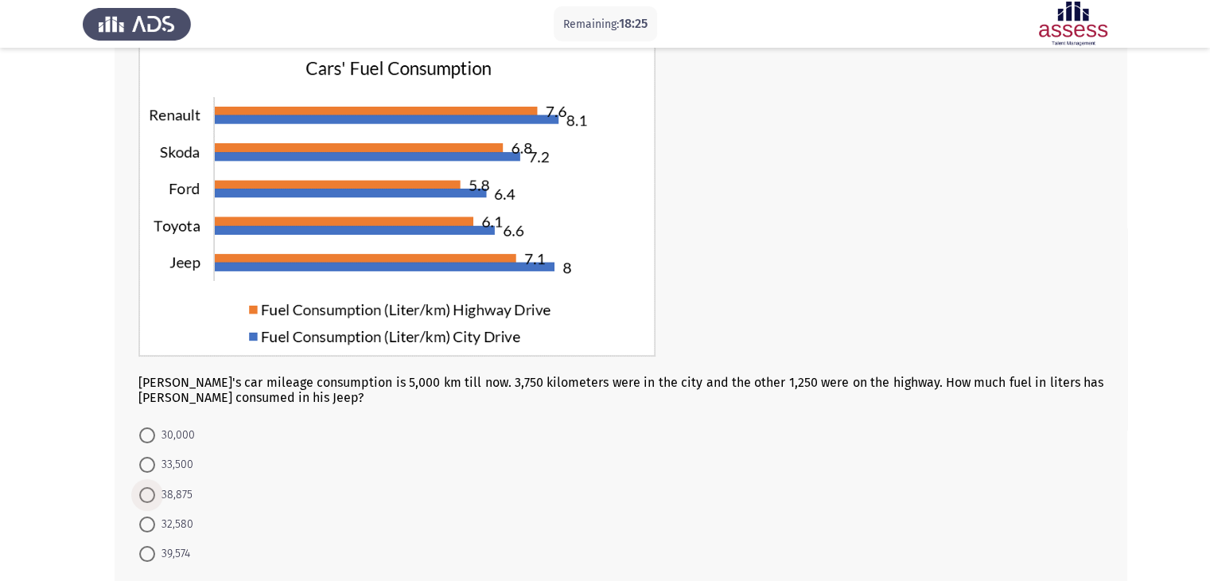
click at [181, 492] on span "38,875" at bounding box center [173, 494] width 37 height 19
click at [155, 492] on input "38,875" at bounding box center [147, 495] width 16 height 16
radio input "true"
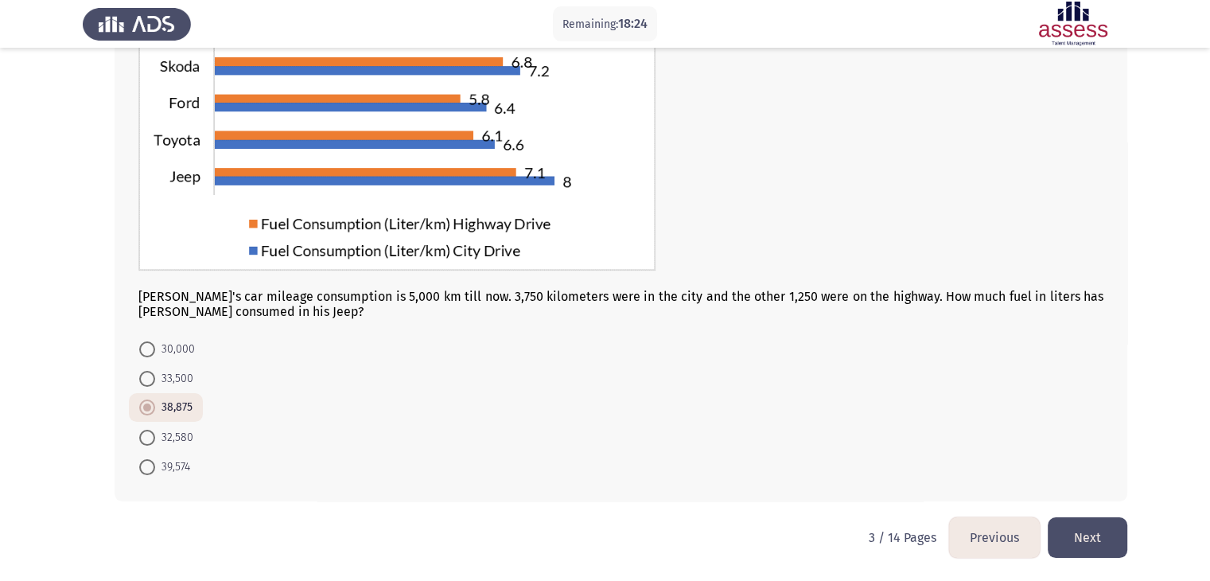
scroll to position [194, 0]
click at [1085, 545] on button "Next" at bounding box center [1087, 537] width 80 height 41
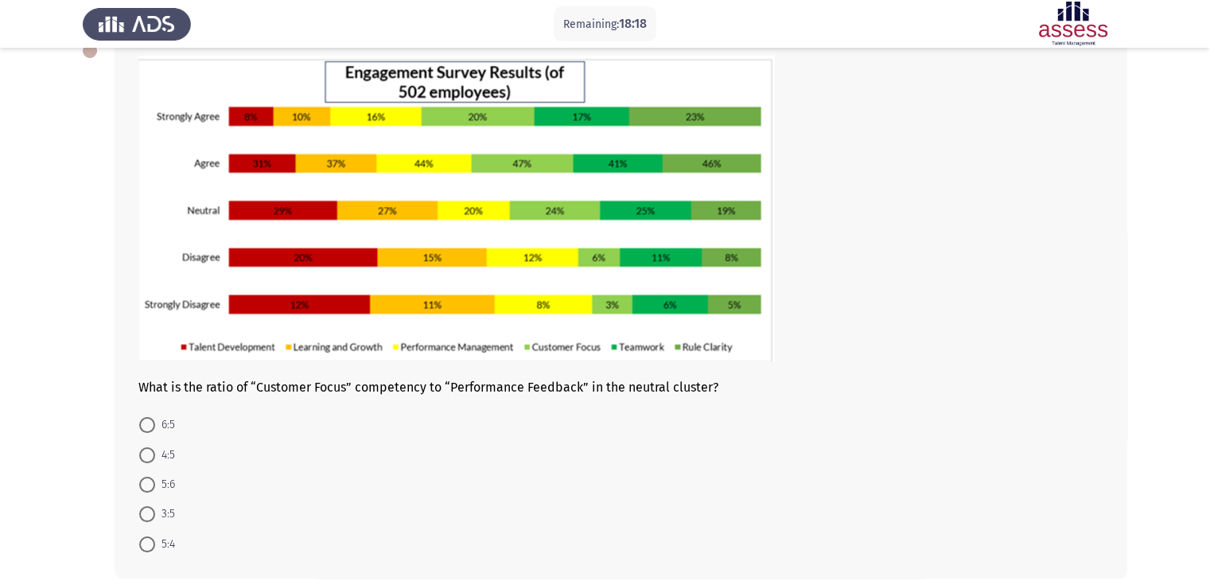
scroll to position [95, 0]
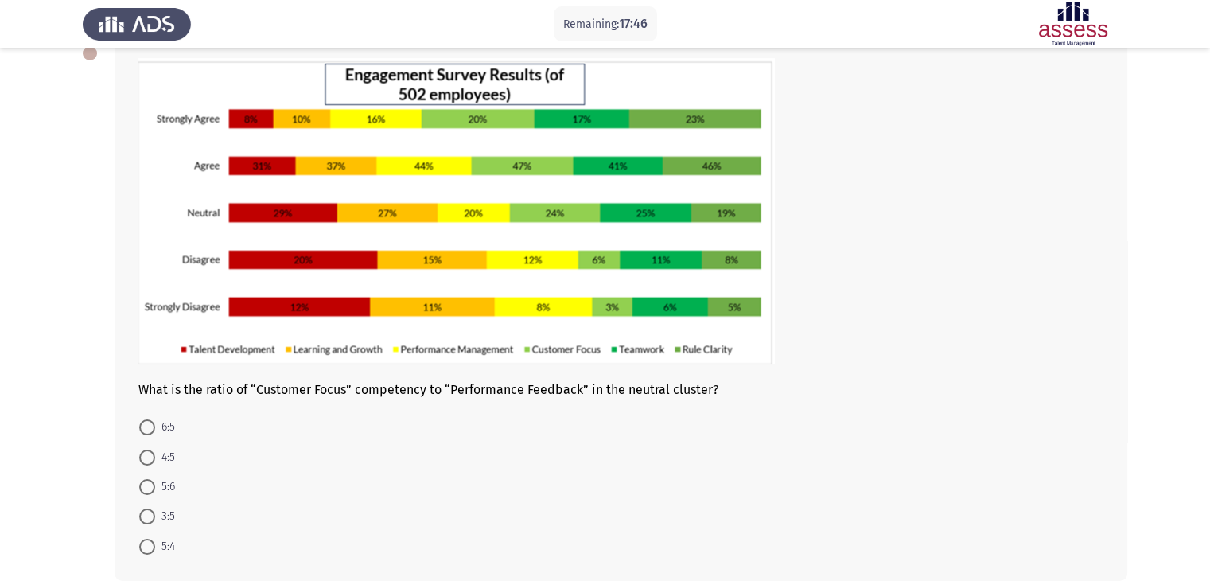
click at [410, 421] on form "6:5 4:5 5:6 3:5 5:4" at bounding box center [620, 486] width 965 height 149
click at [141, 421] on span at bounding box center [147, 427] width 16 height 16
click at [141, 421] on input "6:5" at bounding box center [147, 427] width 16 height 16
radio input "true"
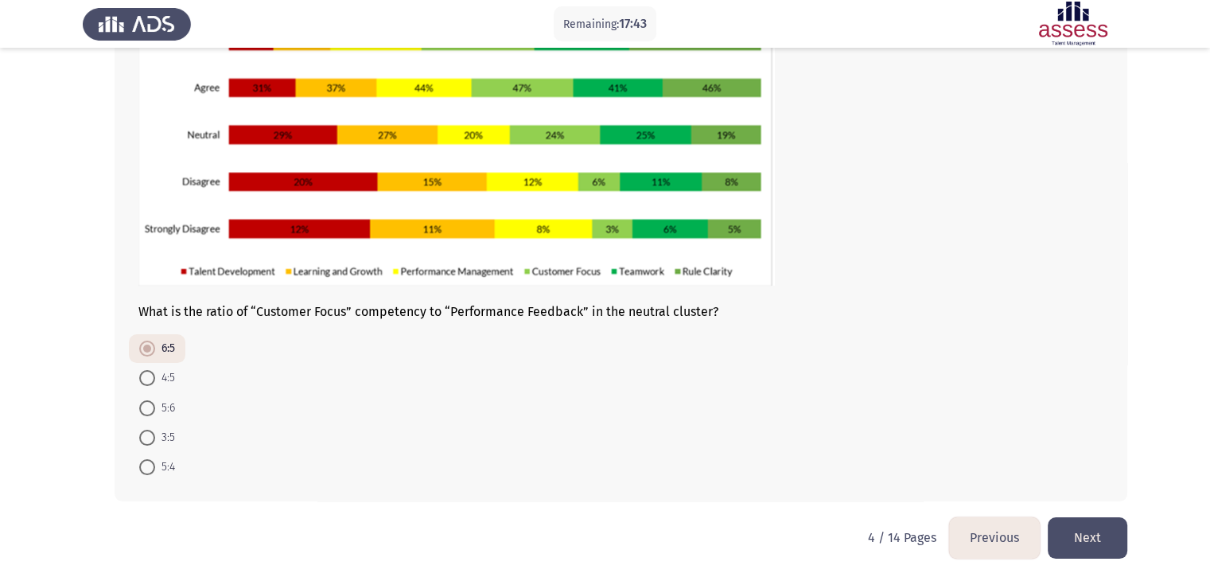
scroll to position [173, 0]
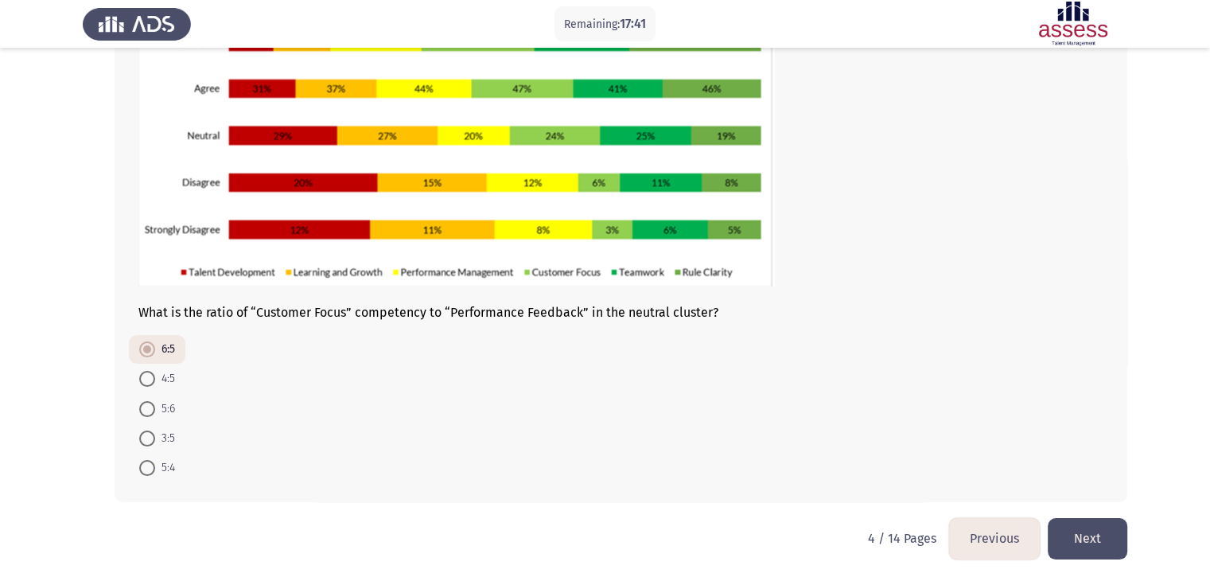
click at [1092, 534] on button "Next" at bounding box center [1087, 538] width 80 height 41
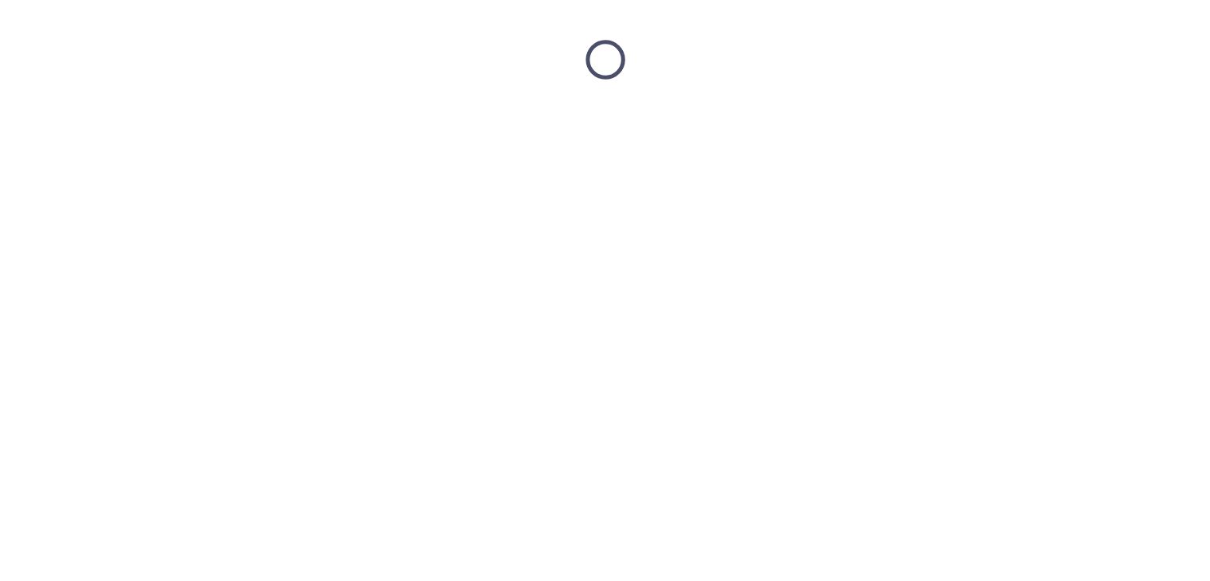
scroll to position [0, 0]
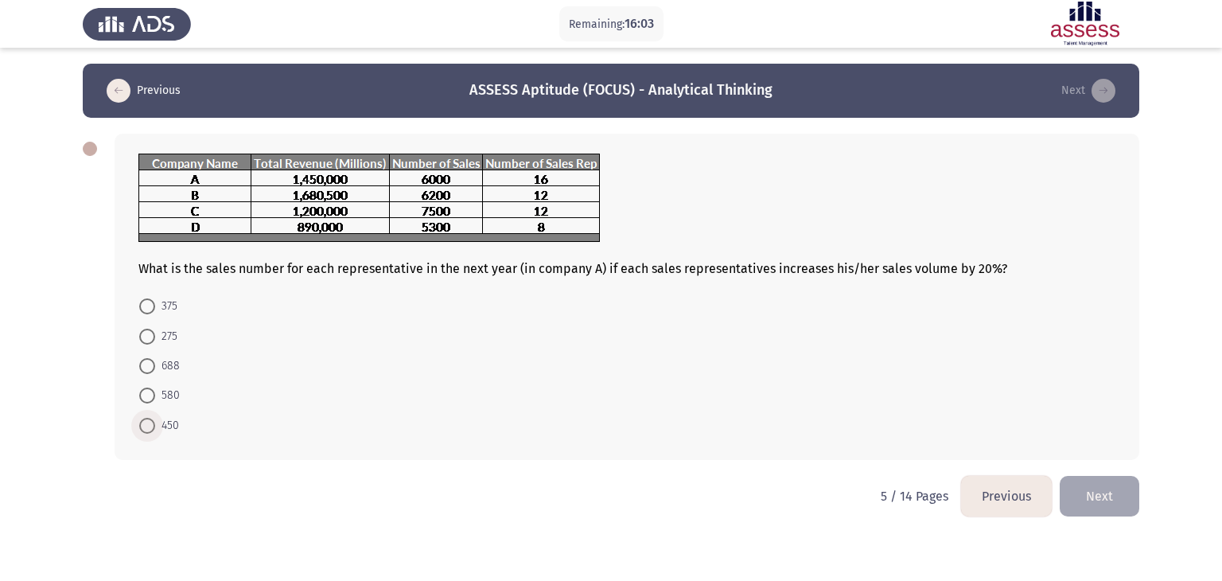
click at [148, 427] on span at bounding box center [147, 426] width 16 height 16
click at [148, 427] on input "450" at bounding box center [147, 426] width 16 height 16
radio input "true"
click at [1113, 482] on button "Next" at bounding box center [1099, 494] width 80 height 41
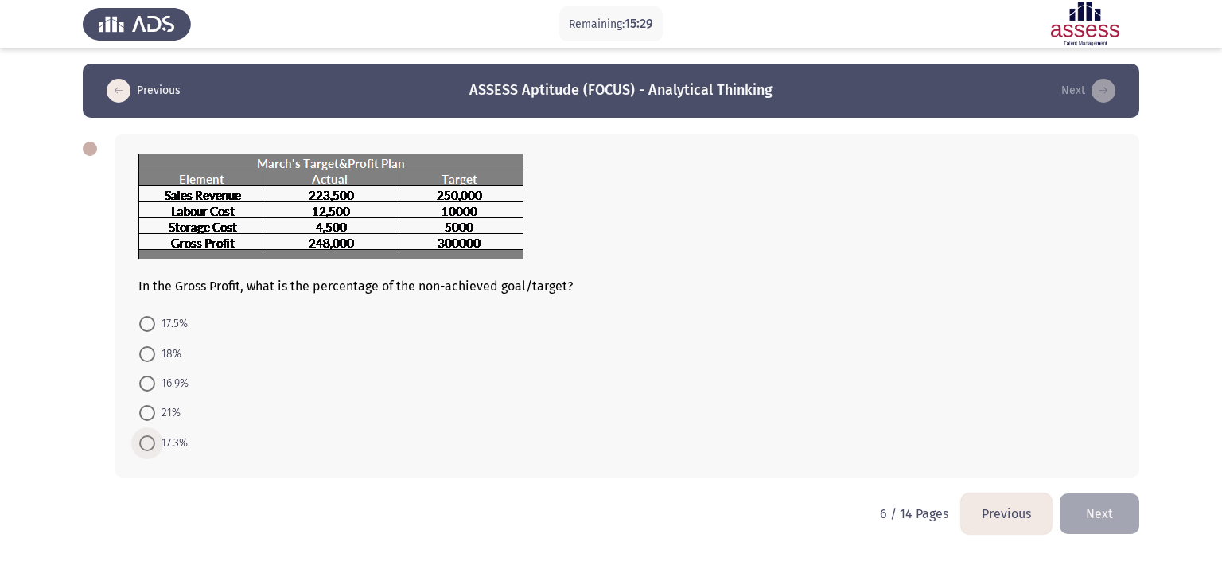
click at [156, 443] on span "17.3%" at bounding box center [171, 442] width 33 height 19
click at [155, 443] on input "17.3%" at bounding box center [147, 443] width 16 height 16
radio input "true"
click at [1089, 519] on button "Next" at bounding box center [1099, 512] width 80 height 41
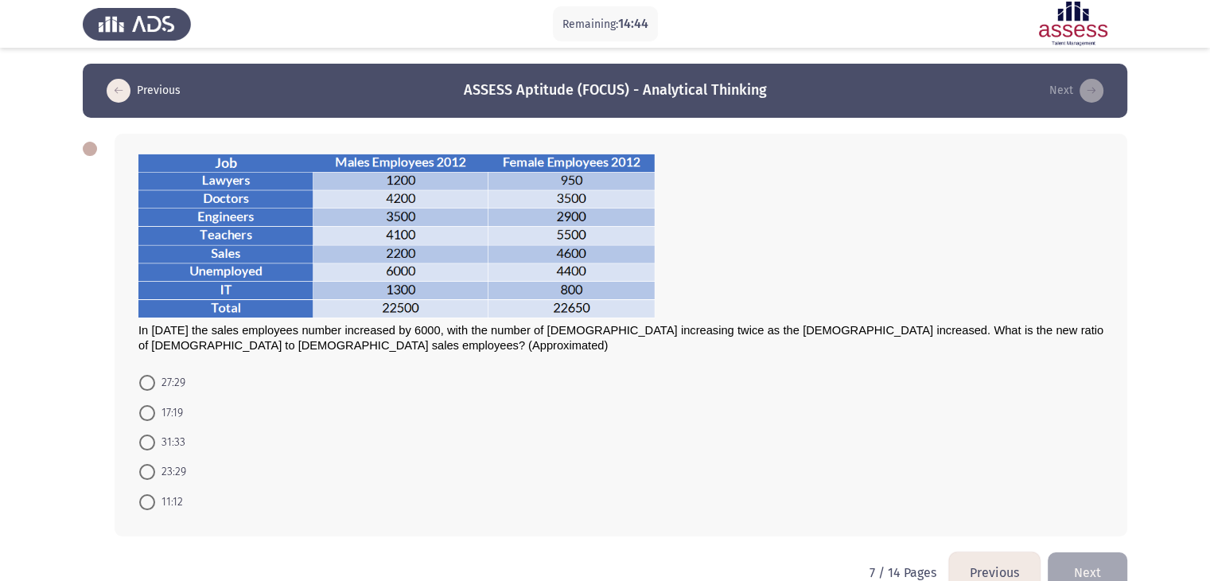
click at [235, 449] on form "27:29 17:19 31:33 23:29 11:12" at bounding box center [620, 441] width 965 height 149
click at [152, 441] on span at bounding box center [147, 442] width 16 height 16
click at [152, 441] on input "31:33" at bounding box center [147, 442] width 16 height 16
radio input "true"
click at [1094, 561] on button "Next" at bounding box center [1087, 570] width 80 height 41
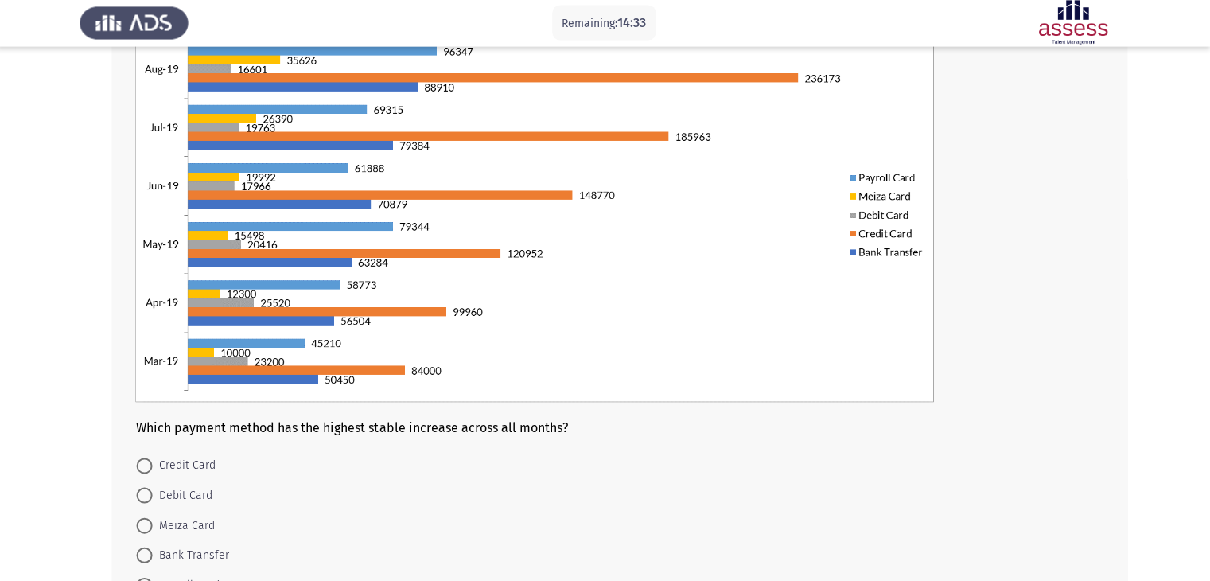
scroll to position [156, 0]
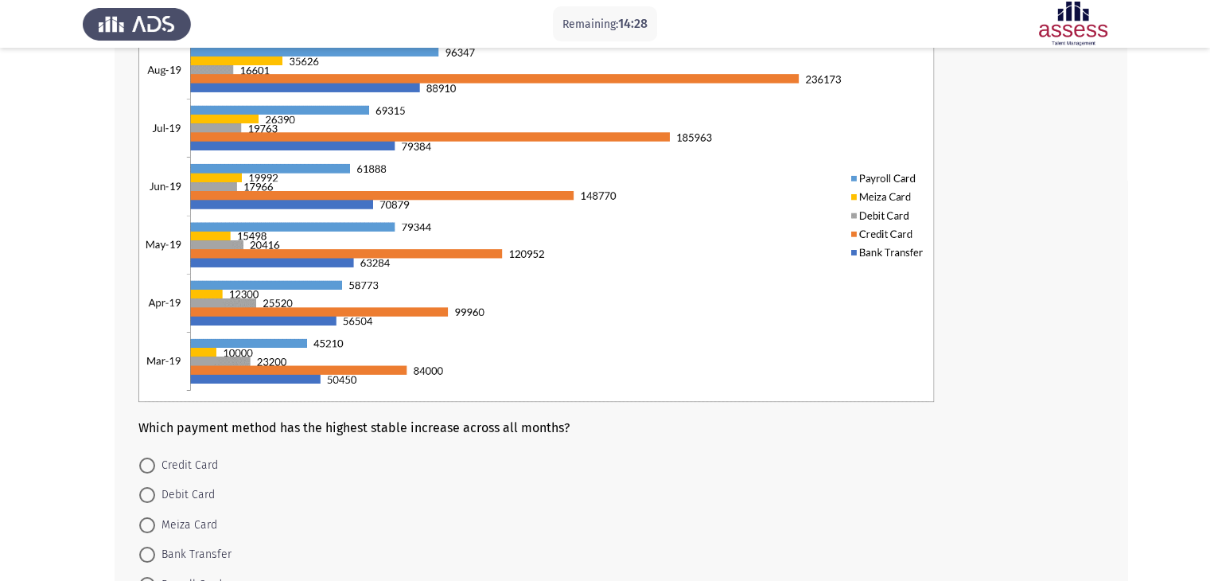
click at [1117, 376] on div "Which payment method has the highest stable increase across all months? Credit …" at bounding box center [621, 298] width 1012 height 641
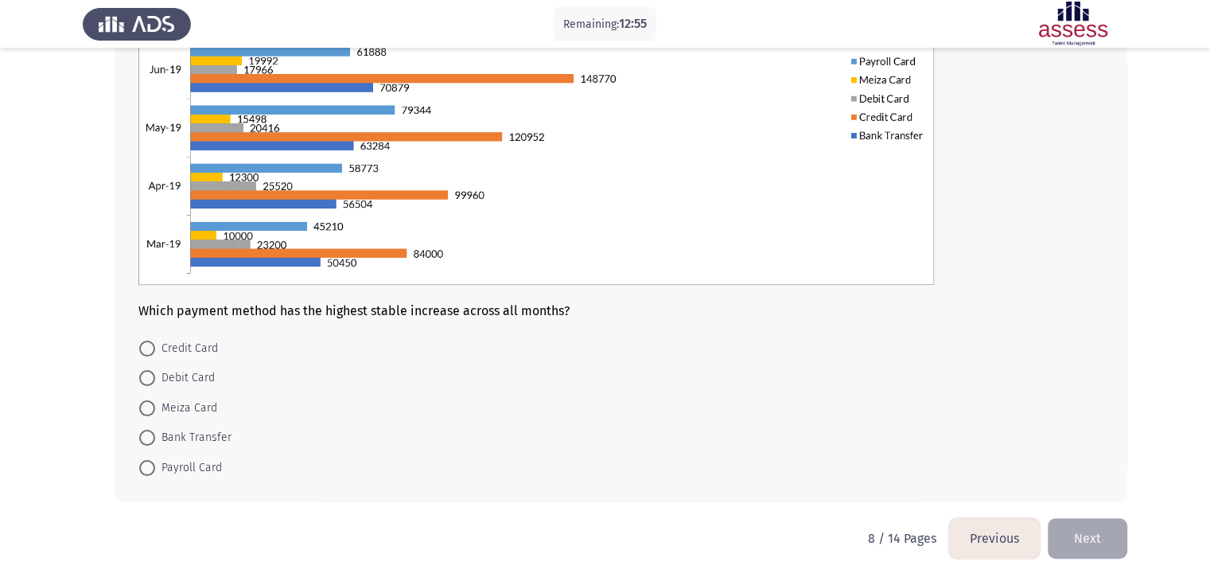
scroll to position [272, 0]
click at [197, 348] on span "Credit Card" at bounding box center [186, 349] width 63 height 19
click at [155, 348] on input "Credit Card" at bounding box center [147, 349] width 16 height 16
radio input "true"
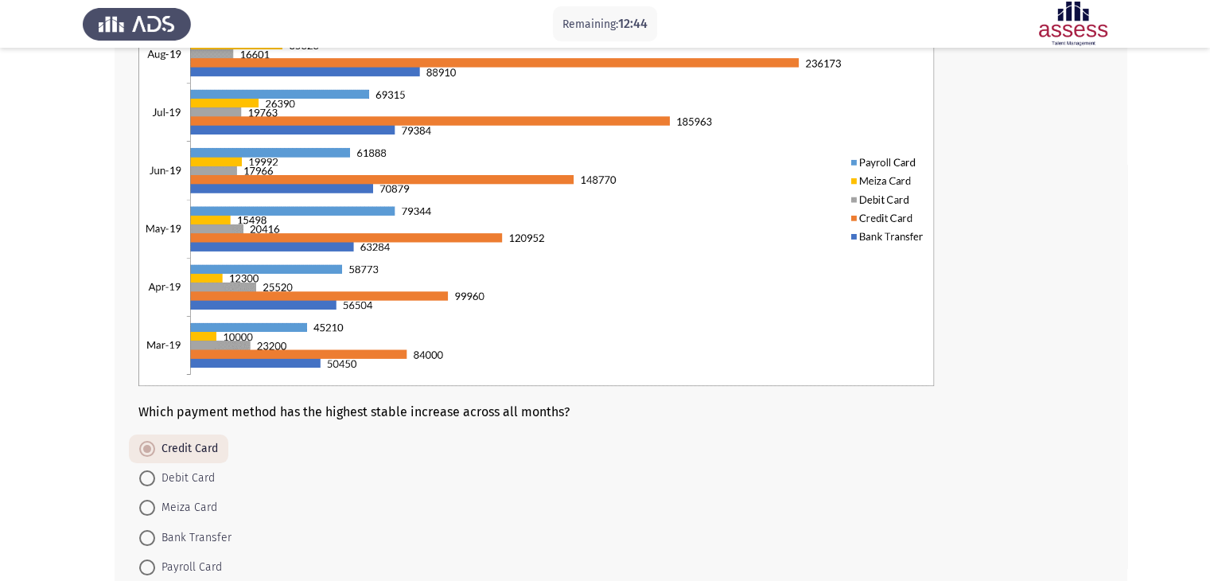
scroll to position [260, 0]
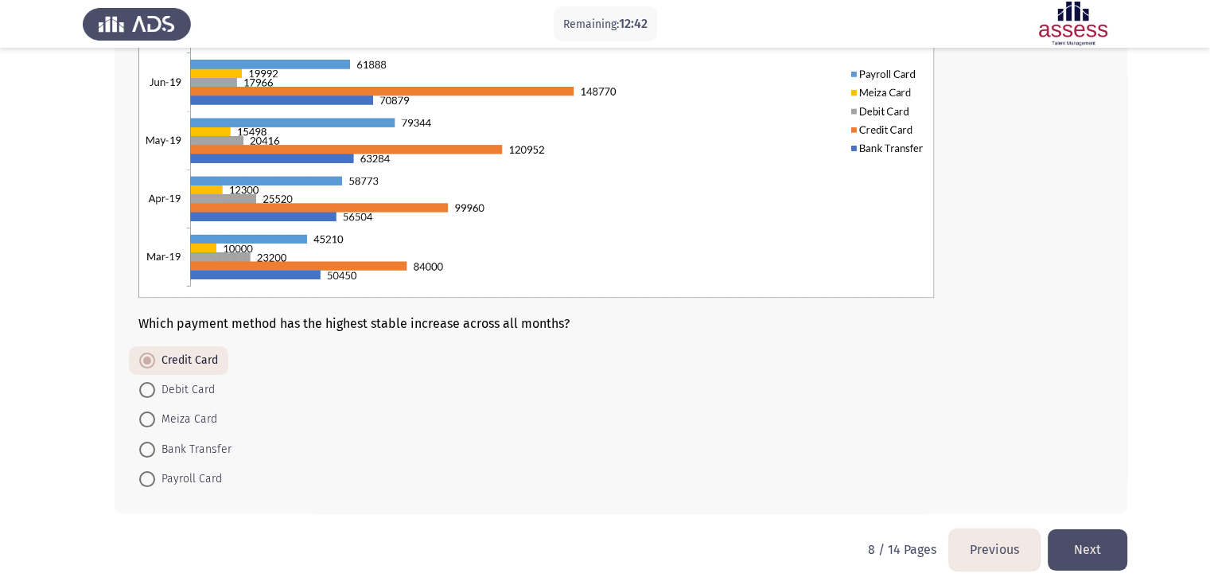
click at [1109, 546] on button "Next" at bounding box center [1087, 549] width 80 height 41
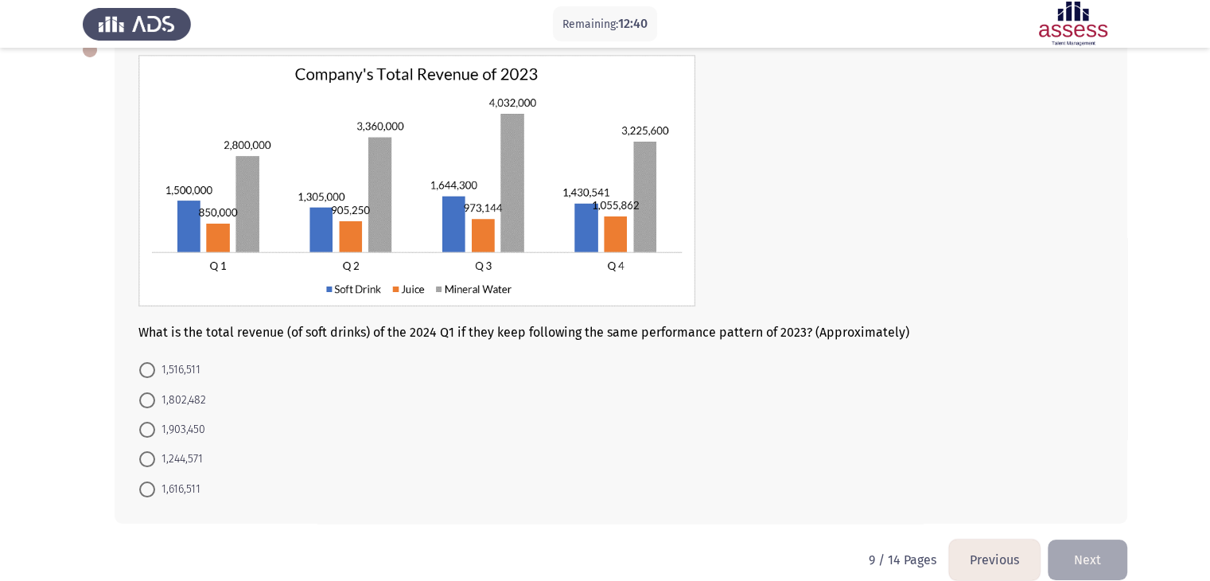
scroll to position [95, 0]
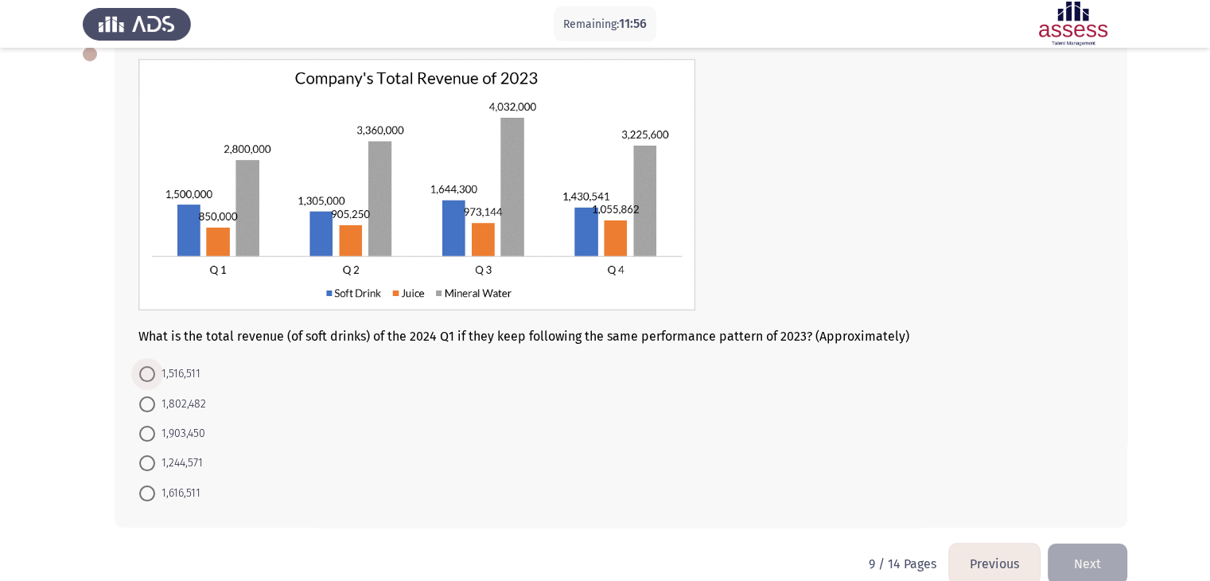
click at [188, 367] on span "1,516,511" at bounding box center [177, 373] width 45 height 19
click at [155, 367] on input "1,516,511" at bounding box center [147, 374] width 16 height 16
radio input "true"
click at [1103, 556] on button "Next" at bounding box center [1087, 562] width 80 height 41
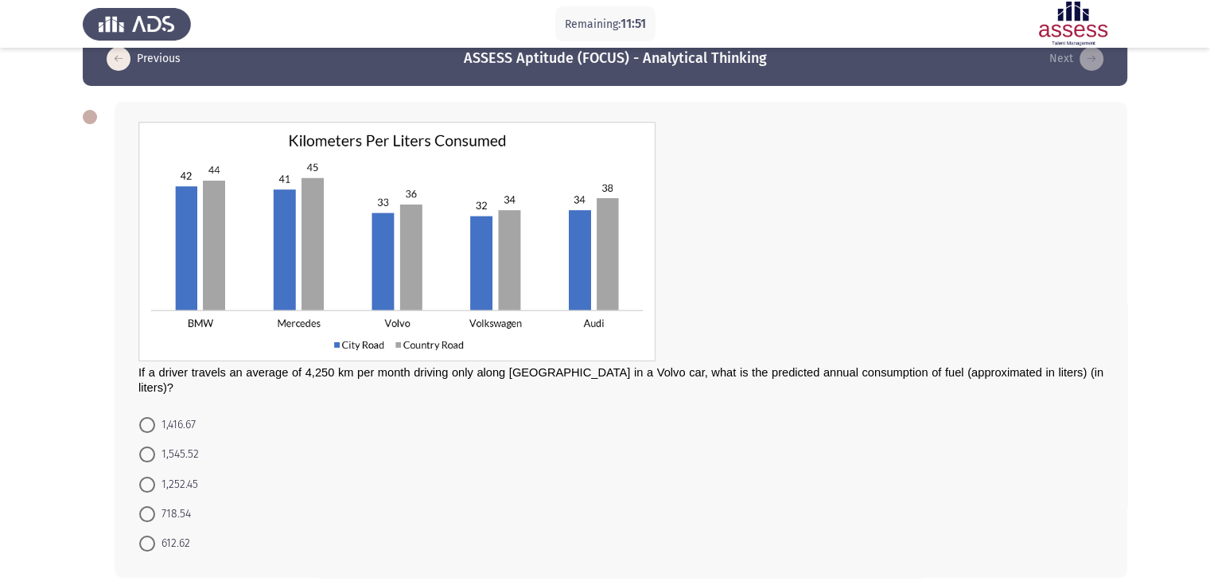
scroll to position [31, 0]
click at [172, 416] on span "1,416.67" at bounding box center [175, 425] width 41 height 19
click at [155, 418] on input "1,416.67" at bounding box center [147, 426] width 16 height 16
radio input "true"
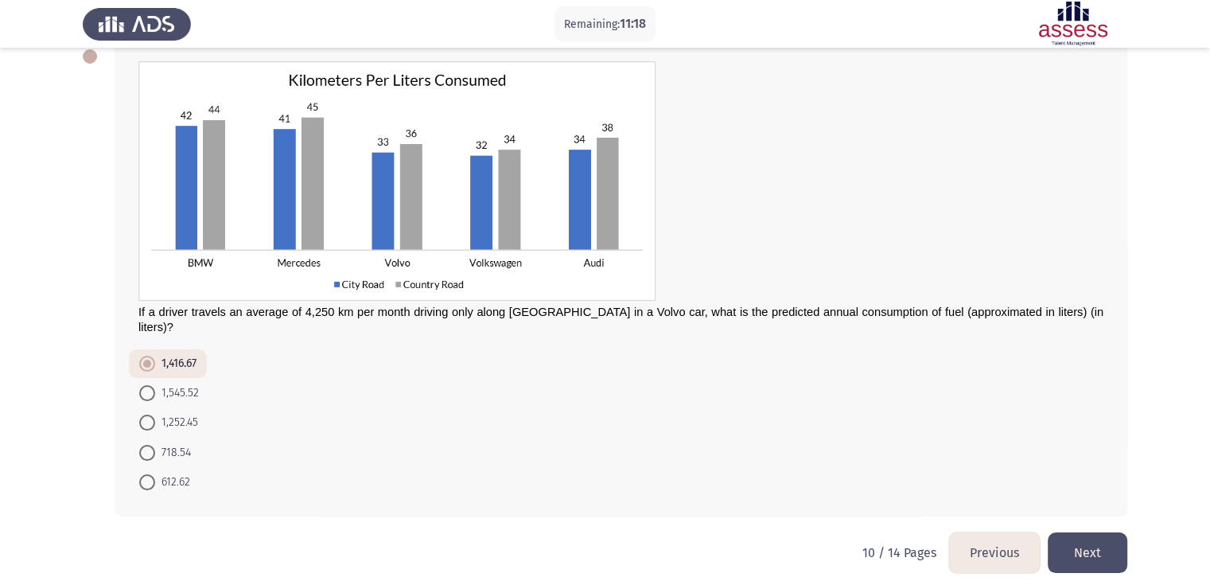
scroll to position [92, 0]
click at [1071, 542] on button "Next" at bounding box center [1087, 552] width 80 height 41
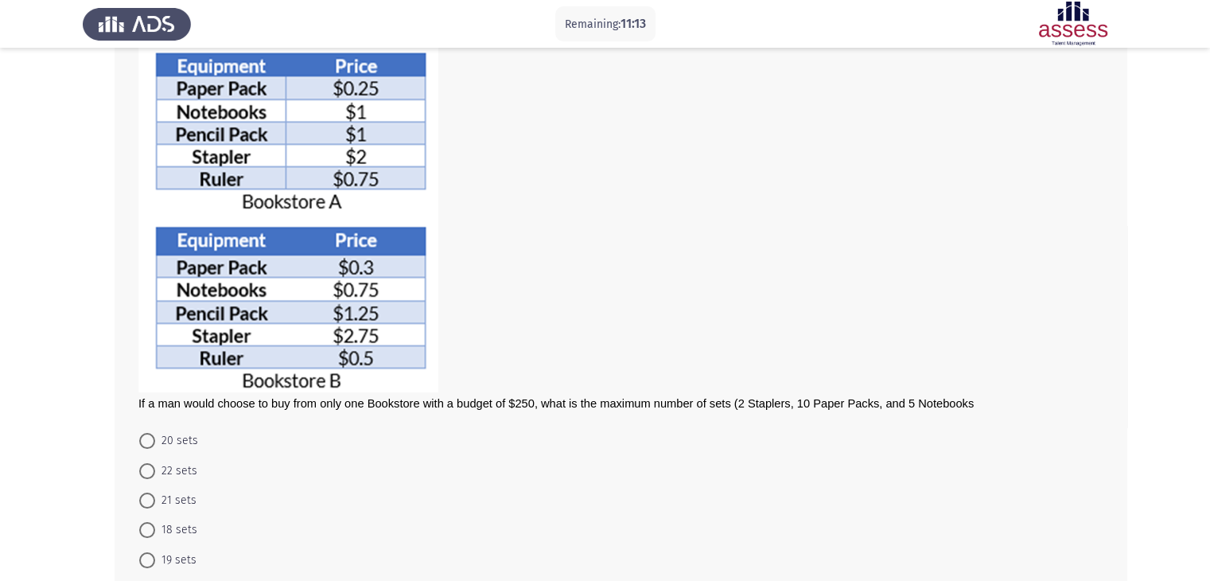
scroll to position [111, 0]
click at [145, 502] on span at bounding box center [147, 500] width 16 height 16
click at [145, 502] on input "21 sets" at bounding box center [147, 500] width 16 height 16
radio input "true"
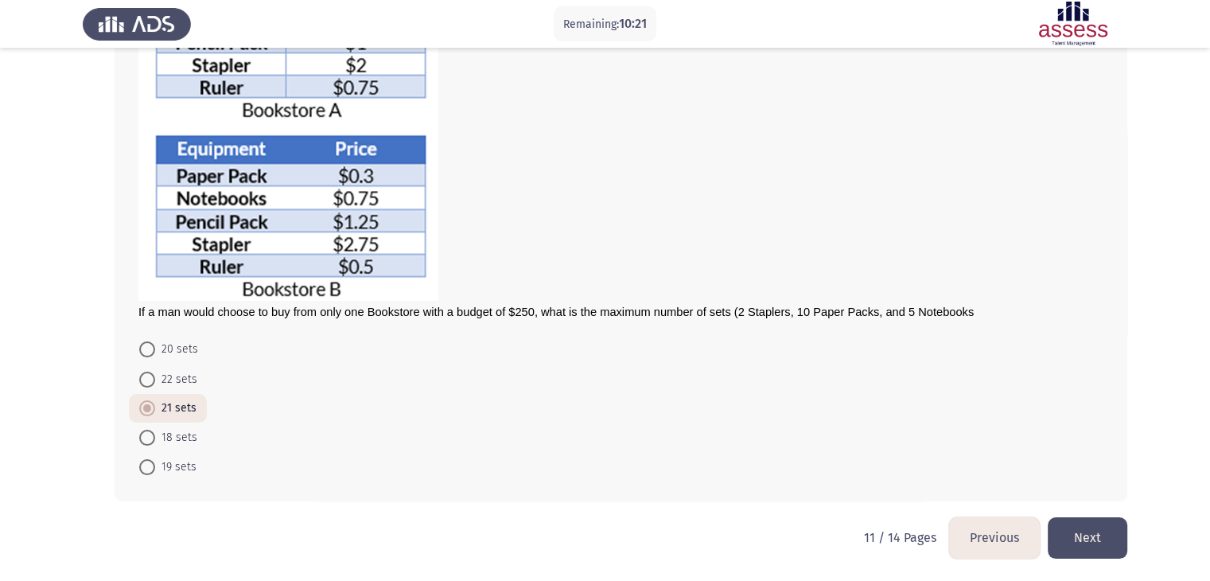
click at [1079, 521] on button "Next" at bounding box center [1087, 537] width 80 height 41
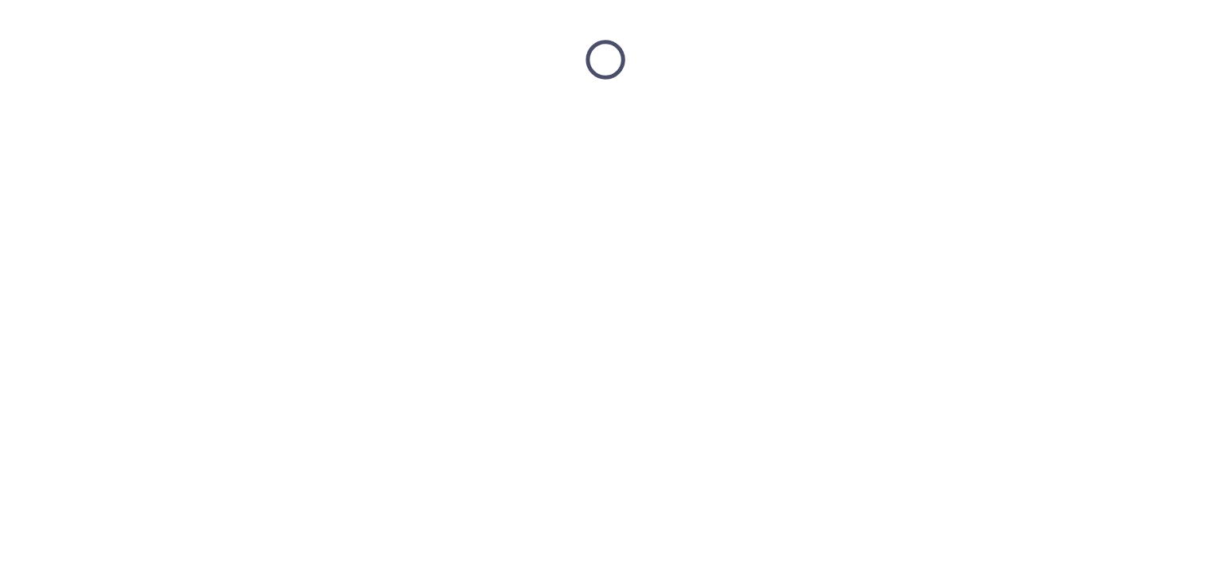
scroll to position [0, 0]
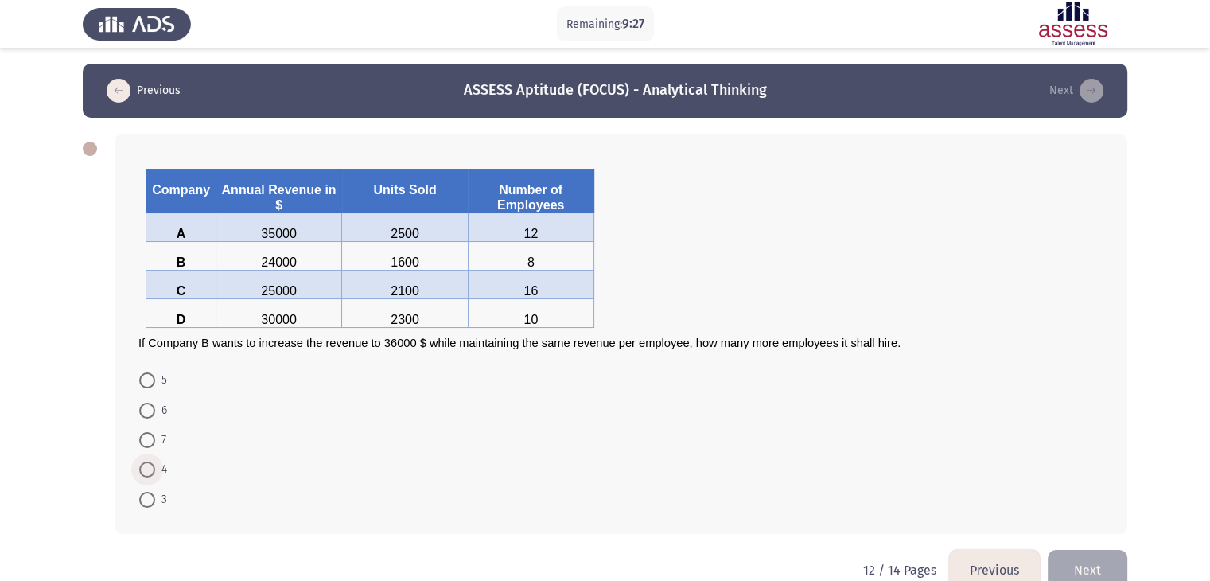
click at [156, 472] on span "4" at bounding box center [161, 469] width 12 height 19
click at [155, 472] on input "4" at bounding box center [147, 469] width 16 height 16
radio input "true"
click at [1115, 566] on button "Next" at bounding box center [1087, 568] width 80 height 41
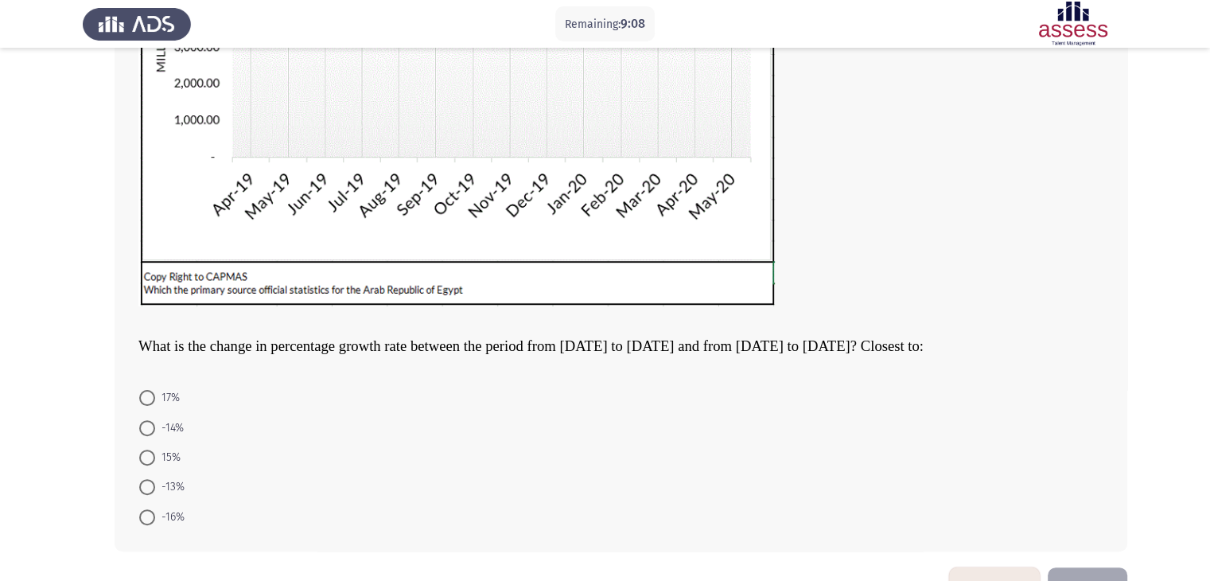
scroll to position [399, 0]
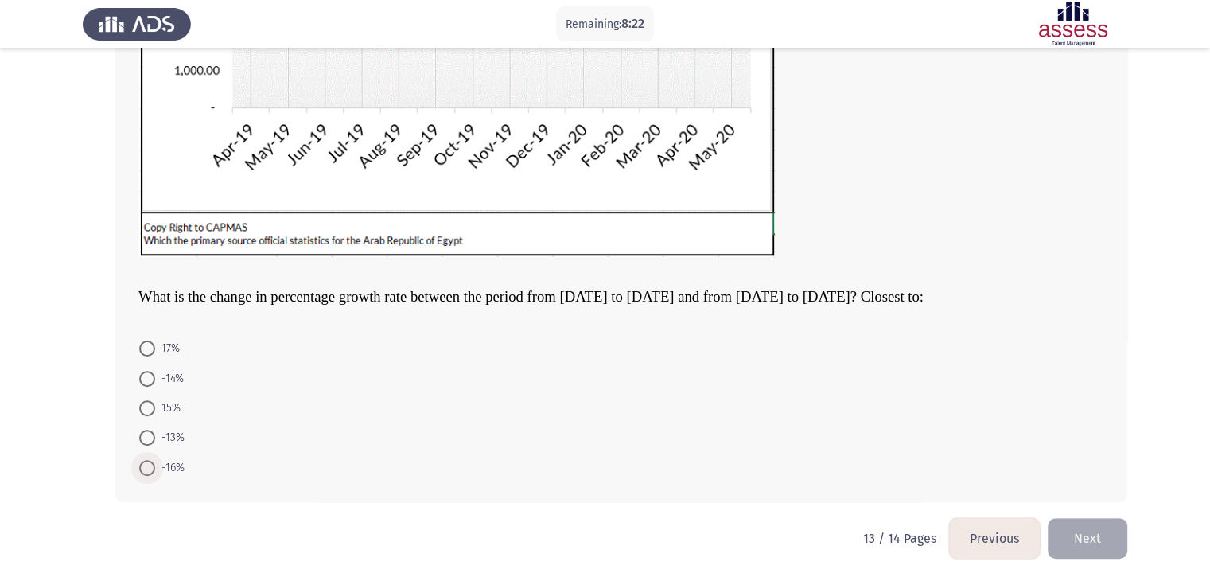
click at [151, 469] on span at bounding box center [147, 468] width 16 height 16
click at [151, 469] on input "-16%" at bounding box center [147, 468] width 16 height 16
radio input "true"
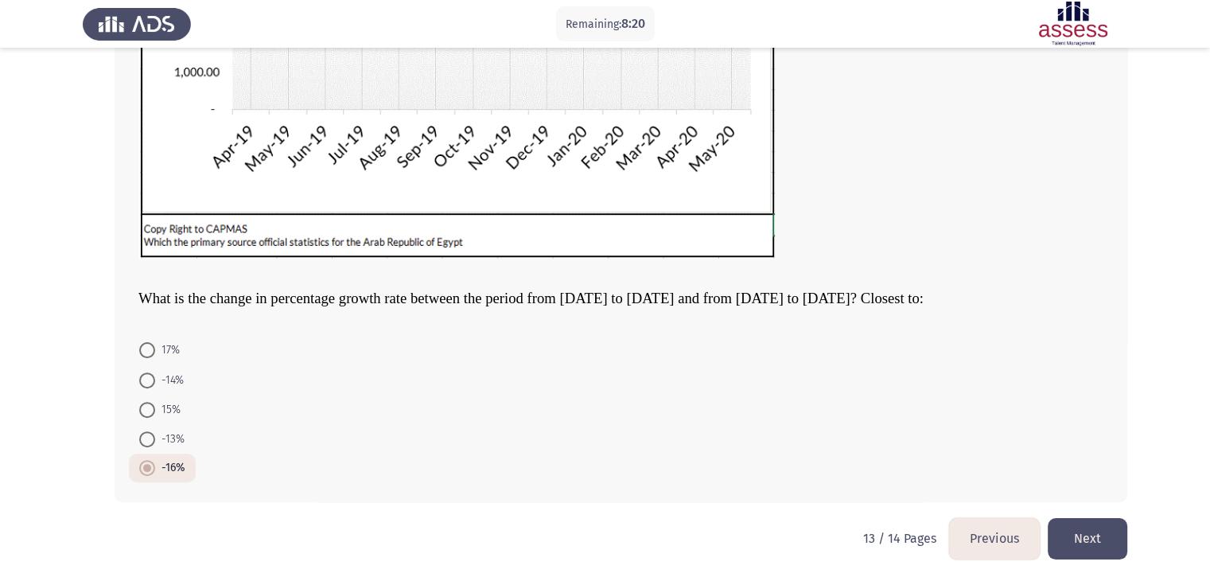
click at [1078, 534] on button "Next" at bounding box center [1087, 538] width 80 height 41
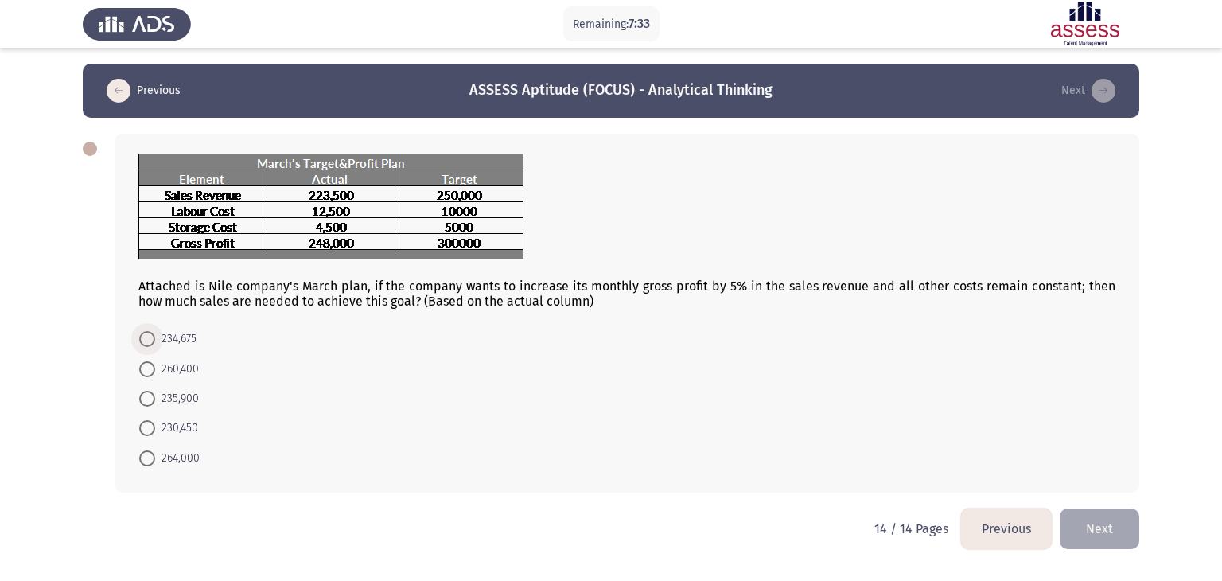
click at [150, 345] on span at bounding box center [147, 339] width 16 height 16
click at [150, 345] on input "234,675" at bounding box center [147, 339] width 16 height 16
radio input "true"
click at [1117, 522] on button "Next" at bounding box center [1099, 527] width 80 height 41
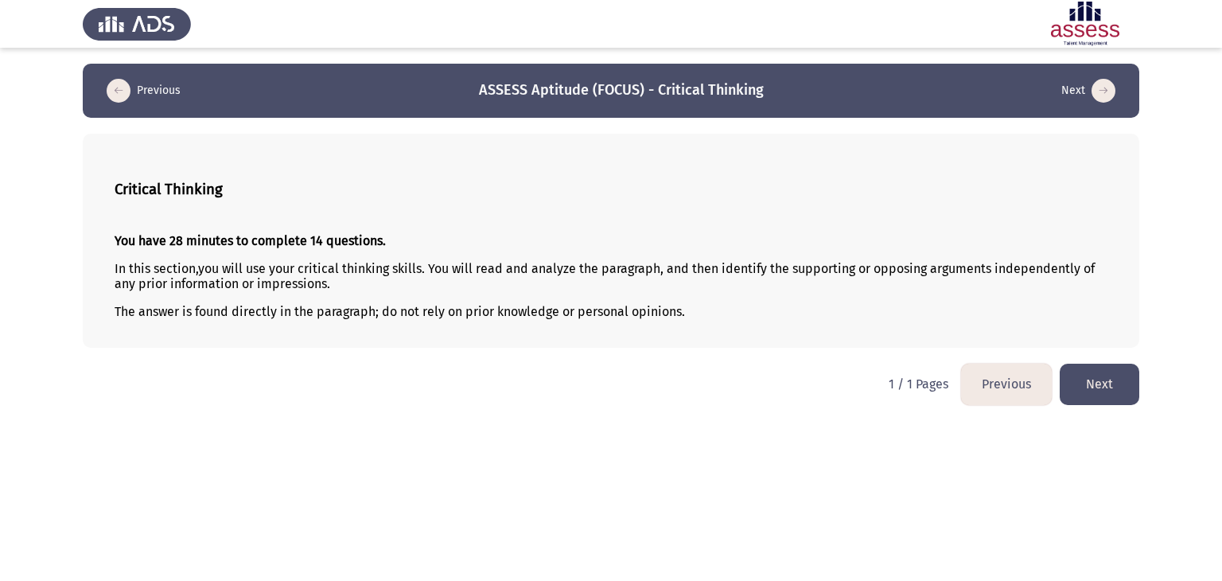
click at [1107, 394] on button "Next" at bounding box center [1099, 383] width 80 height 41
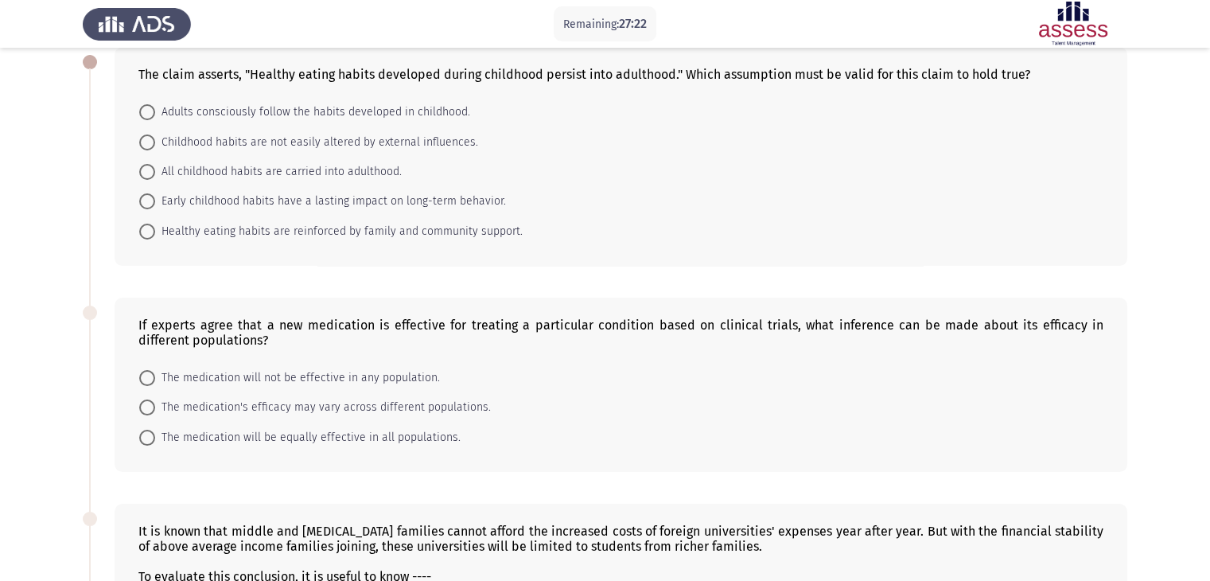
scroll to position [86, 0]
click at [485, 208] on span "Early childhood habits have a lasting impact on long-term behavior." at bounding box center [330, 201] width 351 height 19
click at [155, 208] on input "Early childhood habits have a lasting impact on long-term behavior." at bounding box center [147, 202] width 16 height 16
radio input "true"
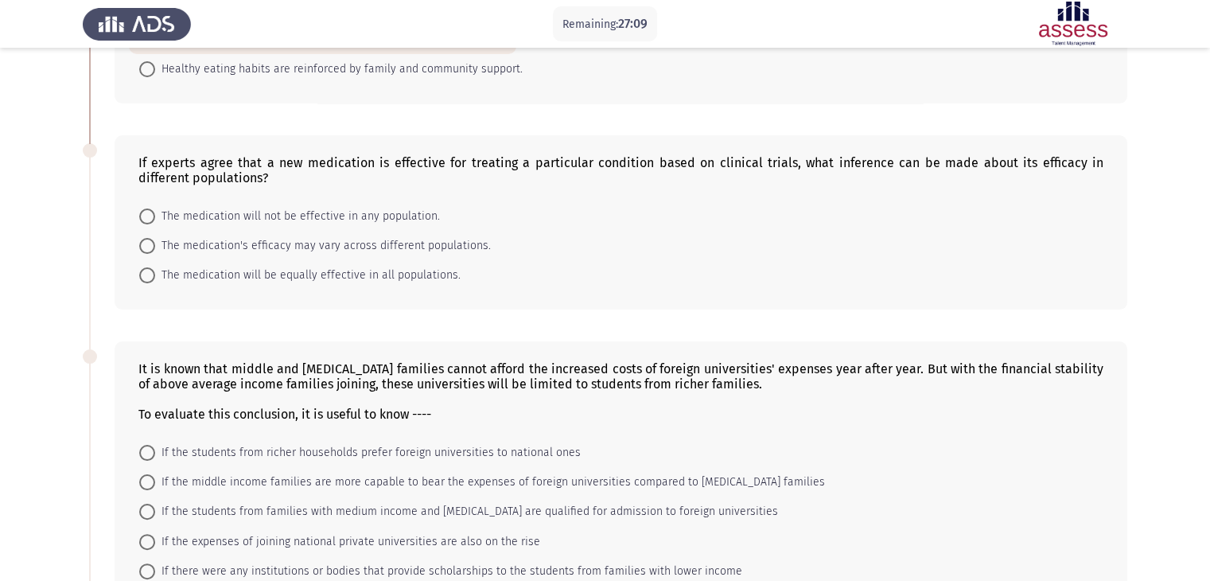
scroll to position [263, 0]
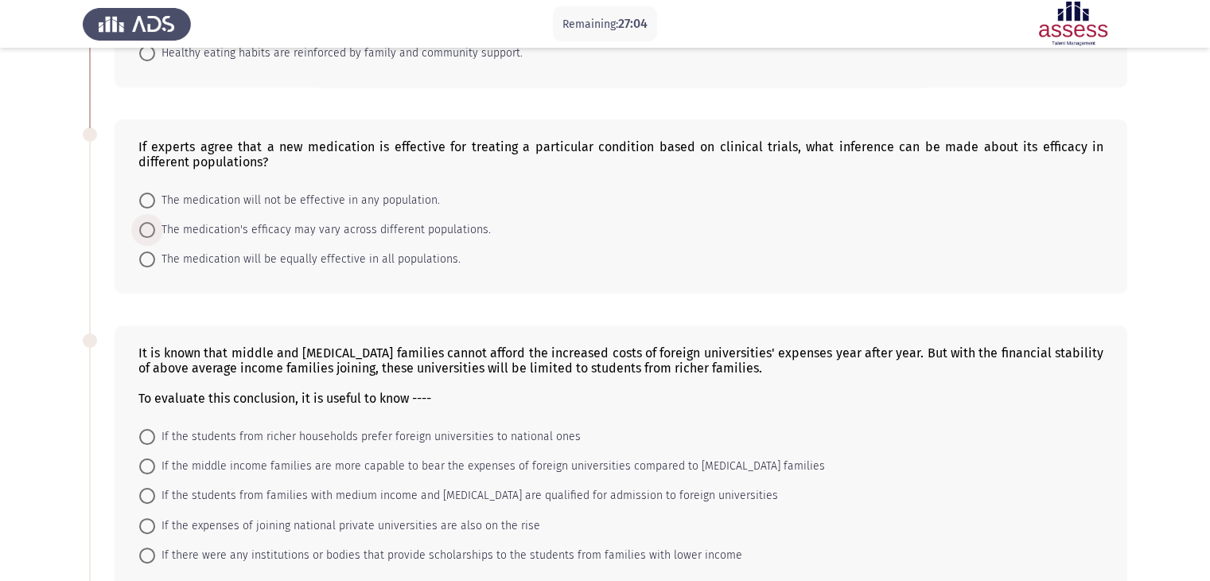
click at [286, 238] on span "The medication's efficacy may vary across different populations." at bounding box center [323, 229] width 336 height 19
click at [155, 238] on input "The medication's efficacy may vary across different populations." at bounding box center [147, 230] width 16 height 16
radio input "true"
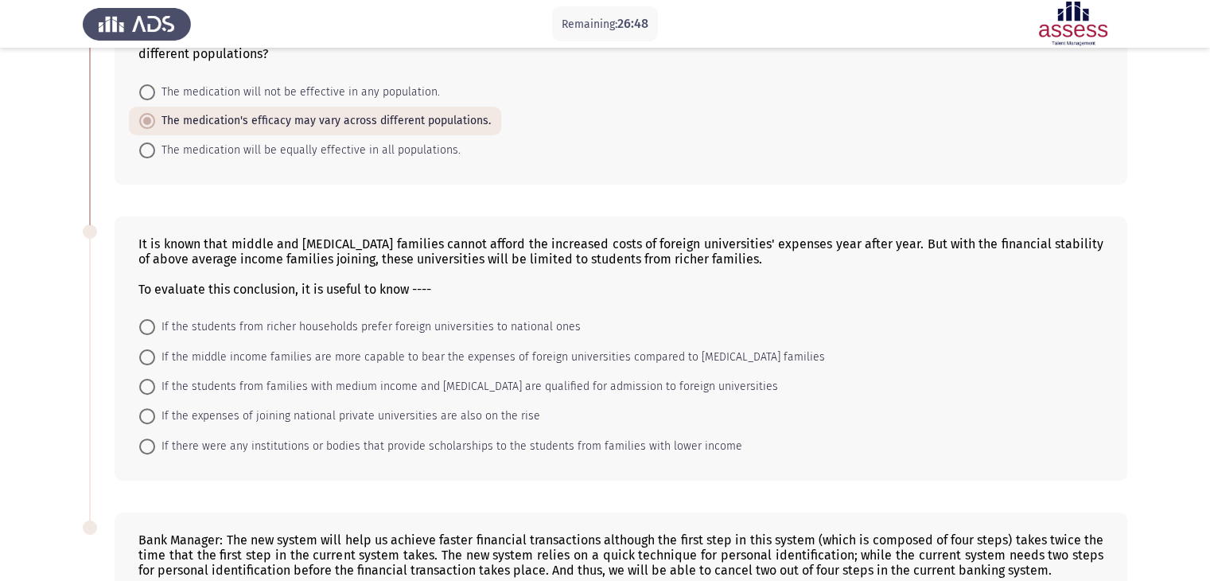
scroll to position [372, 0]
click at [218, 440] on span "If there were any institutions or bodies that provide scholarships to the stude…" at bounding box center [448, 445] width 587 height 19
click at [155, 440] on input "If there were any institutions or bodies that provide scholarships to the stude…" at bounding box center [147, 445] width 16 height 16
radio input "true"
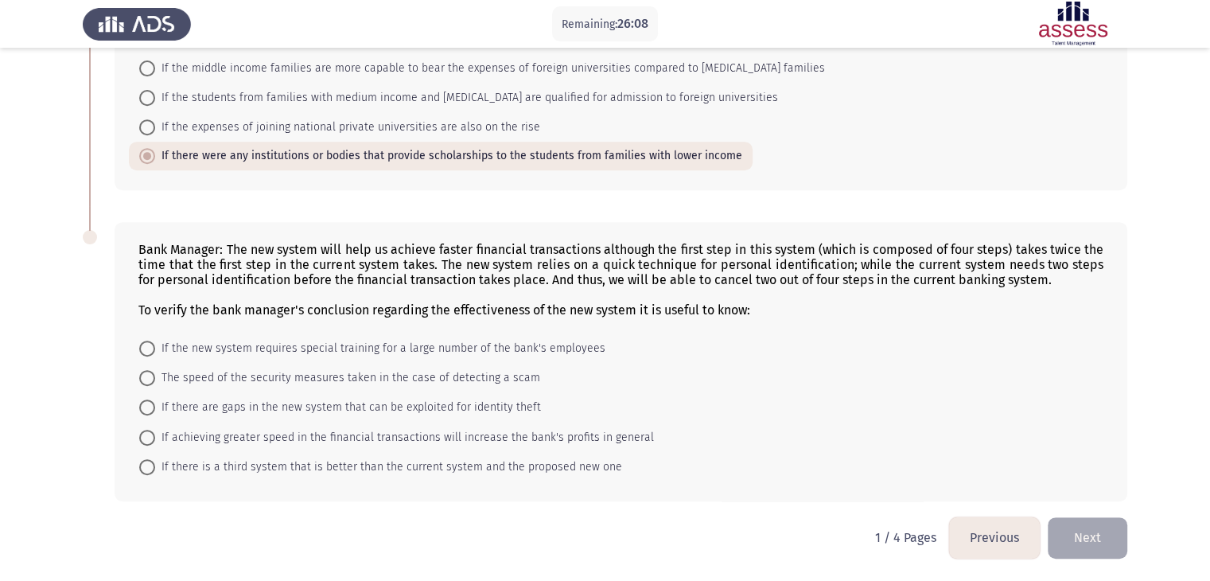
scroll to position [659, 0]
click at [216, 404] on span "If there are gaps in the new system that can be exploited for identity theft" at bounding box center [348, 407] width 386 height 19
click at [155, 404] on input "If there are gaps in the new system that can be exploited for identity theft" at bounding box center [147, 408] width 16 height 16
radio input "true"
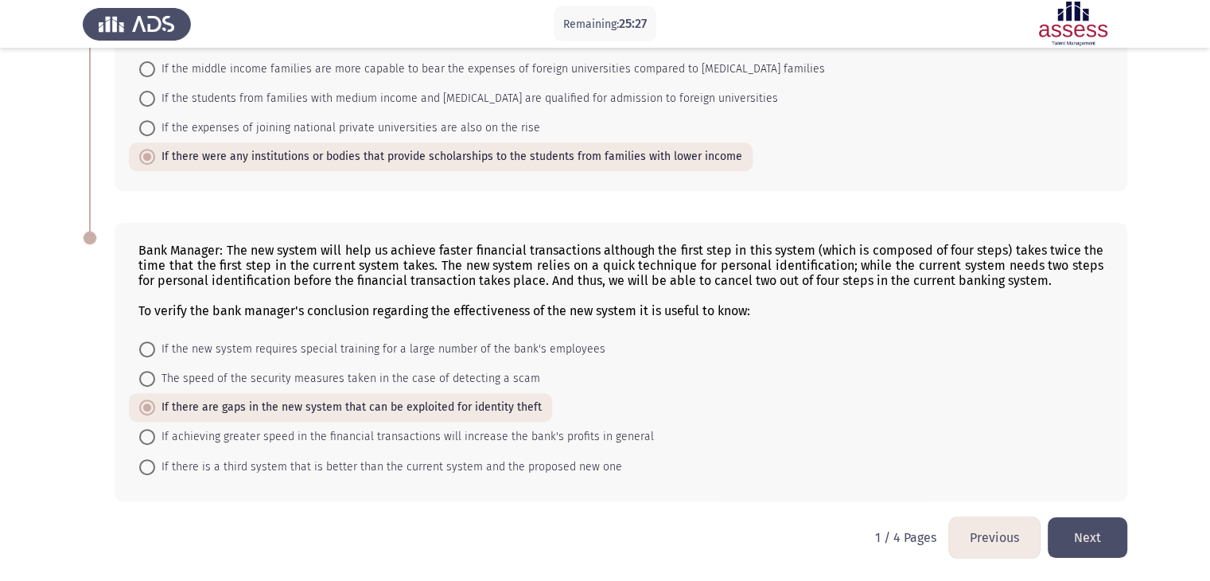
click at [1098, 519] on button "Next" at bounding box center [1087, 537] width 80 height 41
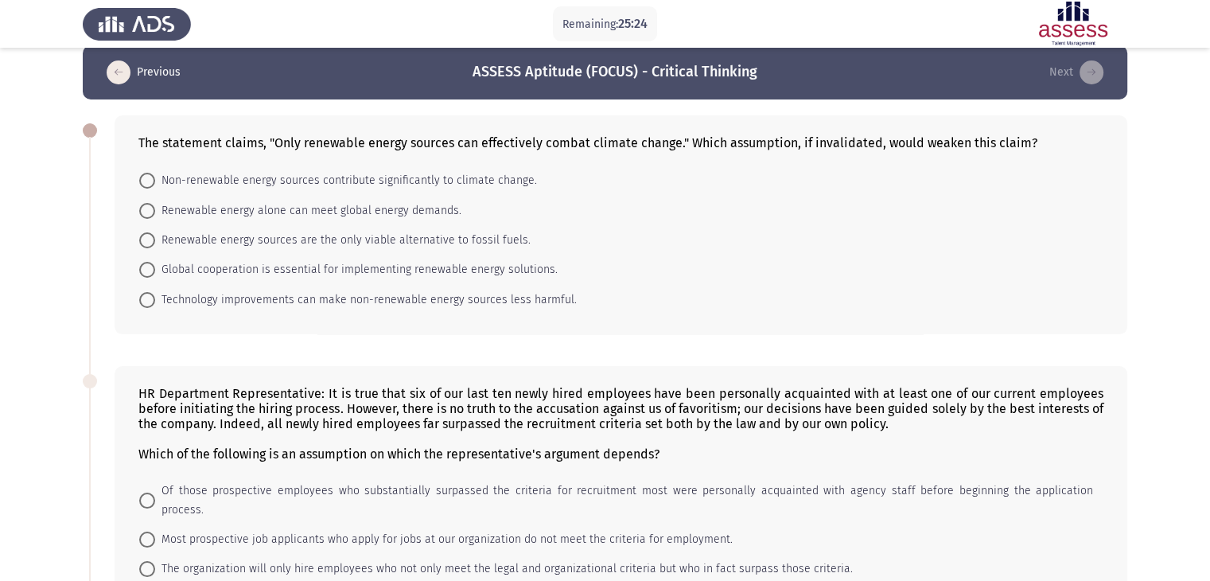
scroll to position [0, 0]
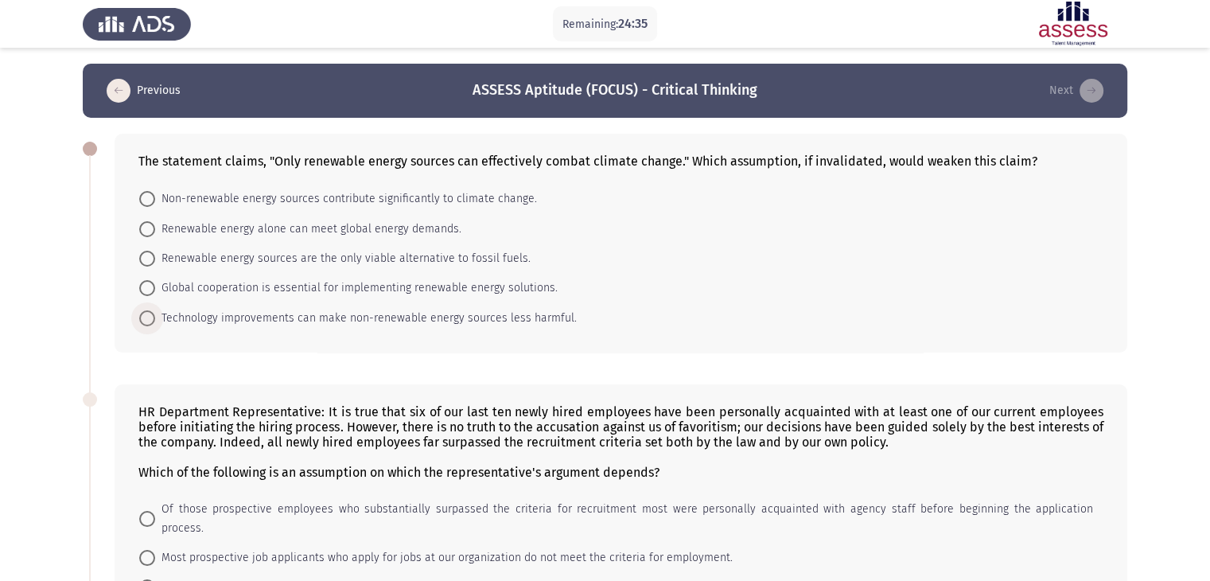
click at [553, 316] on span "Technology improvements can make non-renewable energy sources less harmful." at bounding box center [366, 318] width 422 height 19
click at [155, 316] on input "Technology improvements can make non-renewable energy sources less harmful." at bounding box center [147, 318] width 16 height 16
radio input "true"
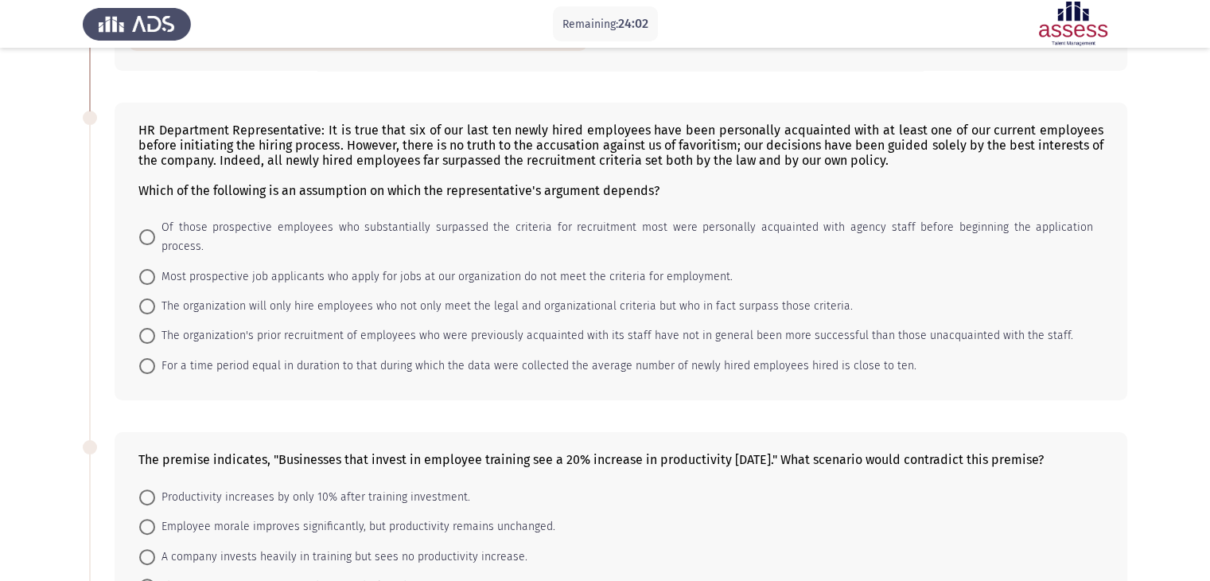
scroll to position [279, 0]
click at [521, 297] on span "The organization will only hire employees who not only meet the legal and organ…" at bounding box center [504, 306] width 698 height 19
click at [155, 299] on input "The organization will only hire employees who not only meet the legal and organ…" at bounding box center [147, 307] width 16 height 16
radio input "true"
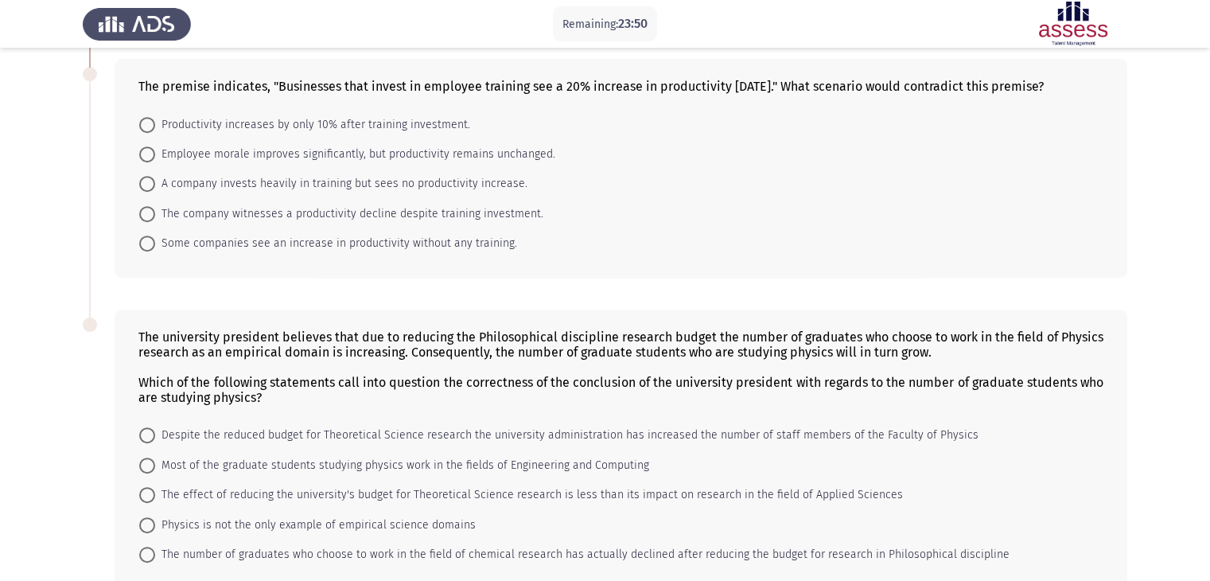
scroll to position [649, 0]
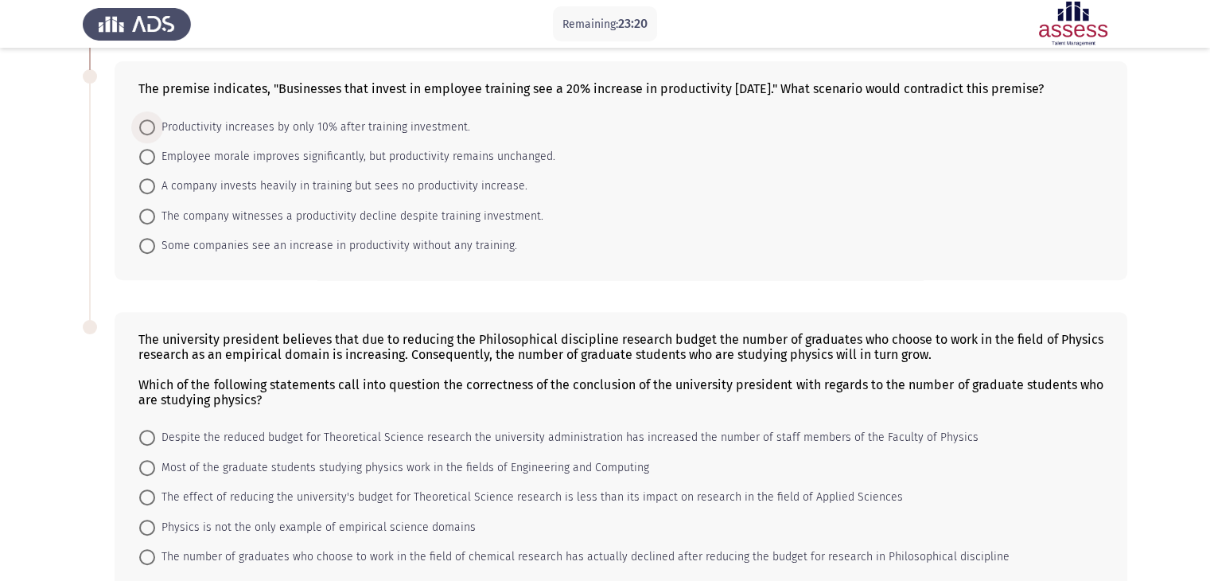
click at [452, 129] on span "Productivity increases by only 10% after training investment." at bounding box center [312, 127] width 315 height 19
click at [155, 129] on input "Productivity increases by only 10% after training investment." at bounding box center [147, 127] width 16 height 16
radio input "true"
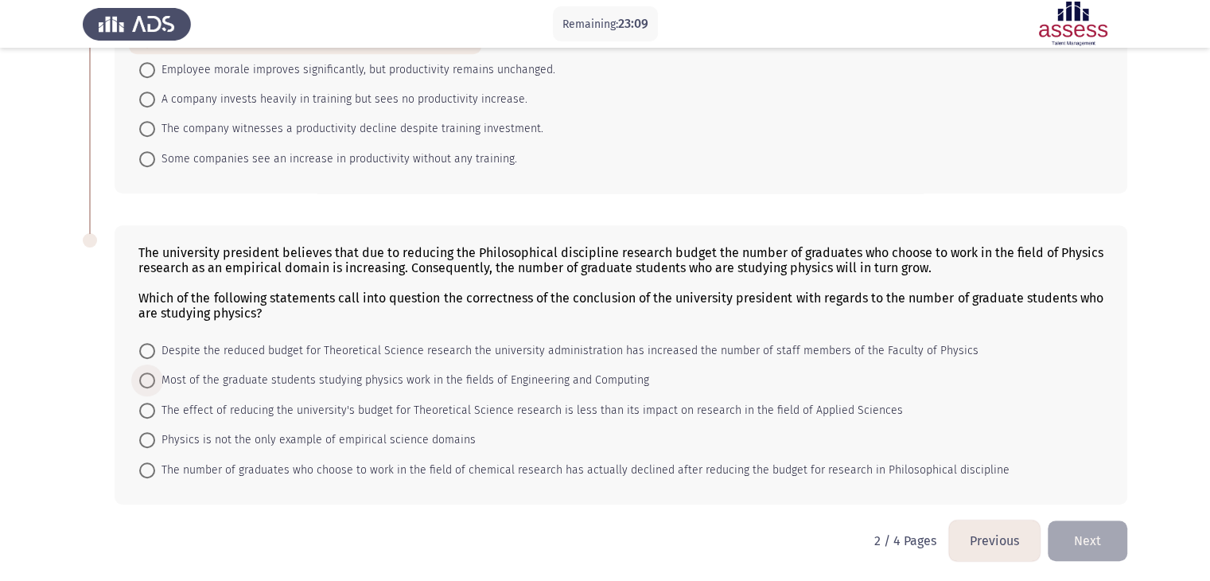
click at [309, 381] on span "Most of the graduate students studying physics work in the fields of Engineerin…" at bounding box center [402, 380] width 494 height 19
click at [155, 381] on input "Most of the graduate students studying physics work in the fields of Engineerin…" at bounding box center [147, 380] width 16 height 16
radio input "true"
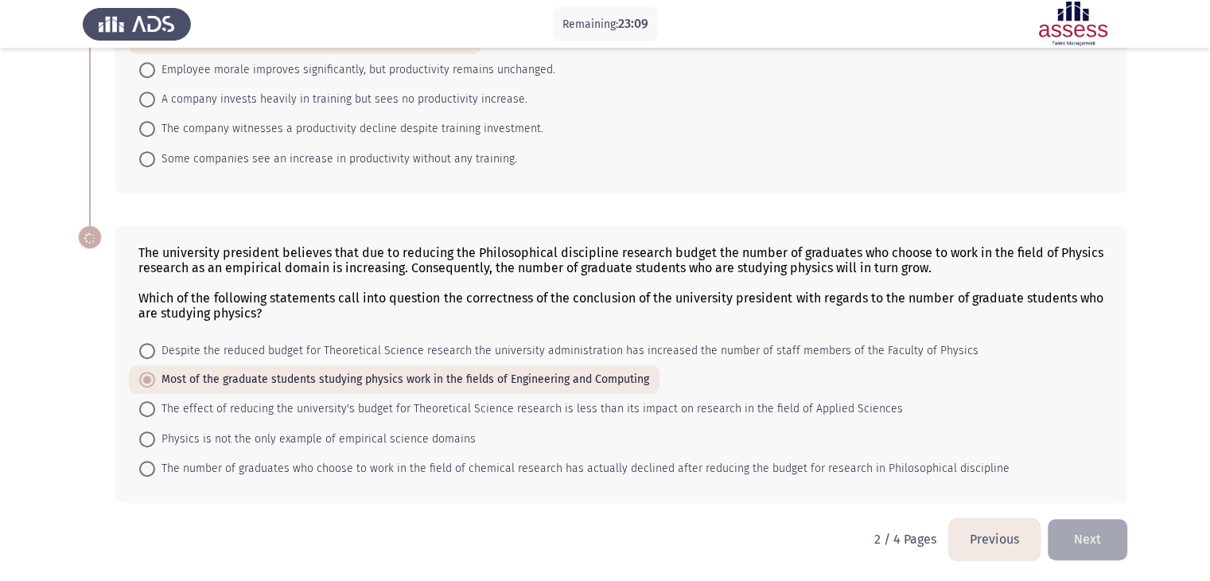
scroll to position [734, 0]
click at [1094, 542] on button "Next" at bounding box center [1087, 539] width 80 height 41
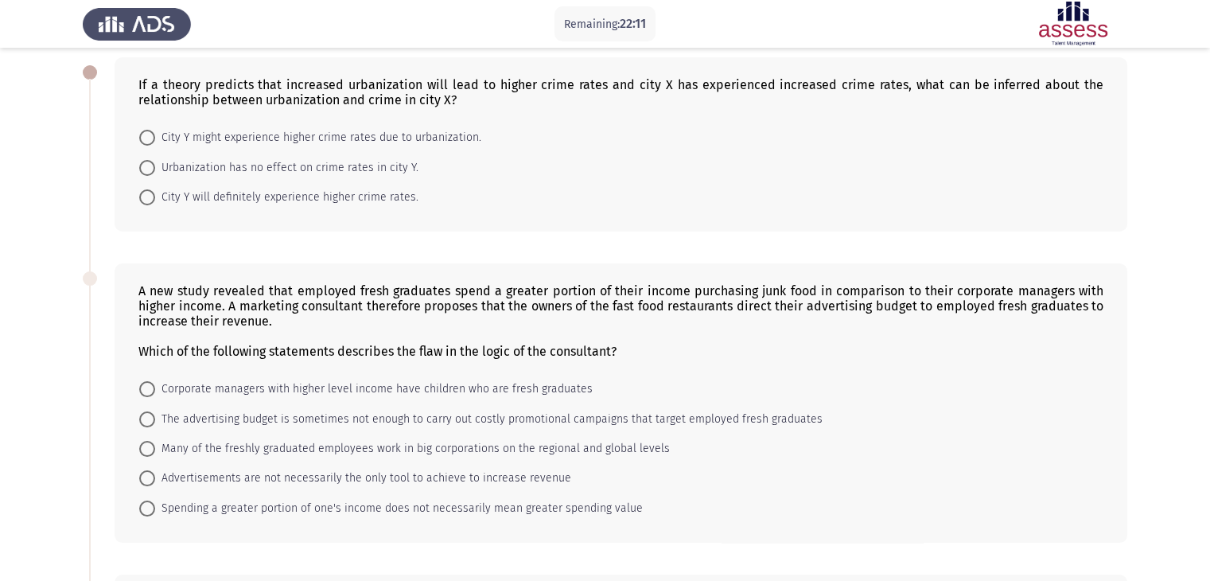
scroll to position [86, 0]
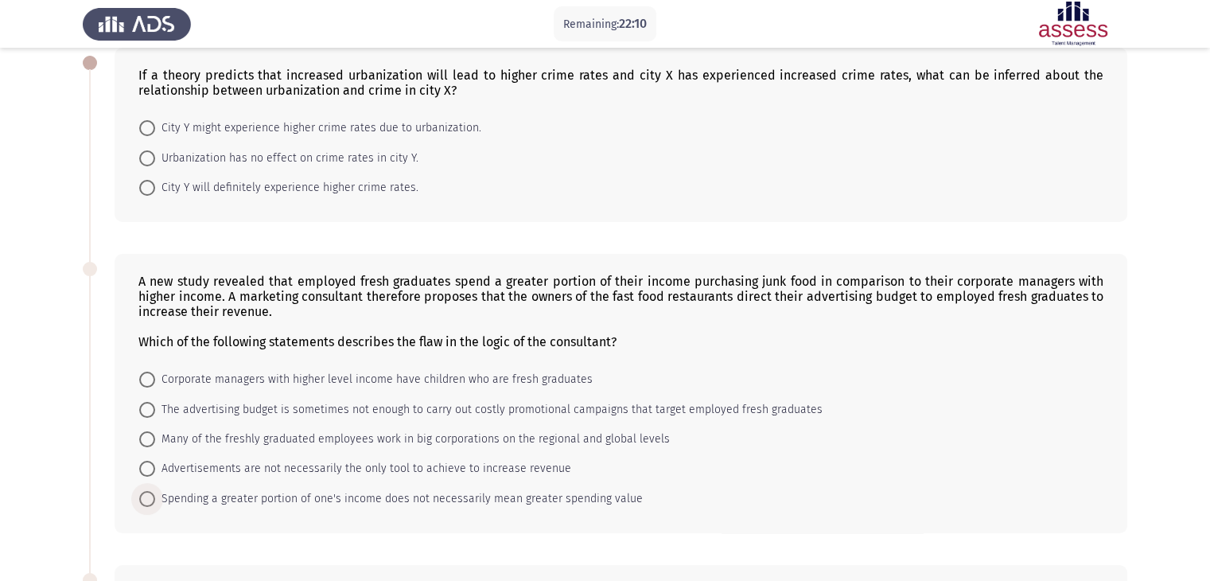
click at [321, 500] on span "Spending a greater portion of one's income does not necessarily mean greater sp…" at bounding box center [399, 498] width 488 height 19
click at [155, 500] on input "Spending a greater portion of one's income does not necessarily mean greater sp…" at bounding box center [147, 499] width 16 height 16
radio input "true"
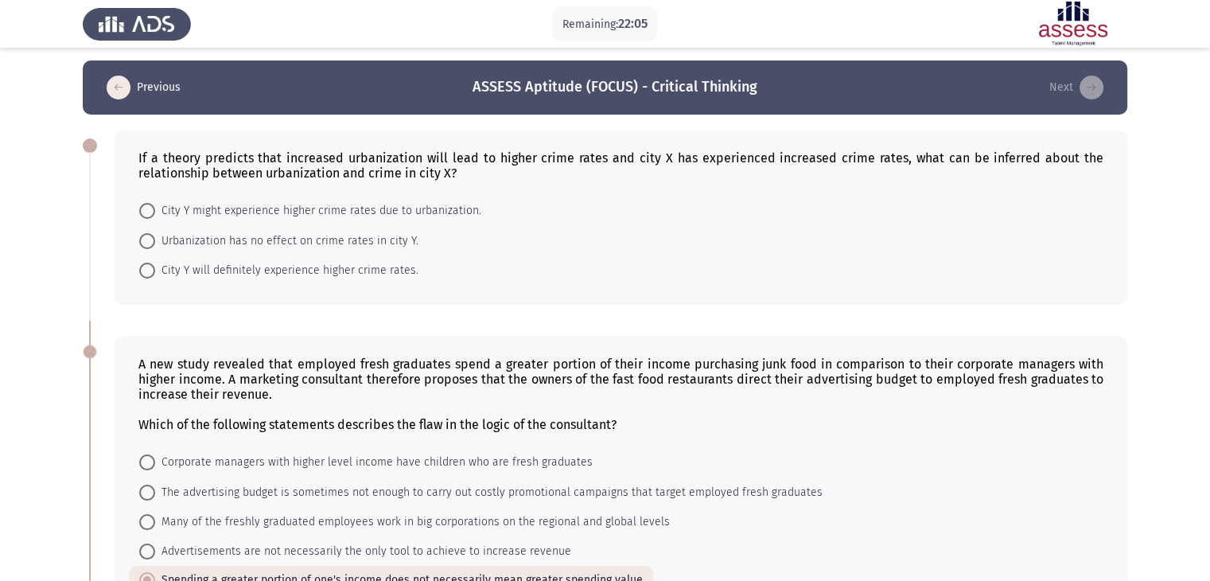
scroll to position [0, 0]
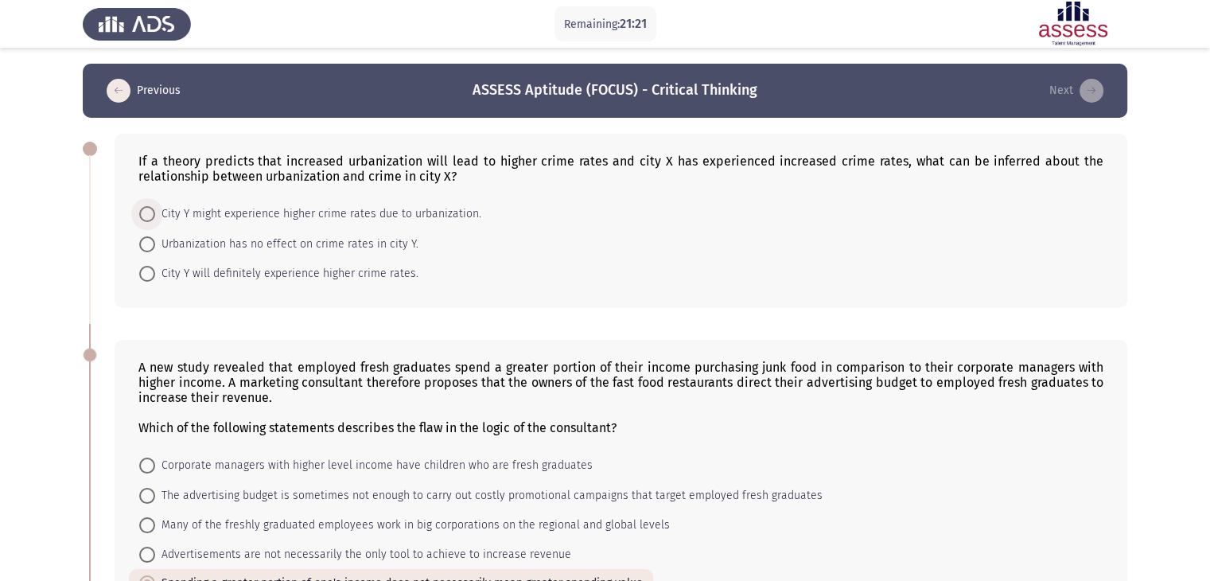
click at [439, 211] on span "City Y might experience higher crime rates due to urbanization." at bounding box center [318, 213] width 326 height 19
click at [155, 211] on input "City Y might experience higher crime rates due to urbanization." at bounding box center [147, 214] width 16 height 16
radio input "true"
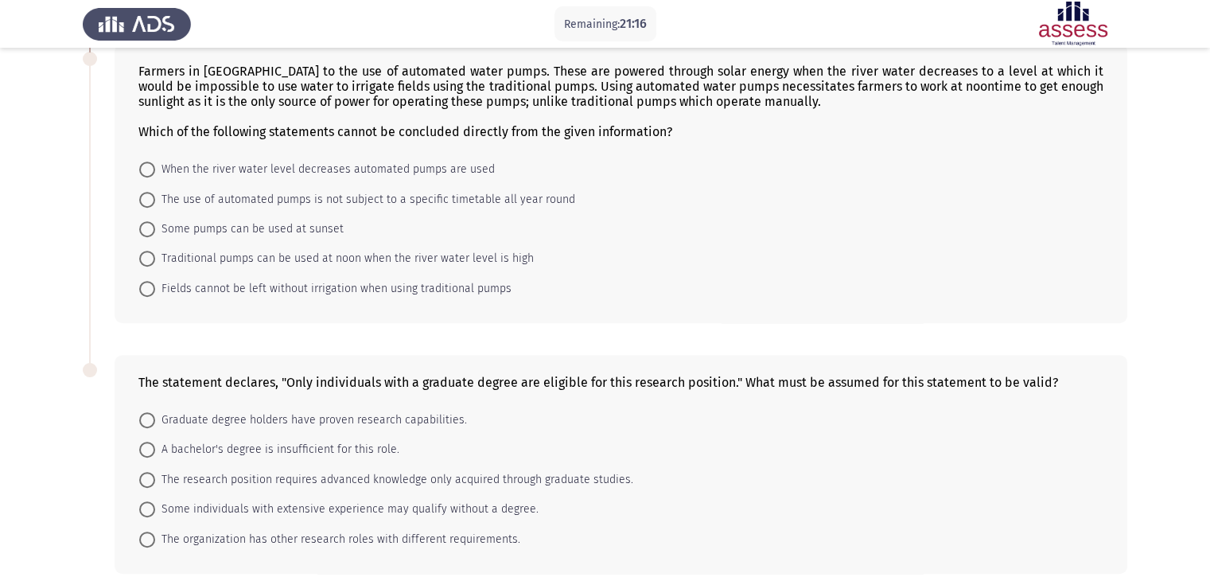
scroll to position [604, 0]
click at [312, 223] on span "Some pumps can be used at sunset" at bounding box center [249, 229] width 188 height 19
click at [155, 223] on input "Some pumps can be used at sunset" at bounding box center [147, 230] width 16 height 16
radio input "true"
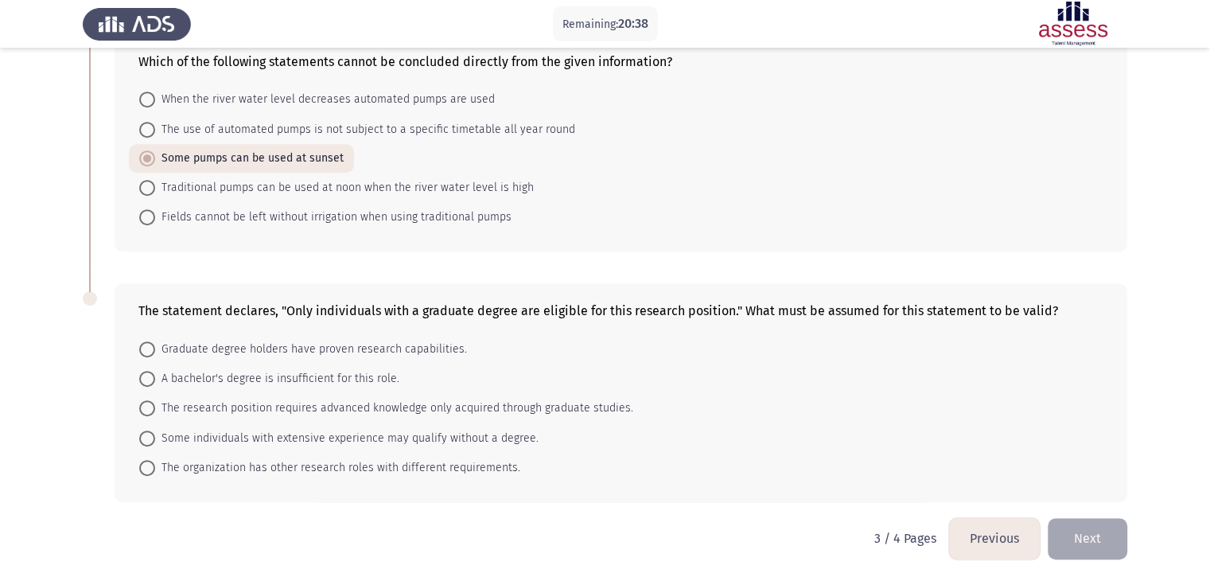
scroll to position [675, 0]
click at [229, 402] on span "The research position requires advanced knowledge only acquired through graduat…" at bounding box center [394, 407] width 478 height 19
click at [155, 402] on input "The research position requires advanced knowledge only acquired through graduat…" at bounding box center [147, 407] width 16 height 16
radio input "true"
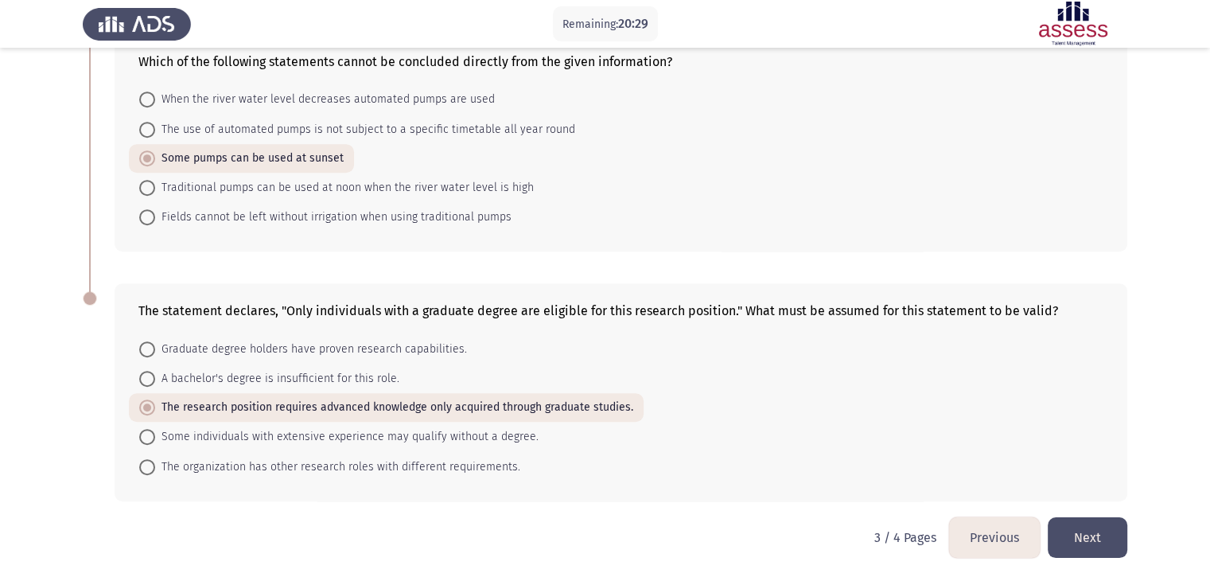
click at [1111, 543] on button "Next" at bounding box center [1087, 537] width 80 height 41
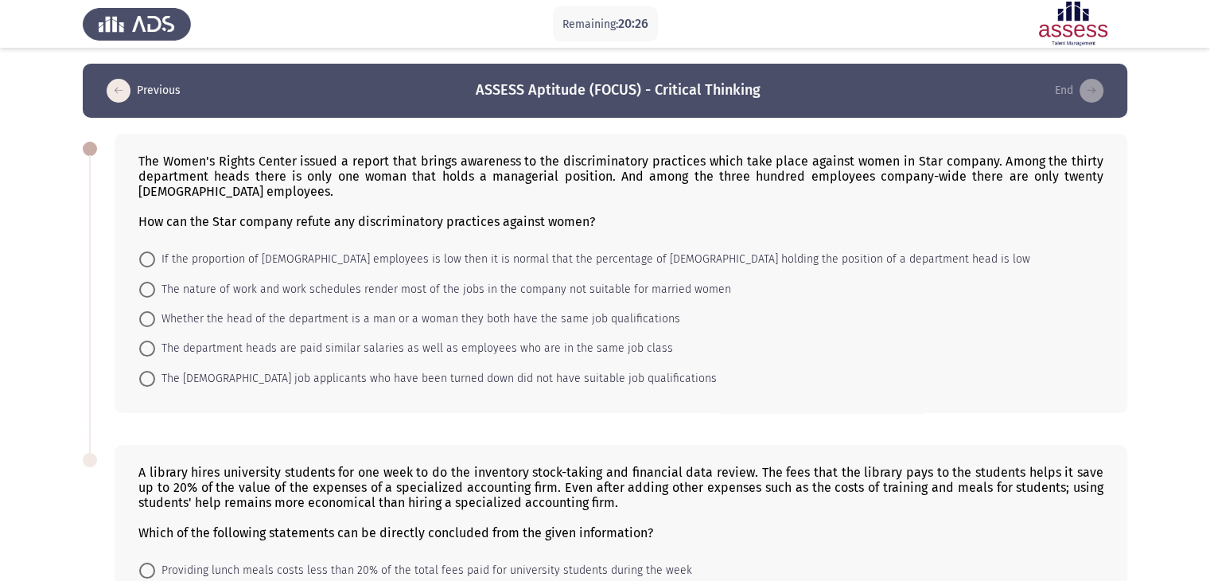
scroll to position [3, 0]
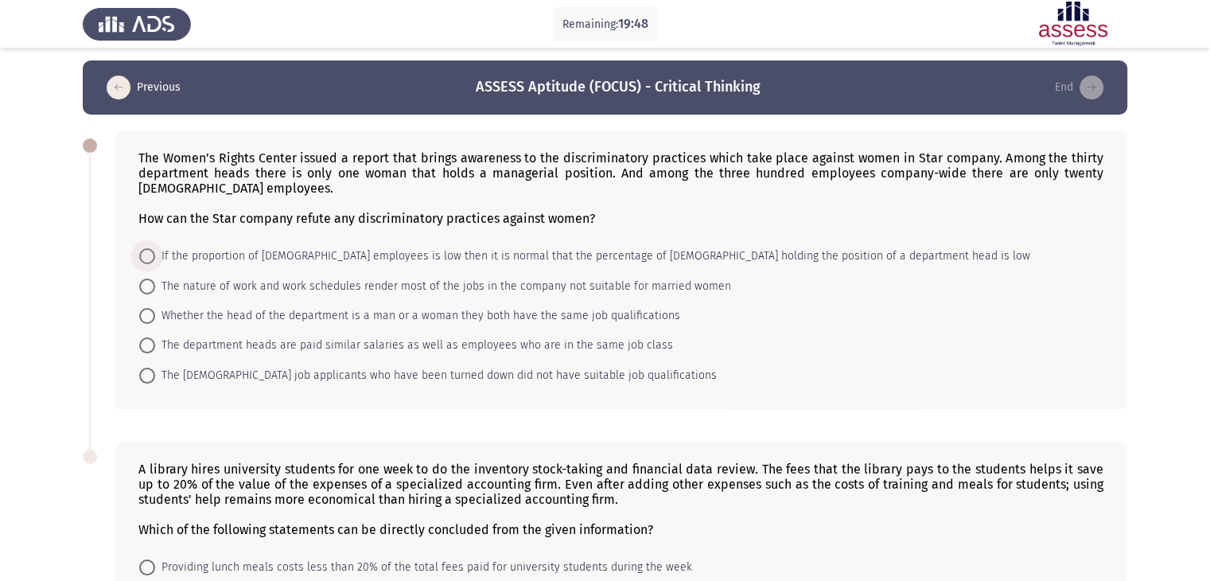
click at [661, 261] on span "If the proportion of [DEMOGRAPHIC_DATA] employees is low then it is normal that…" at bounding box center [592, 256] width 875 height 19
click at [155, 261] on input "If the proportion of [DEMOGRAPHIC_DATA] employees is low then it is normal that…" at bounding box center [147, 256] width 16 height 16
radio input "true"
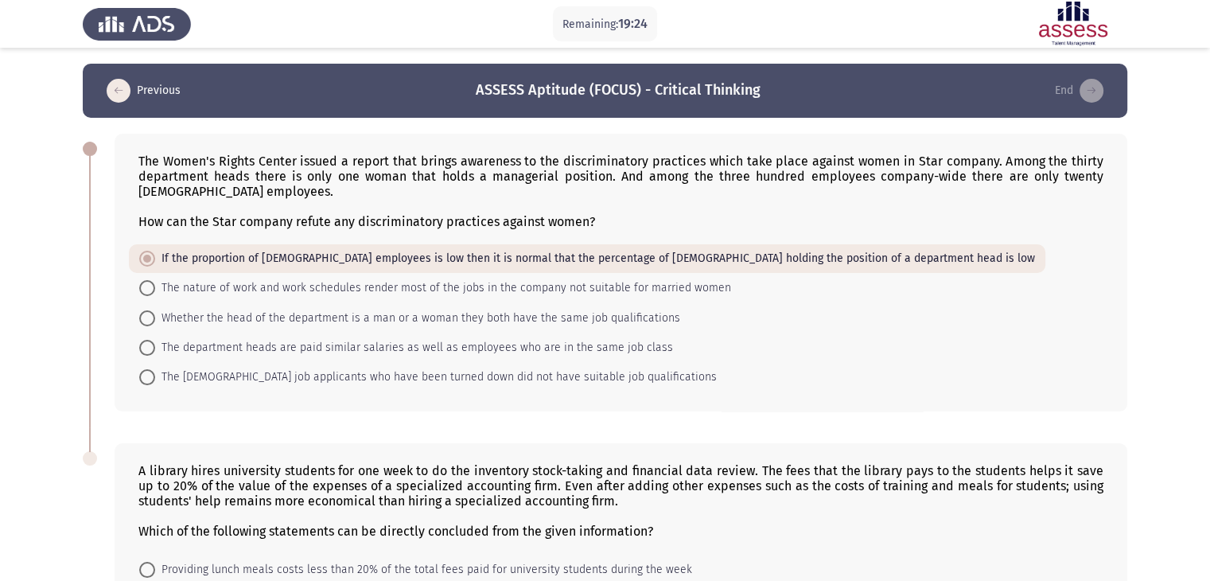
scroll to position [222, 0]
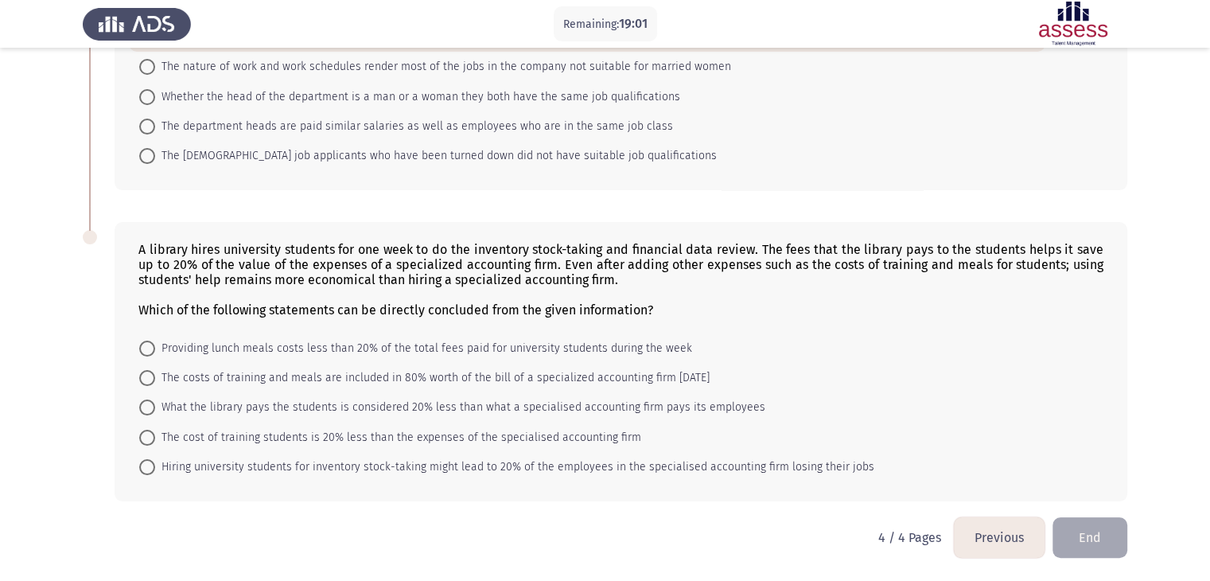
click at [661, 424] on form "Providing lunch meals costs less than 20% of the total fees paid for university…" at bounding box center [620, 406] width 965 height 149
click at [655, 412] on span "What the library pays the students is considered 20% less than what a specialis…" at bounding box center [460, 407] width 610 height 19
click at [155, 412] on input "What the library pays the students is considered 20% less than what a specialis…" at bounding box center [147, 407] width 16 height 16
radio input "true"
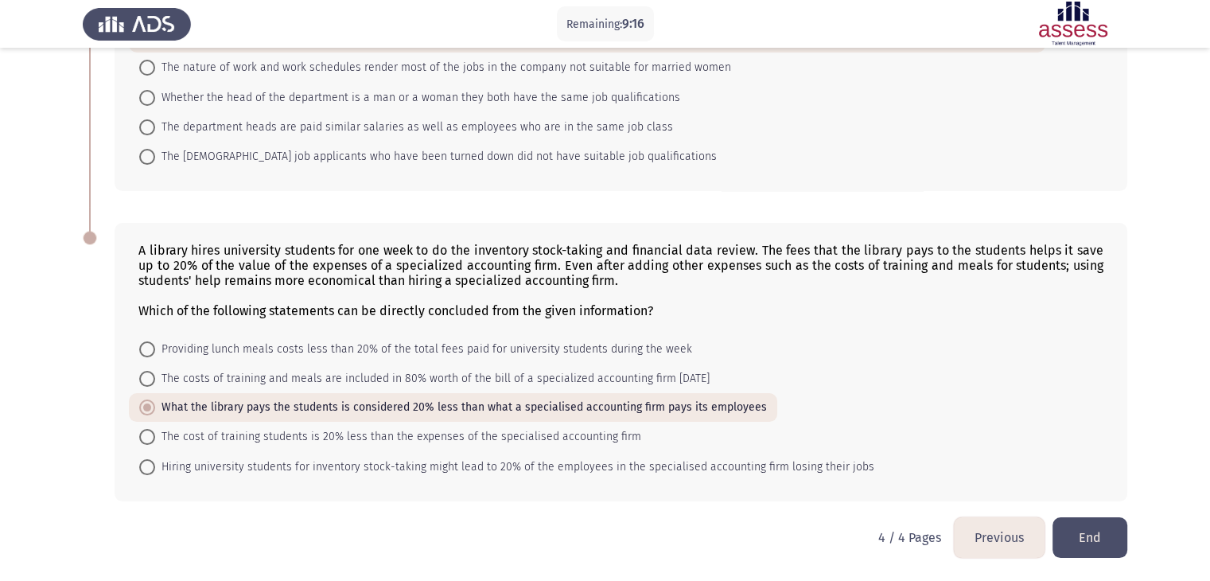
click at [1055, 532] on button "End" at bounding box center [1089, 537] width 75 height 41
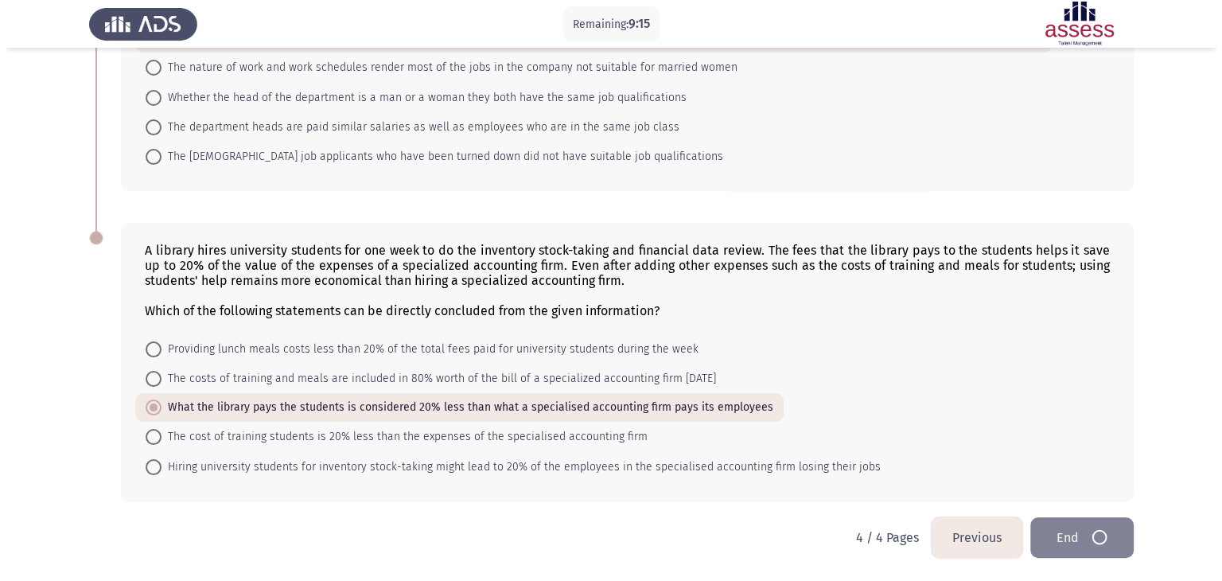
scroll to position [0, 0]
